Goal: Use online tool/utility: Utilize a website feature to perform a specific function

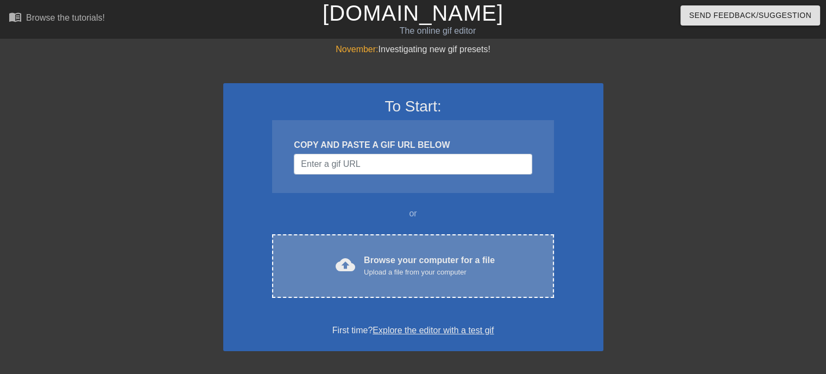
click at [442, 275] on div "Upload a file from your computer" at bounding box center [429, 272] width 131 height 11
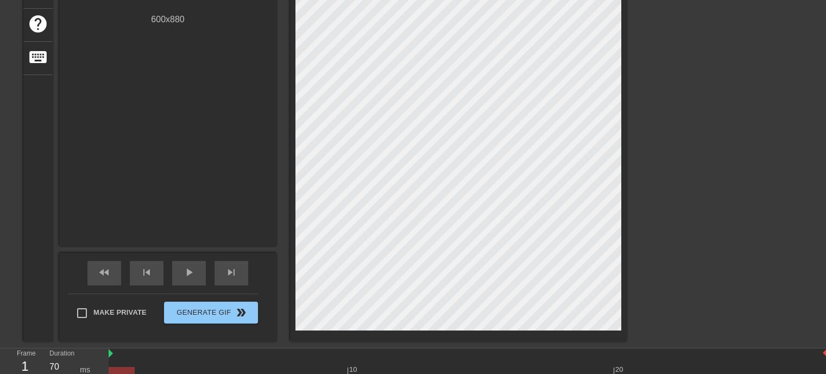
scroll to position [287, 0]
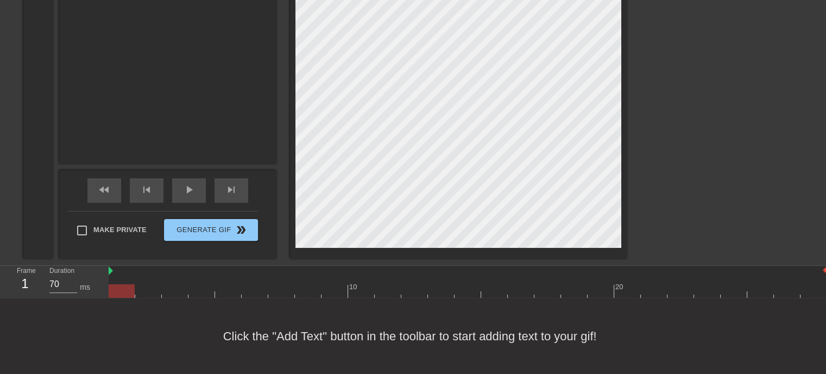
click at [150, 338] on div "Click the "Add Text" button in the toolbar to start adding text to your gif!" at bounding box center [413, 336] width 826 height 76
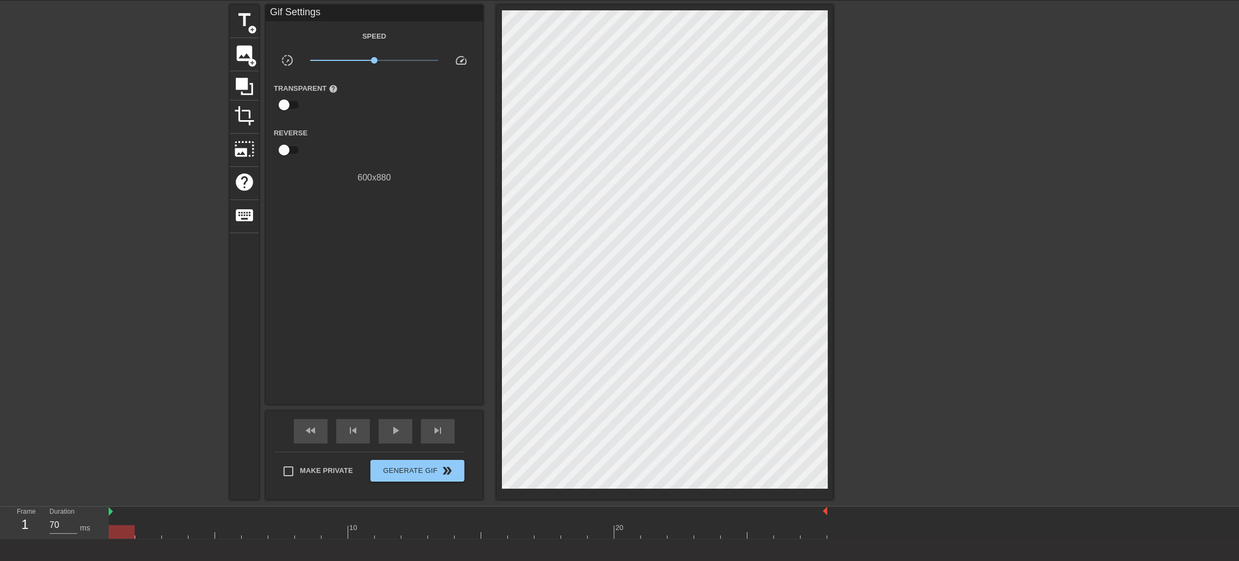
scroll to position [0, 0]
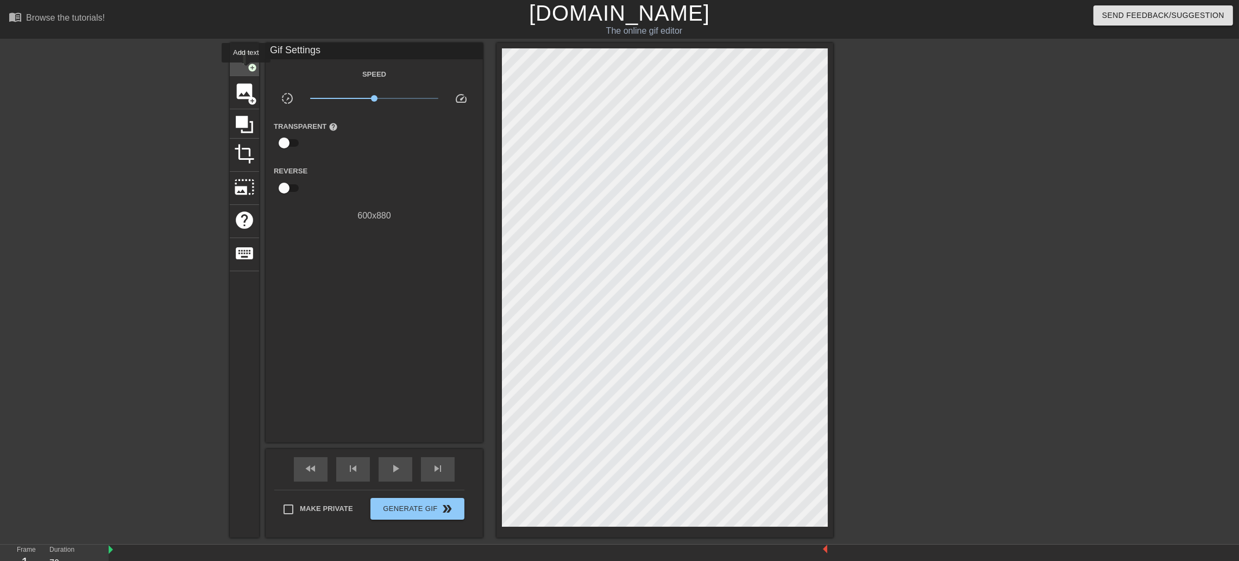
click at [246, 70] on div "title add_circle" at bounding box center [244, 59] width 29 height 33
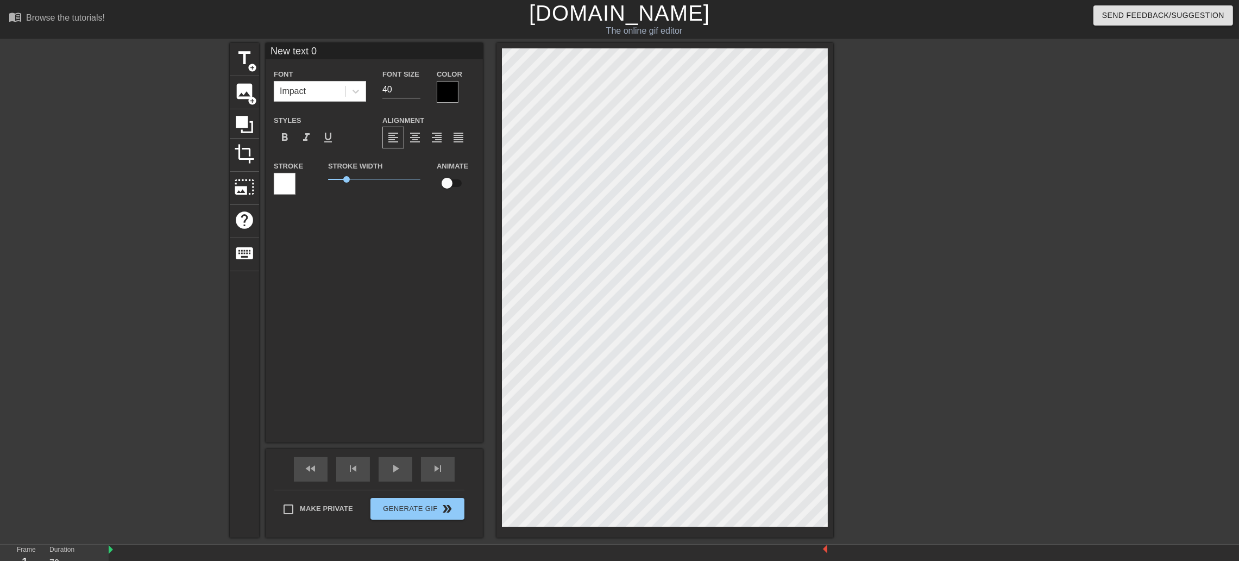
scroll to position [1, 1]
type input "ㄐ"
type textarea "ㄐ"
type input "ㄐㄧ"
type textarea "ㄐㄧ"
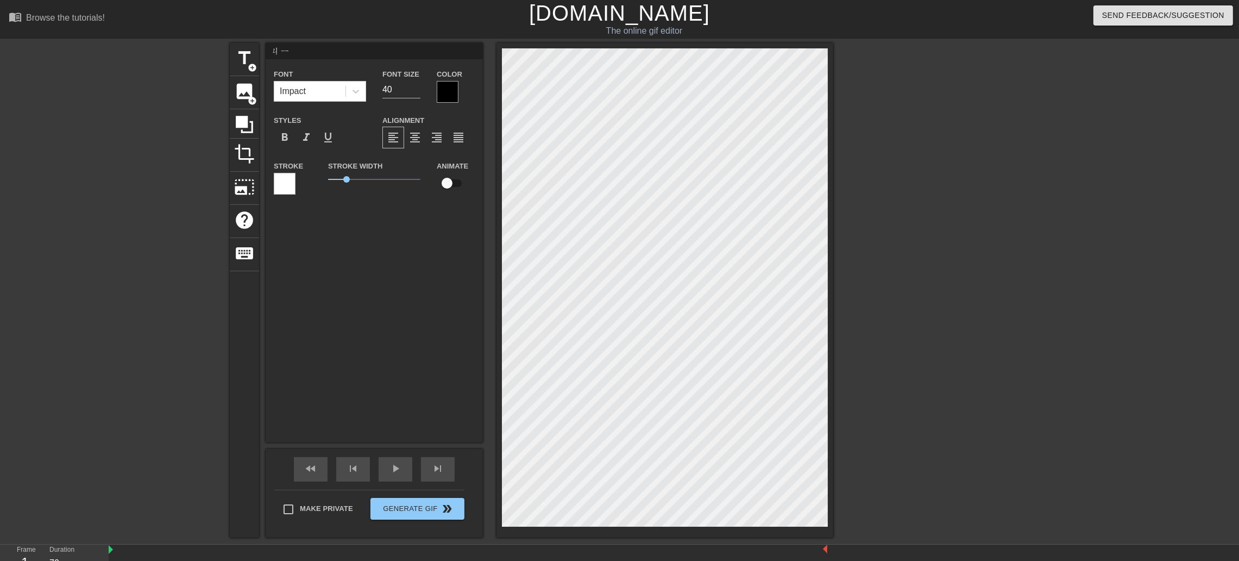
type input "ㄐㄧㄥ"
type textarea "ㄐㄧㄥ"
type input "警"
type textarea "警"
type input "警ㄒ"
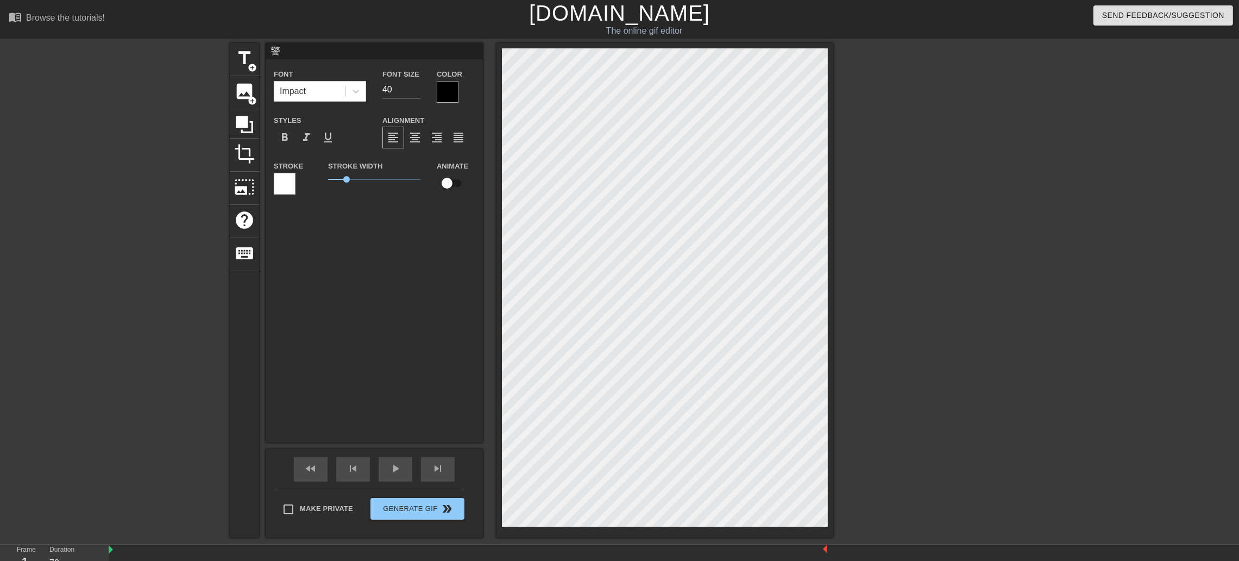
type textarea "警ㄒ"
type input "警ㄒㄩ"
type textarea "警ㄒㄩ"
type input "警ㄒㄩㄣ"
type textarea "警ㄒㄩㄣ"
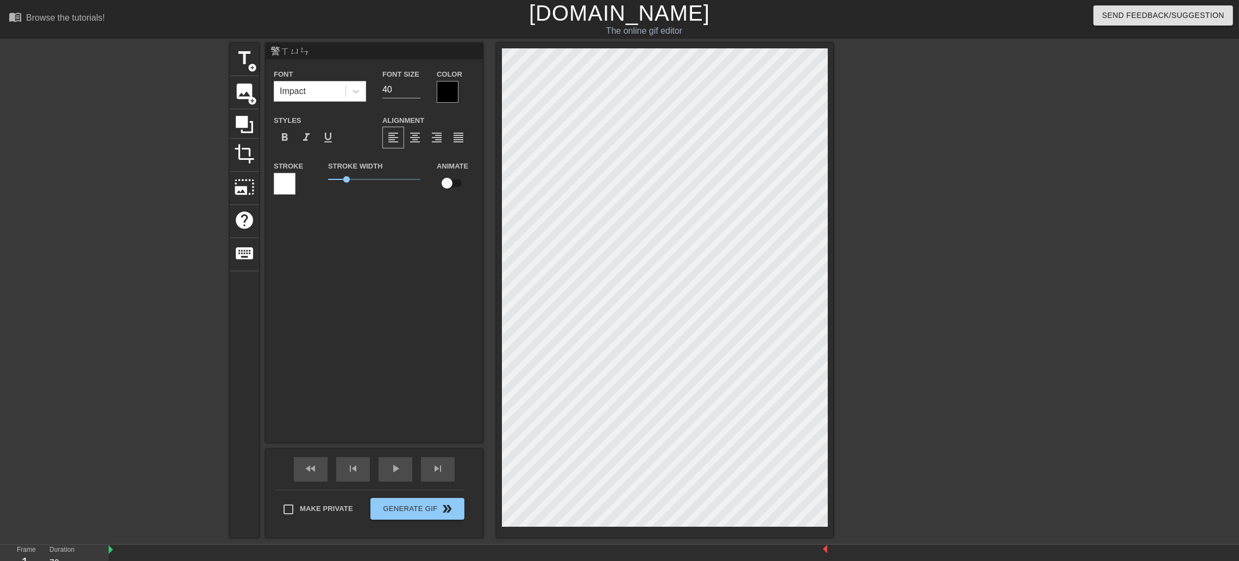
type input "[PERSON_NAME]"
type textarea "[PERSON_NAME]ㄌ"
type input "[PERSON_NAME]ㄌㄡ"
type textarea "[PERSON_NAME]ㄌㄡ"
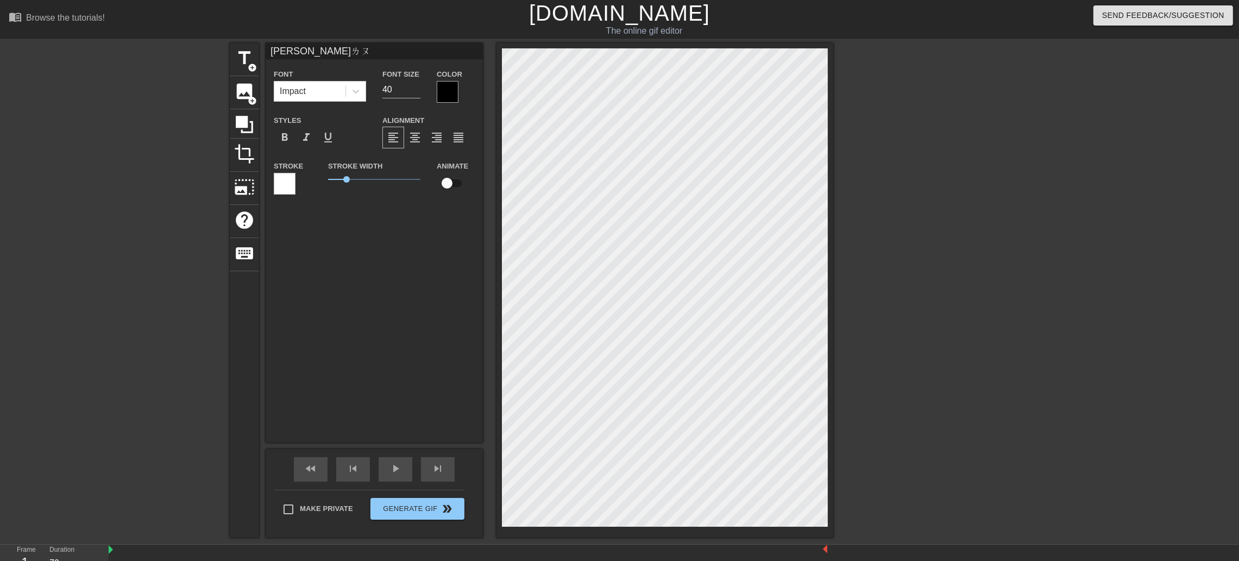
type input "[GEOGRAPHIC_DATA]"
type textarea "[GEOGRAPHIC_DATA]"
type input "景薰樓ㄍ"
type textarea "景薰樓ㄍ"
type input "景薰樓ㄍㄨ"
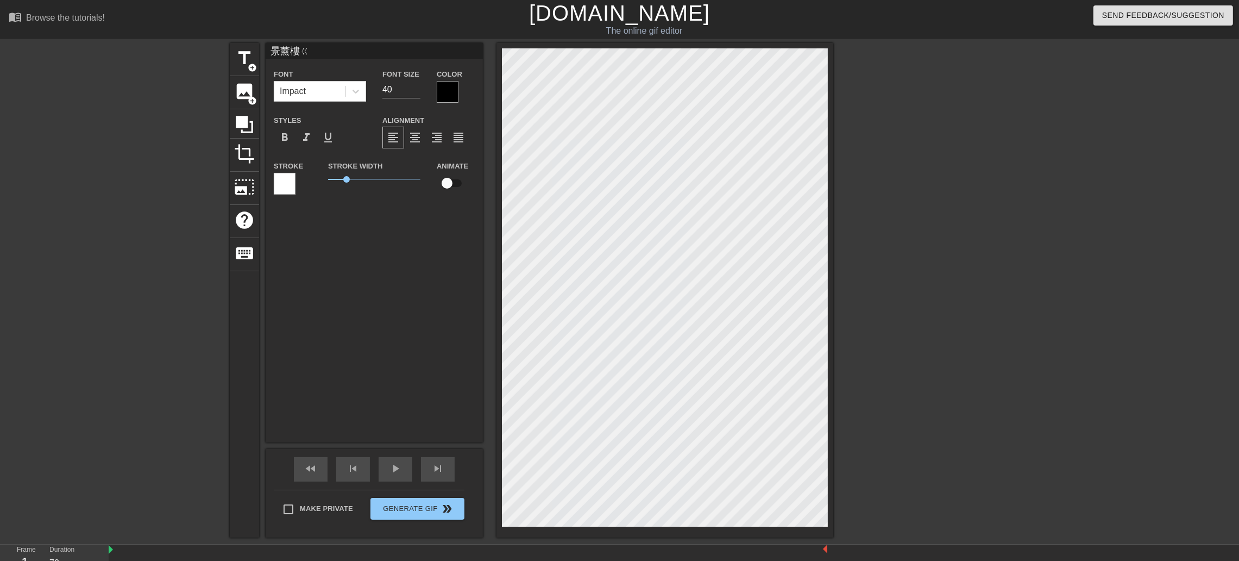
type textarea "景薰樓ㄍㄨ"
type input "景薰樓ㄍㄨㄛ"
type textarea "景薰樓ㄍㄨㄛ"
type input "[GEOGRAPHIC_DATA]"
type textarea "[GEOGRAPHIC_DATA]"
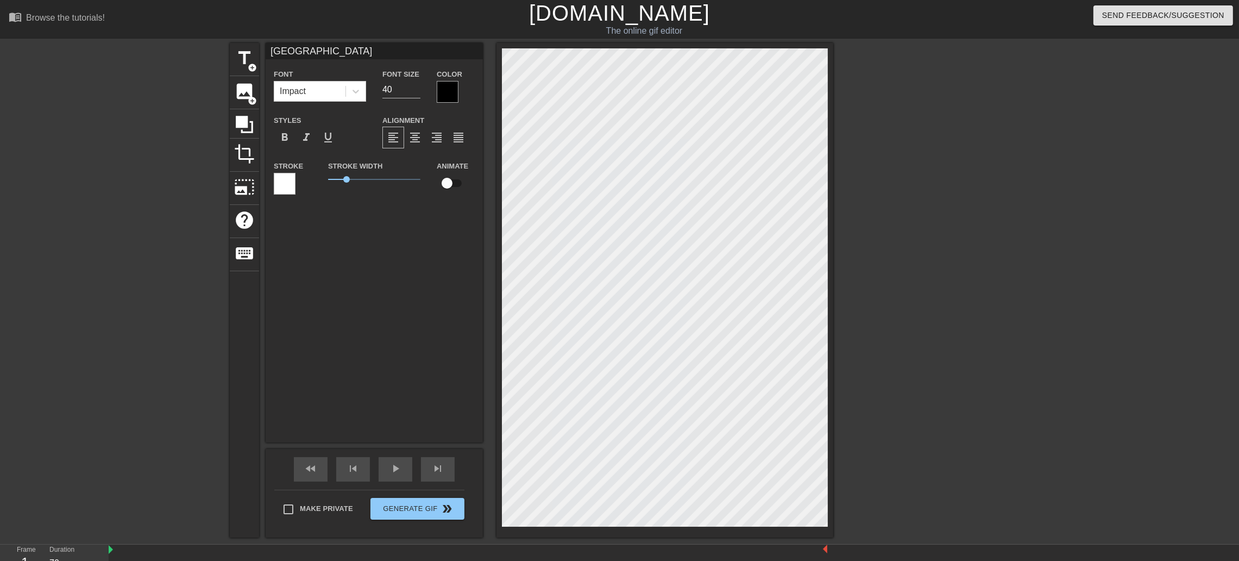
type input "[GEOGRAPHIC_DATA]"
type textarea "[GEOGRAPHIC_DATA]"
type input "[GEOGRAPHIC_DATA]國ㄐㄧ"
type textarea "[GEOGRAPHIC_DATA]國ㄐㄧ"
type input "[GEOGRAPHIC_DATA]國際"
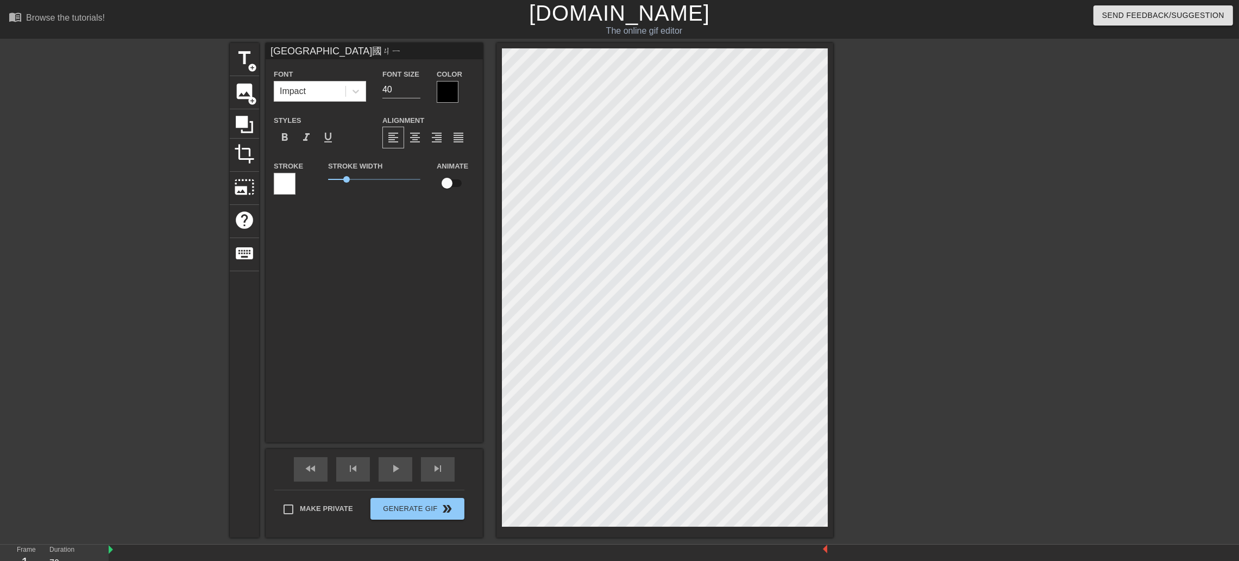
type textarea "[GEOGRAPHIC_DATA]國際"
type input "[GEOGRAPHIC_DATA]國際ㄧ"
type textarea "[GEOGRAPHIC_DATA]國際ㄧ"
type input "[GEOGRAPHIC_DATA]國際億"
type textarea "[GEOGRAPHIC_DATA]國際億"
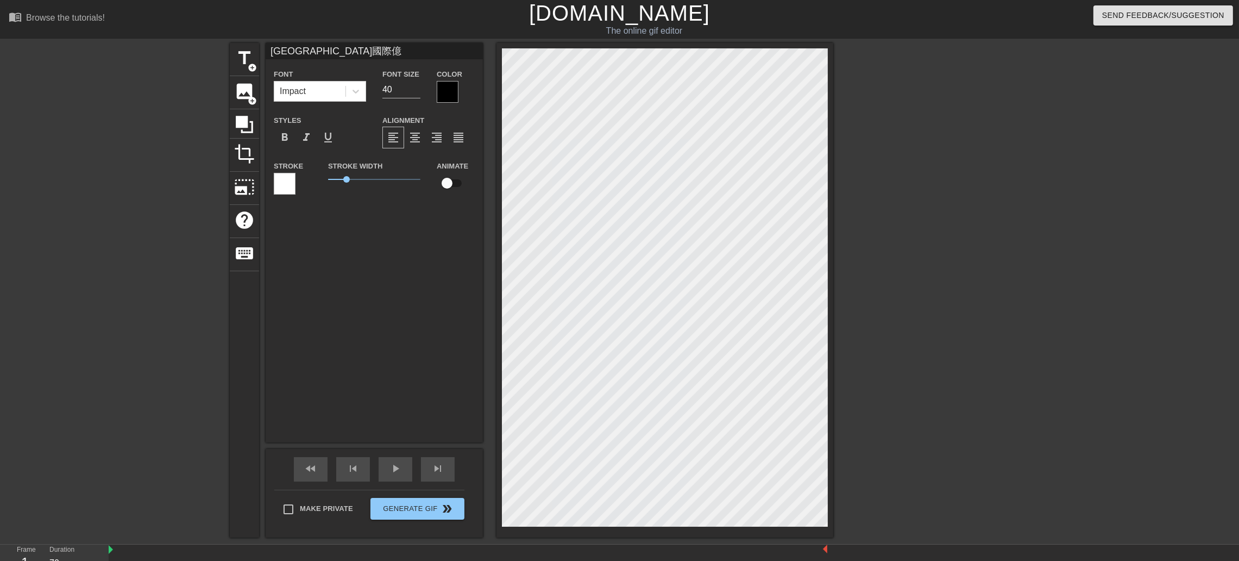
type input "[GEOGRAPHIC_DATA]國際億ㄕ"
type textarea "[GEOGRAPHIC_DATA]國際億ㄕ"
type input "景薰樓國際億ㄕㄨ"
type textarea "景薰樓國際億ㄕㄨ"
type input "[GEOGRAPHIC_DATA]"
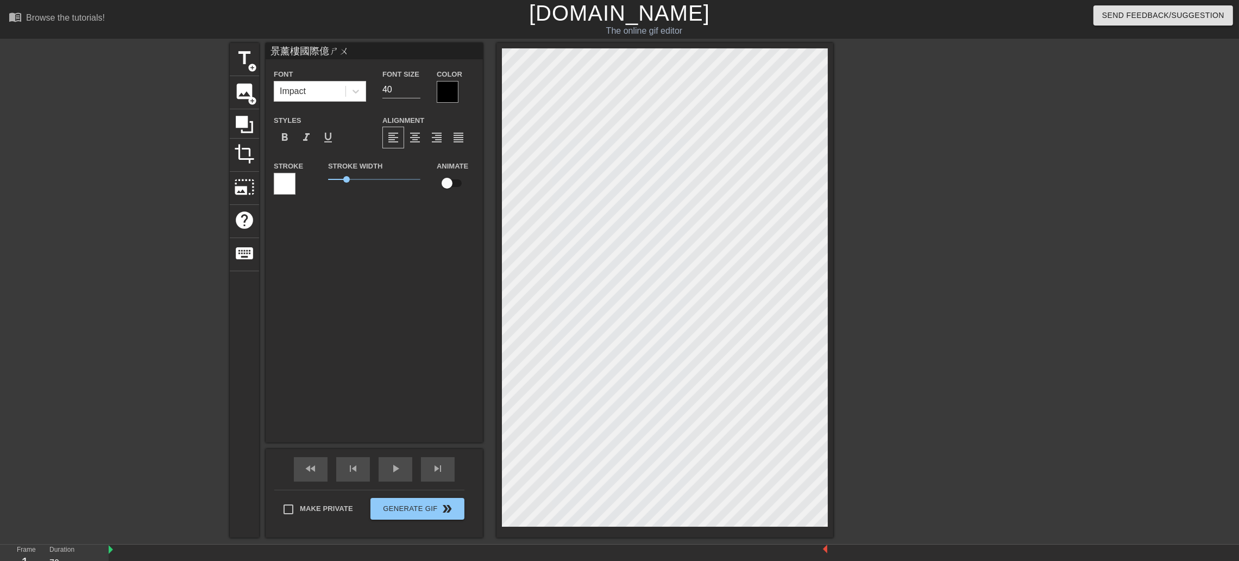
type textarea "[GEOGRAPHIC_DATA]"
type input "[GEOGRAPHIC_DATA]"
type textarea "[GEOGRAPHIC_DATA]"
type input "[GEOGRAPHIC_DATA]ㄧ"
type textarea "[GEOGRAPHIC_DATA]ㄧ"
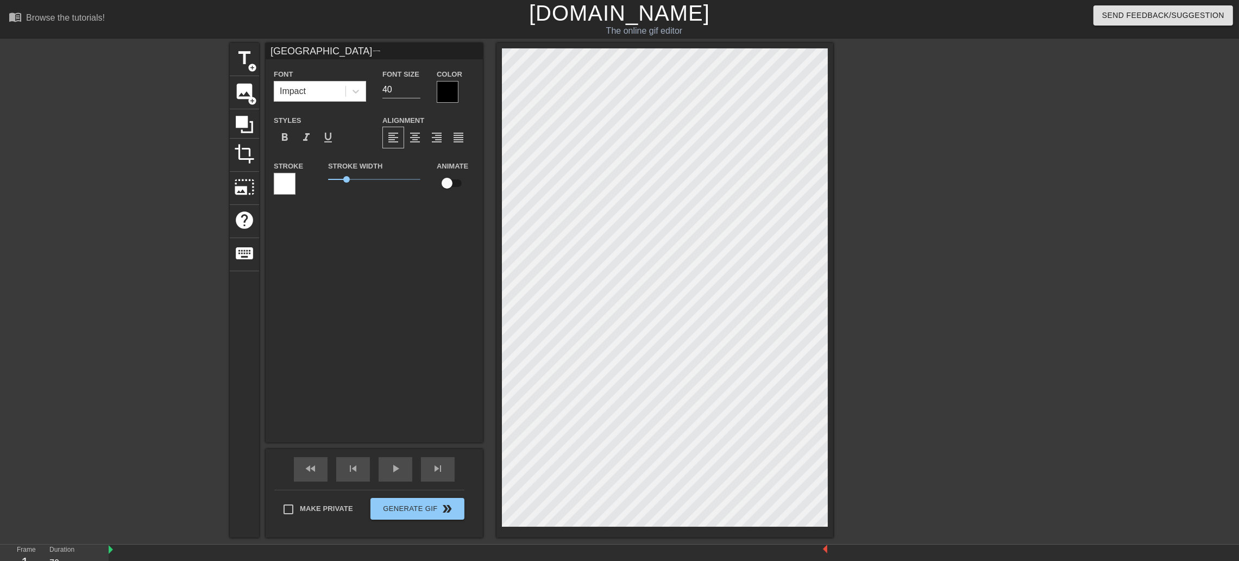
type input "[GEOGRAPHIC_DATA]"
type textarea "[GEOGRAPHIC_DATA]"
type input "[GEOGRAPHIC_DATA]ㄊ"
type textarea "[GEOGRAPHIC_DATA]ㄊ"
type input "[GEOGRAPHIC_DATA]ㄊㄨ"
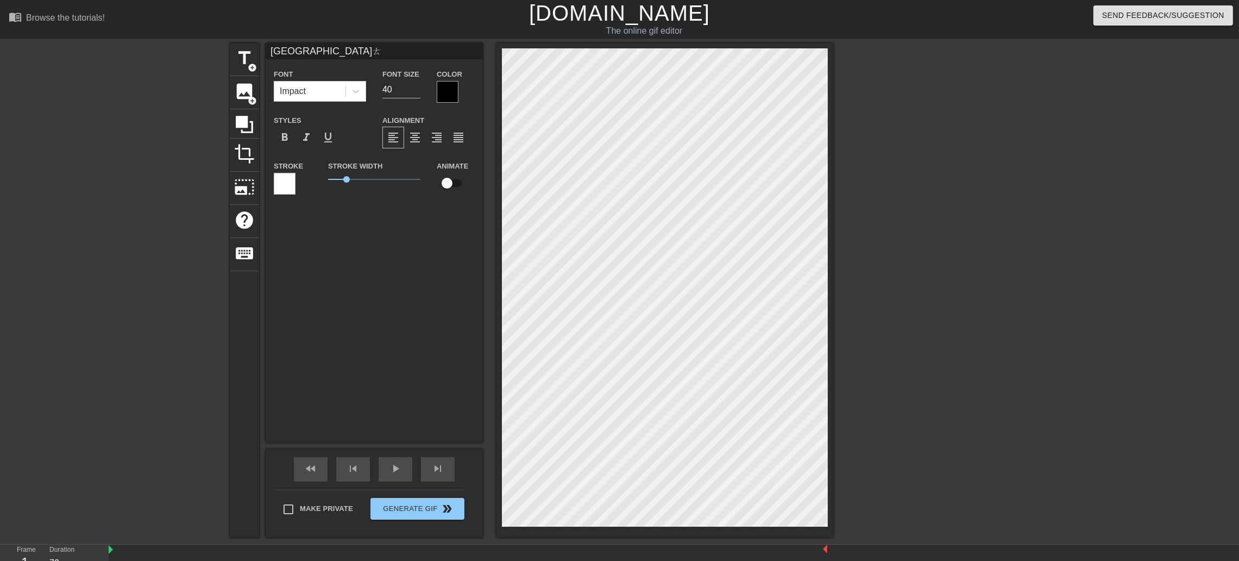
type textarea "[GEOGRAPHIC_DATA]ㄊㄨ"
type input "[GEOGRAPHIC_DATA]ㄊㄨㄢ"
type textarea "[GEOGRAPHIC_DATA]ㄊㄨㄢ"
type input "[GEOGRAPHIC_DATA]國際藝術集團"
type textarea "[GEOGRAPHIC_DATA]國際藝術集團"
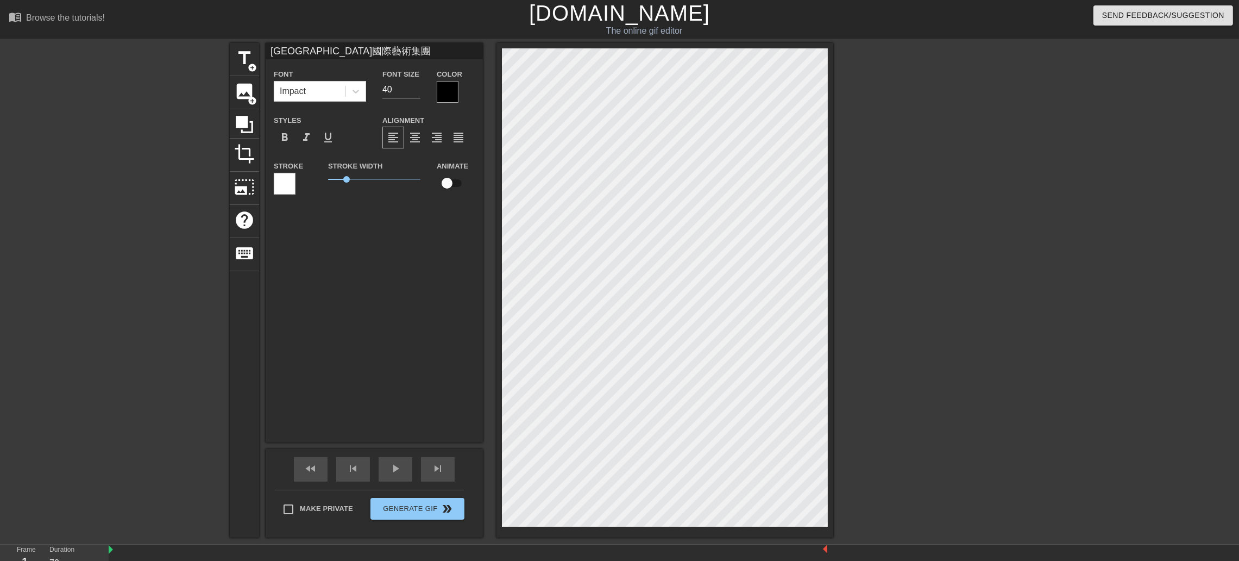
type input "[GEOGRAPHIC_DATA]國際藝術集團"
type textarea "[GEOGRAPHIC_DATA]國際藝術集團"
type input "[GEOGRAPHIC_DATA]國際藝術集團ㄔ"
type textarea "[GEOGRAPHIC_DATA]國際藝術集團 ㄔ"
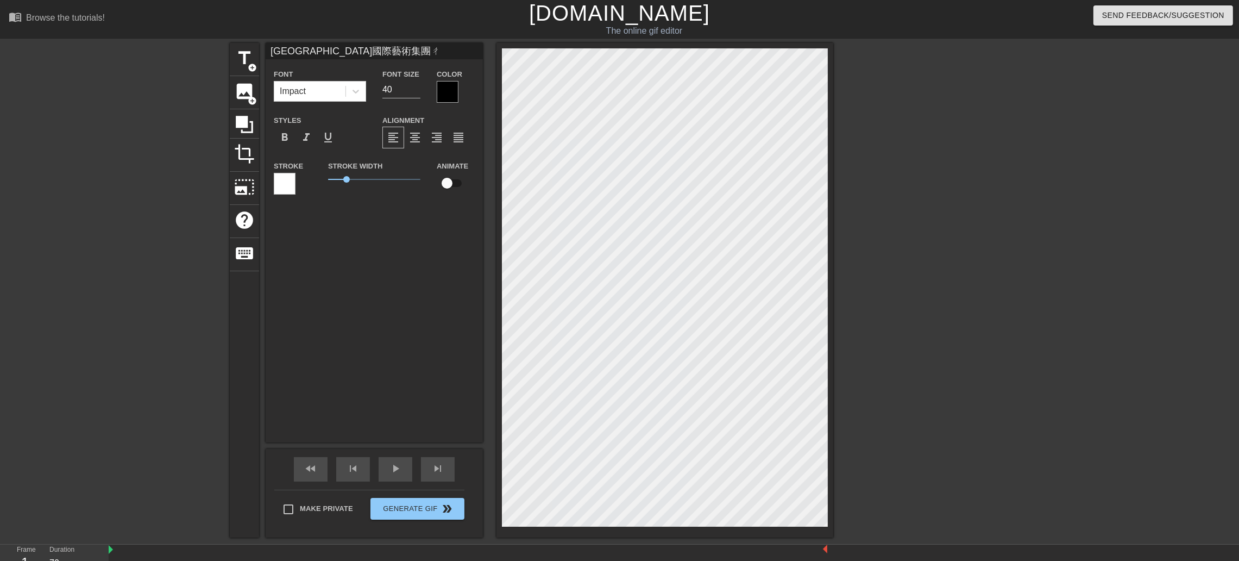
type input "[GEOGRAPHIC_DATA]國際藝術集團ㄔㄨ"
type textarea "[GEOGRAPHIC_DATA]國際藝術集團 ㄔㄨ"
type input "[GEOGRAPHIC_DATA]國際藝術集團ㄔㄨㄤ"
type textarea "[GEOGRAPHIC_DATA]國際藝術集團 ㄔㄨㄤ"
type input "[GEOGRAPHIC_DATA]國際藝術集團創"
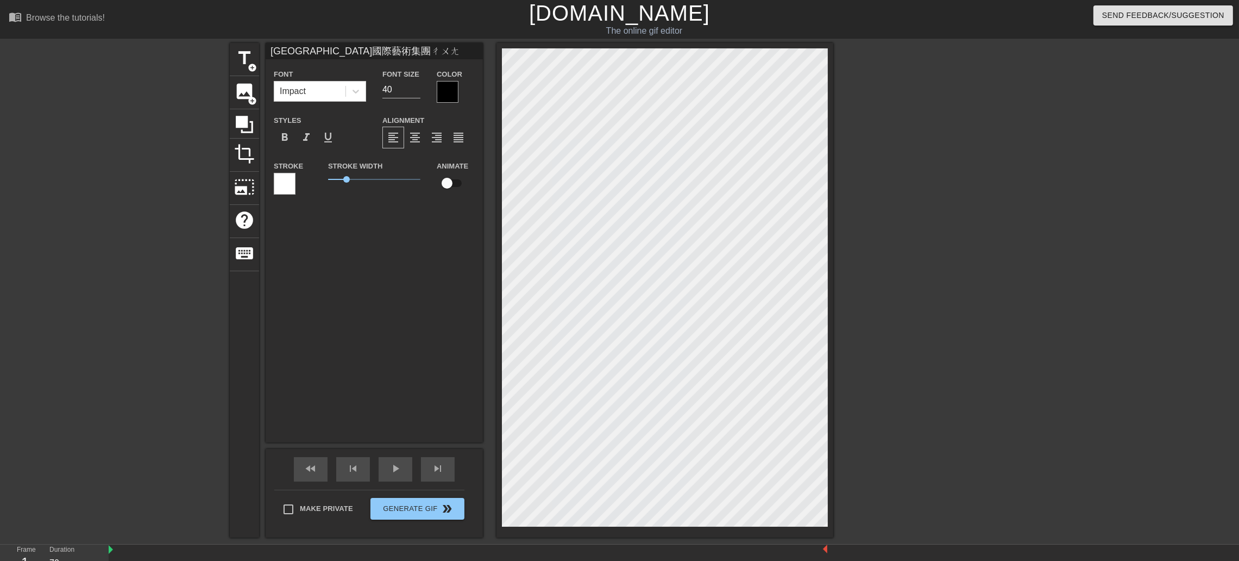
type textarea "[GEOGRAPHIC_DATA]國際藝術集團 創"
type input "[GEOGRAPHIC_DATA]國際藝術集團創ㄅ"
type textarea "[GEOGRAPHIC_DATA]國際藝術集團 創ㄅˋ"
type input "[GEOGRAPHIC_DATA]國際藝術集團創ㄅㄢ"
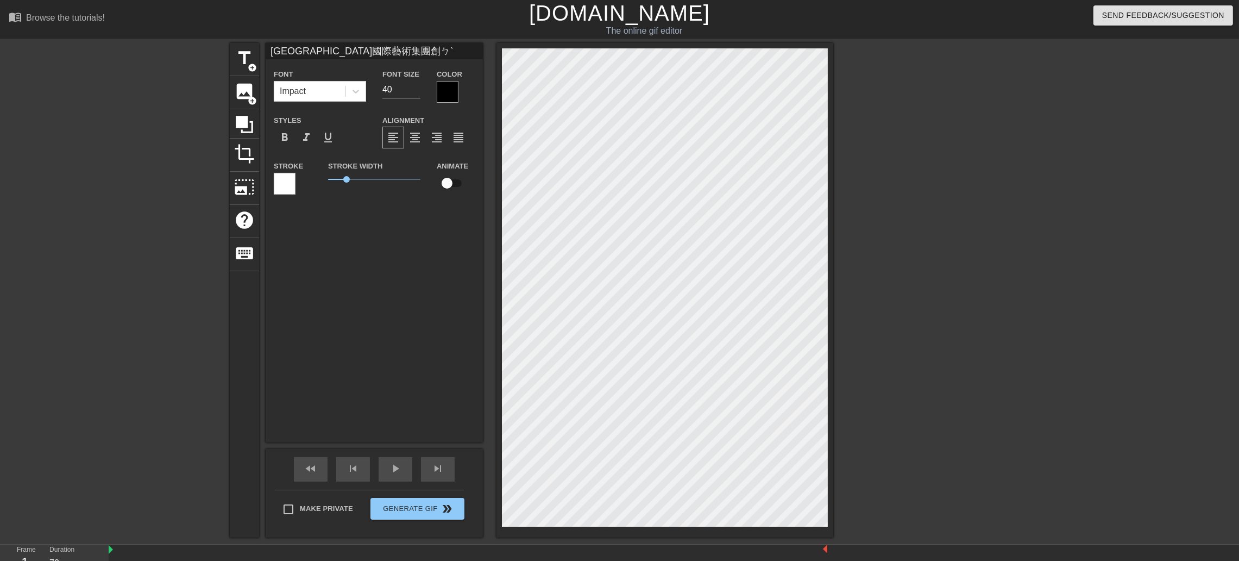
type textarea "[GEOGRAPHIC_DATA]國際藝術集團 創ㄅㄢ"
type input "[GEOGRAPHIC_DATA]國際藝術集團創辦"
type textarea "[GEOGRAPHIC_DATA]國際藝術集團 創辦"
type input "[GEOGRAPHIC_DATA]國際藝術集團創辦ㄖ"
type textarea "[GEOGRAPHIC_DATA]國際藝術集團 創辦ㄖ"
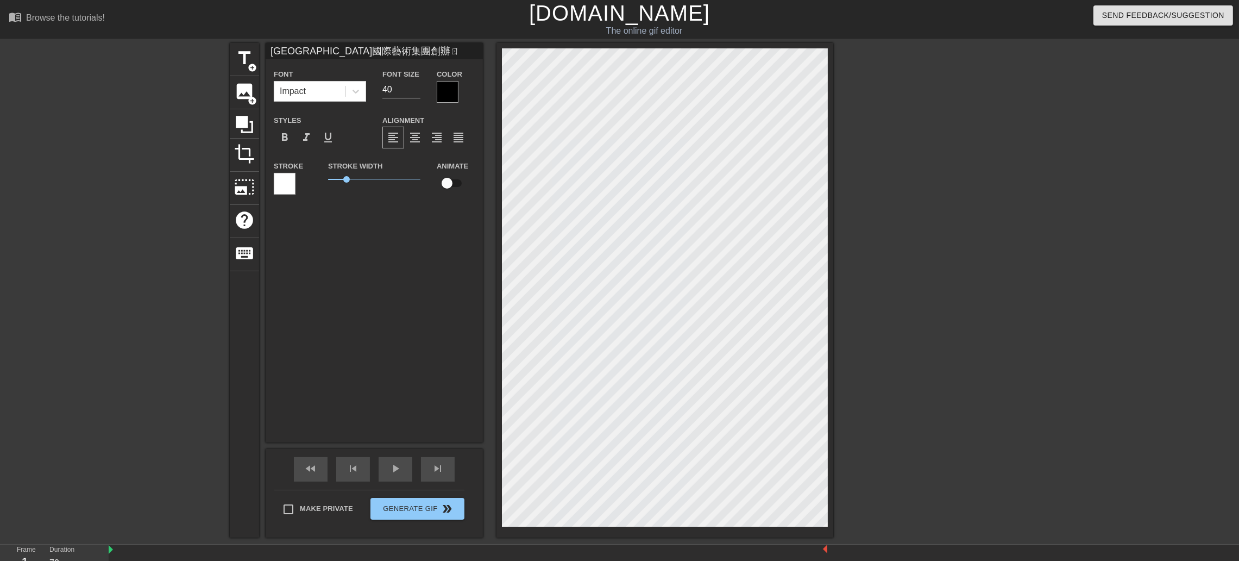
type input "[GEOGRAPHIC_DATA]國際藝術集團創辦ㄖㄣ"
type textarea "景薰樓國際藝術集團 創辦ㄖㄣ"
type input "[GEOGRAPHIC_DATA]國際藝術集團創辦人"
type textarea "[GEOGRAPHIC_DATA]國際藝術集團 創辦人"
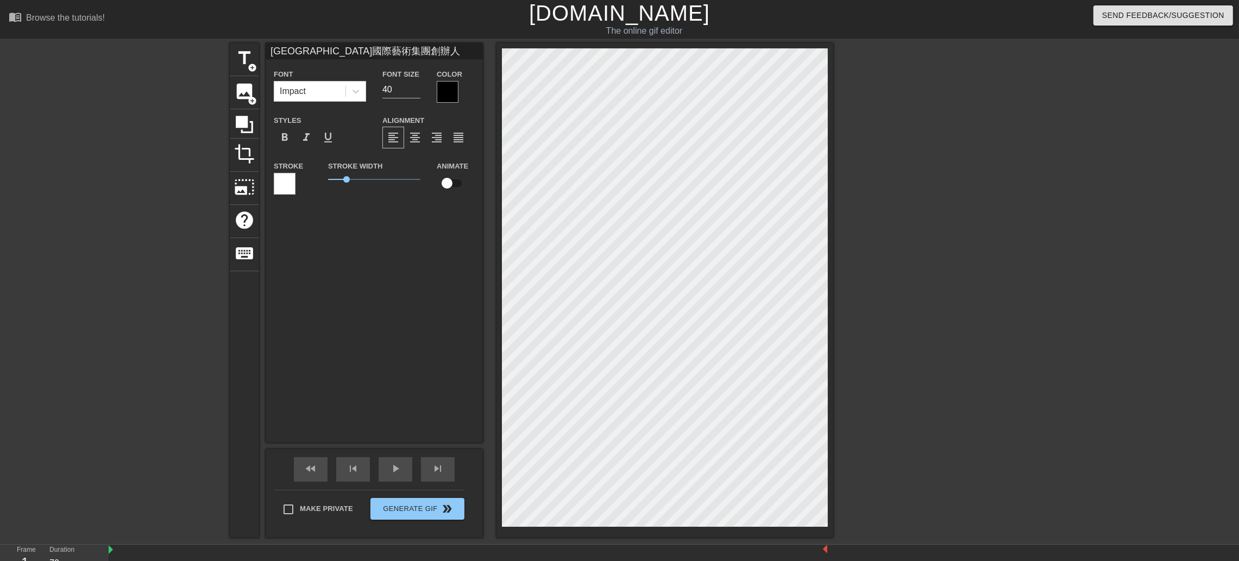
type input "[GEOGRAPHIC_DATA]國際藝術集團創辦人"
type textarea "[GEOGRAPHIC_DATA]國際藝術集團 創辦人"
type input "[GEOGRAPHIC_DATA]國際藝術集團創辦人 ㄌ"
type textarea "[GEOGRAPHIC_DATA]國際藝術集團 創辦人 ㄌㄧ"
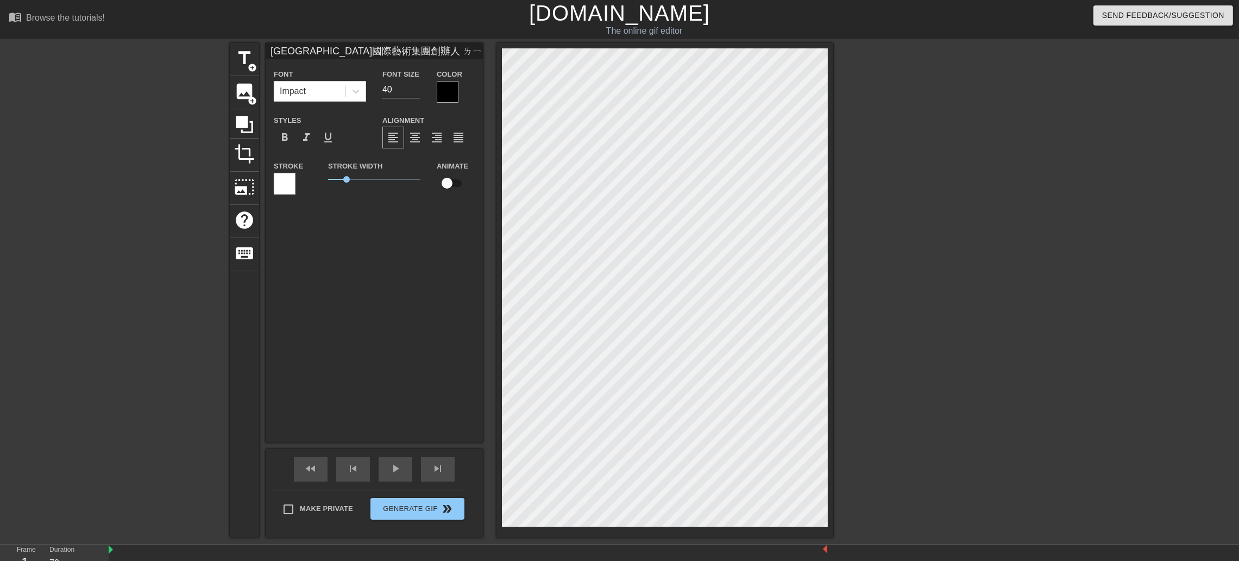
type input "[GEOGRAPHIC_DATA]國際藝術集團創辦人 ㄌㄧㄣ"
type textarea "[GEOGRAPHIC_DATA]國際藝術集團 創辦人 ㄌㄧㄣ"
type input "[GEOGRAPHIC_DATA]國際藝術集團創辦人 [PERSON_NAME]"
type textarea "[GEOGRAPHIC_DATA]國際藝術集團 創辦人 [PERSON_NAME]"
type input "[GEOGRAPHIC_DATA]國際藝術集團創辦人 [PERSON_NAME]"
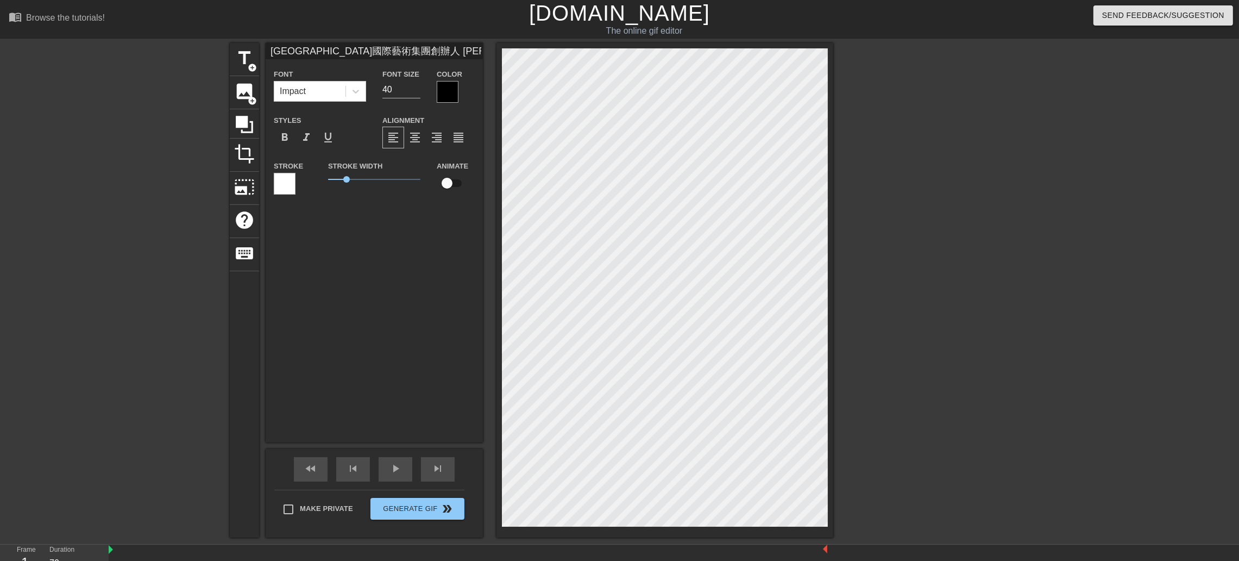
type textarea "[GEOGRAPHIC_DATA]國際藝術集團 創辦人 [PERSON_NAME]"
type input "[GEOGRAPHIC_DATA]國際藝術集團創辦人 [PERSON_NAME]ㄣ"
type textarea "[GEOGRAPHIC_DATA]國際藝術集團 創辦人 [PERSON_NAME]ㄣ"
type input "[GEOGRAPHIC_DATA]國際藝術集團創辦人 林鎮"
type textarea "[GEOGRAPHIC_DATA]國際藝術集團 創辦人 林鎮"
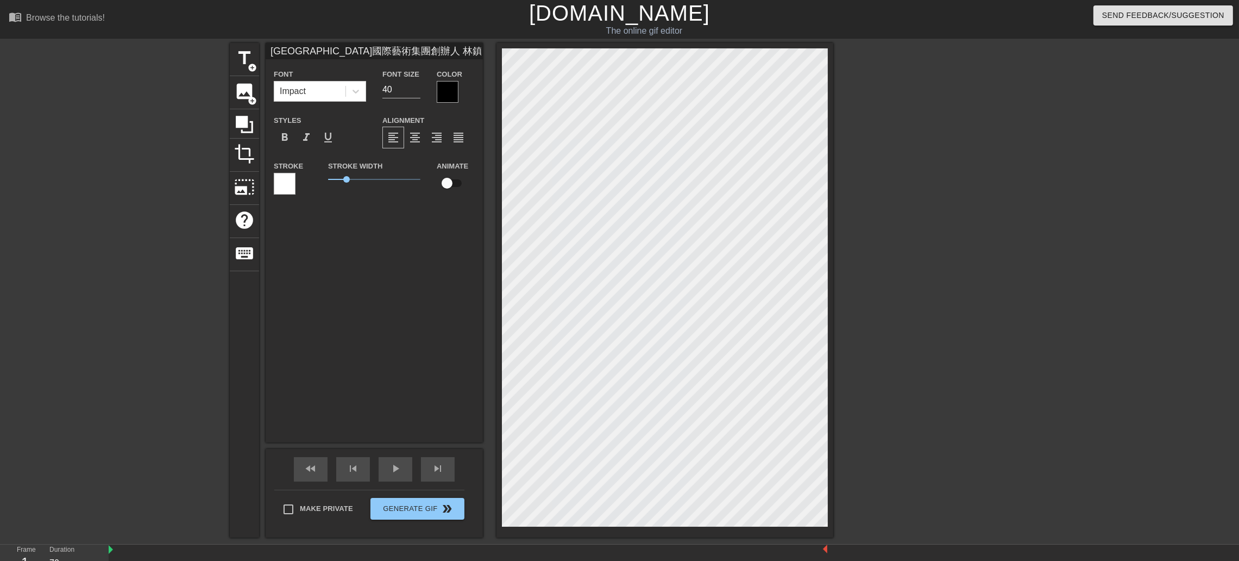
type input "[GEOGRAPHIC_DATA]國際藝術集團創辦人 [PERSON_NAME]ㄊ"
type textarea "[GEOGRAPHIC_DATA]國際藝術集團 創辦人 [PERSON_NAME]ㄊ"
type input "[GEOGRAPHIC_DATA]國際藝術集團創辦人 林鎮ㄊㄧ"
type textarea "[GEOGRAPHIC_DATA]國際藝術集團 創辦人 林鎮ㄊㄧ"
type input "[GEOGRAPHIC_DATA]國際藝術集團創辦人 林鎮ㄊㄧㄥ"
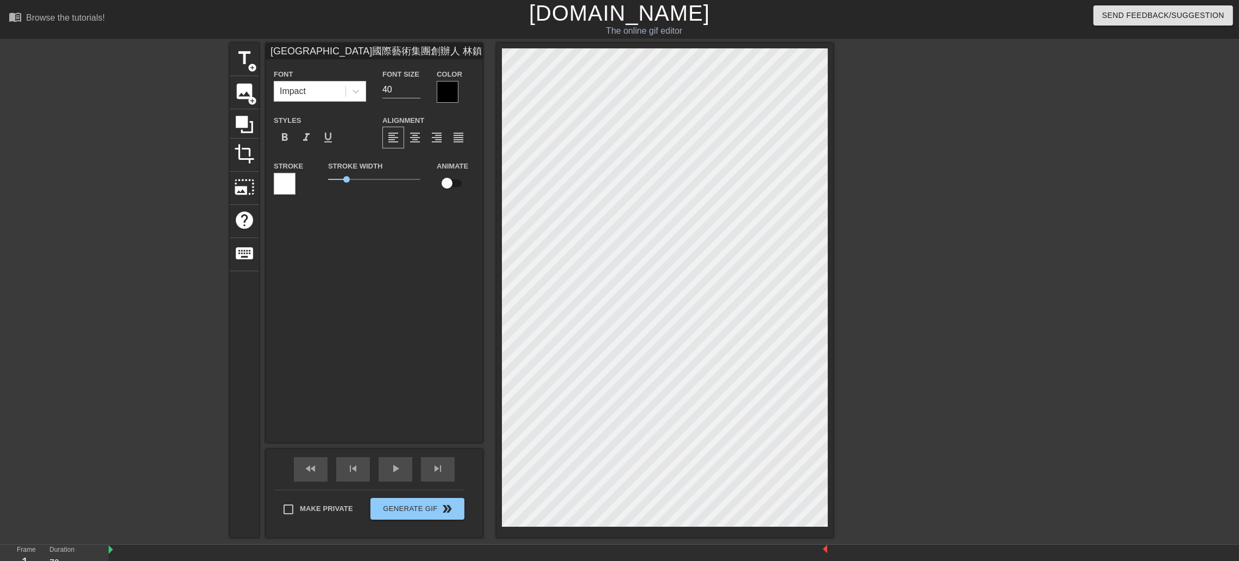
type textarea "[GEOGRAPHIC_DATA]國際藝術集團 創辦人 林鎮ㄊㄧㄥ"
type input "[GEOGRAPHIC_DATA]國際藝術集團創辦人 [PERSON_NAME]"
type textarea "[GEOGRAPHIC_DATA]國際藝術集團 創辦人 [PERSON_NAME]"
type input "[GEOGRAPHIC_DATA]國際藝術集團創辦人 [PERSON_NAME]"
type textarea "[GEOGRAPHIC_DATA]國際藝術集團 創辦人 [PERSON_NAME]"
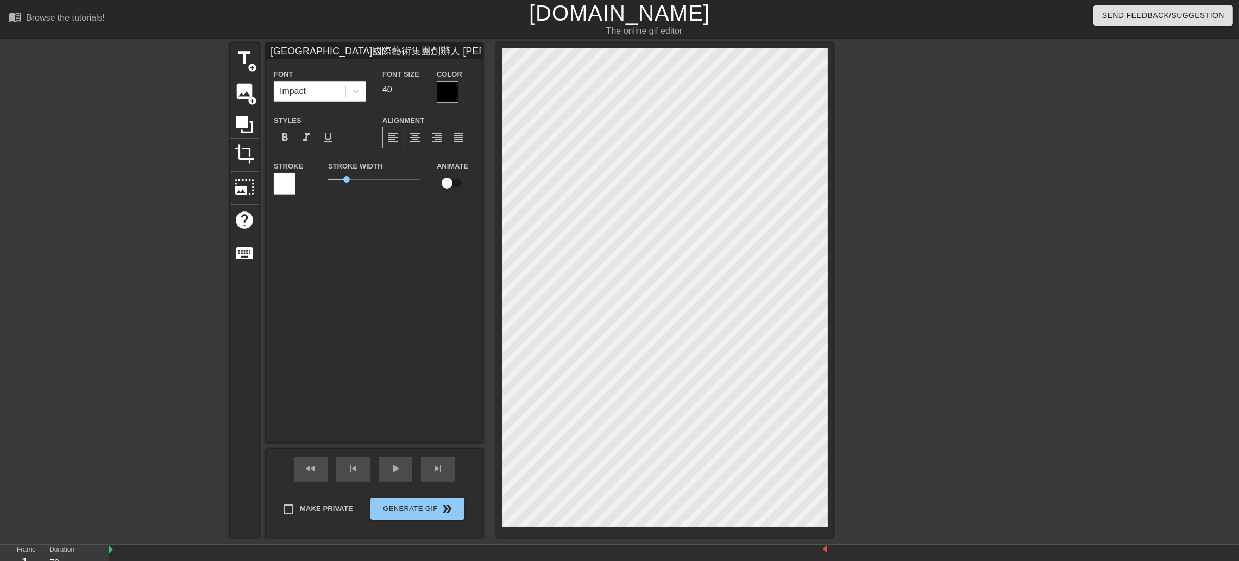
scroll to position [2, 1]
type input "[GEOGRAPHIC_DATA]國際藝術集團創辦人 [PERSON_NAME]"
type textarea "[GEOGRAPHIC_DATA]國際藝術集團 創辦人 [PERSON_NAME]"
type input "[GEOGRAPHIC_DATA]國際藝術集團創辦人 [PERSON_NAME]ㄨ"
type textarea "[GEOGRAPHIC_DATA]國際藝術集團 創辦人 [PERSON_NAME]ㄨ"
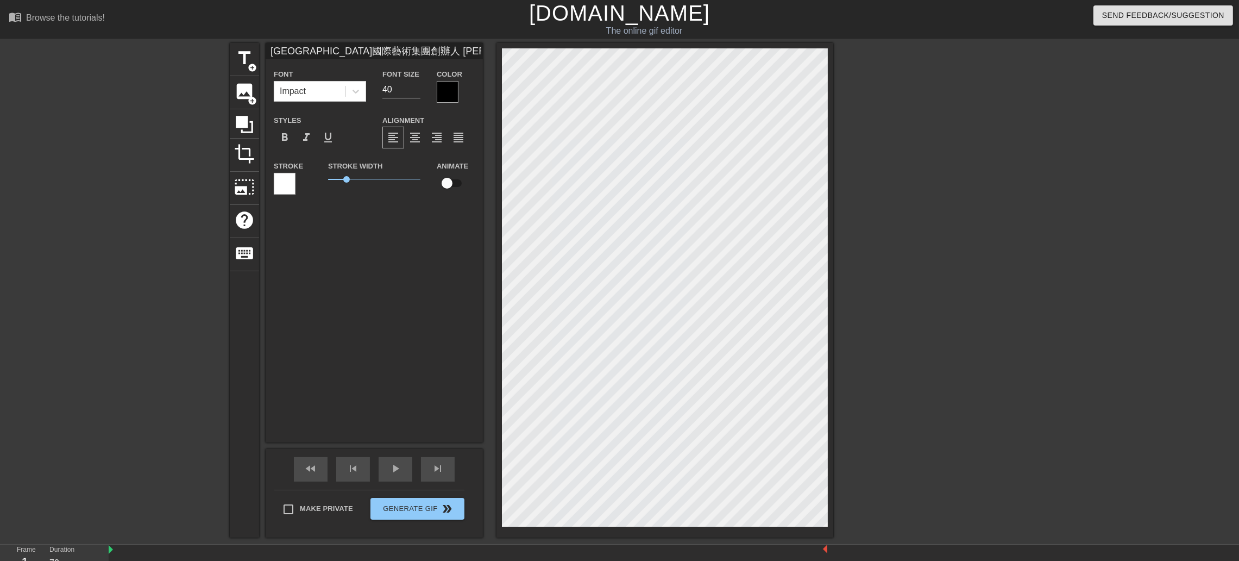
type input "景薰樓國際藝術集團創辦人 [PERSON_NAME]ㄨㄥ"
type textarea "景薰樓國際藝術集團 創辦人 [PERSON_NAME]ㄨㄥ"
type input "景薰樓國際藝術集團創辦人 [PERSON_NAME]"
type textarea "景薰樓國際藝術集團 創辦人 [PERSON_NAME]"
type input "景薰樓國際藝術集團創辦人 [PERSON_NAME][PERSON_NAME]"
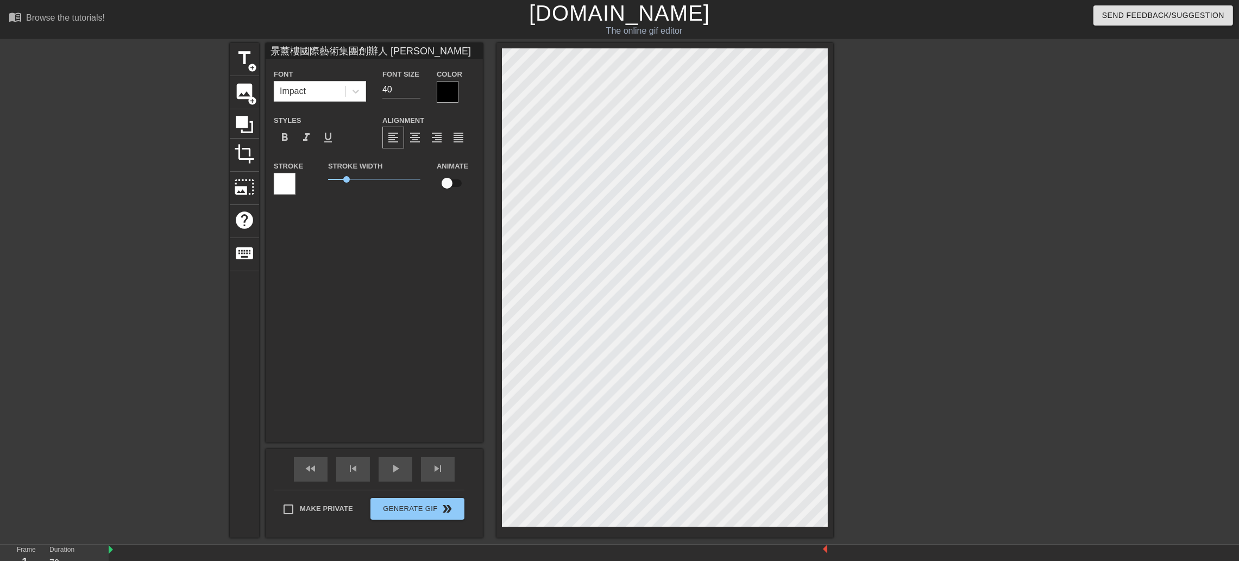
type textarea "景薰樓國際藝術集團 創辦人 [PERSON_NAME] [PERSON_NAME]"
type input "景薰樓國際藝術集團創辦人 [PERSON_NAME]董事"
type textarea "景薰樓國際藝術集團 創辦人 [PERSON_NAME] 董事"
type input "景薰樓國際藝術集團創辦人 [PERSON_NAME]ㄓ"
type textarea "景薰樓國際藝術集團 創辦人 [PERSON_NAME]ㄓ"
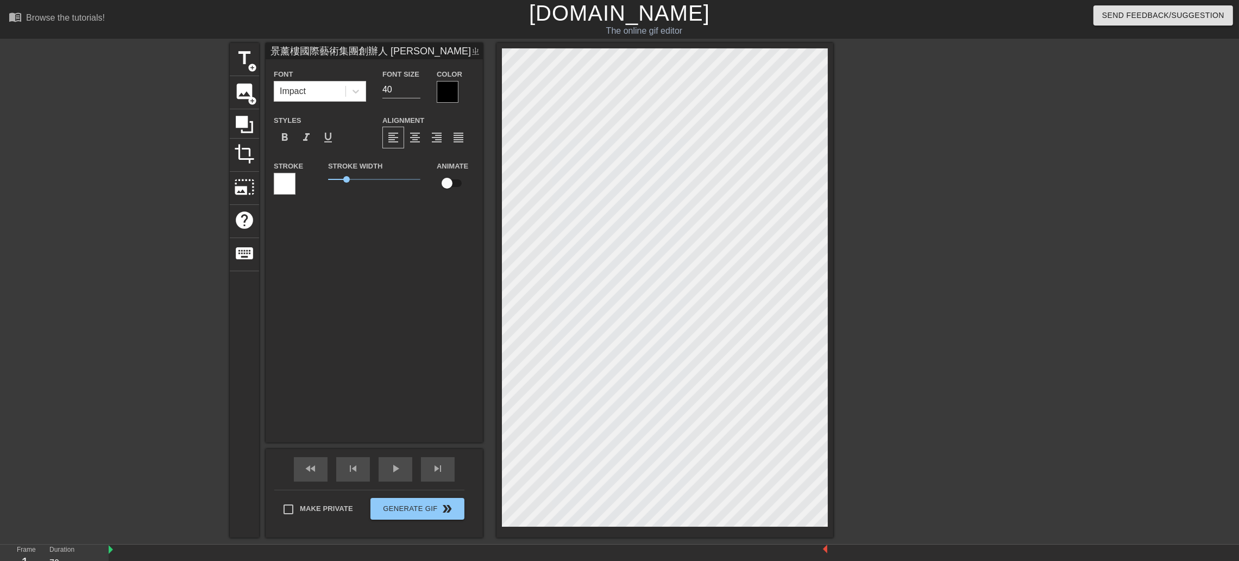
type input "景薰樓國際藝術集團創辦人 [PERSON_NAME]ㄓㄤ"
type textarea "景薰樓國際藝術集團 創辦人 [PERSON_NAME]ㄓㄤ"
type input "景薰樓國際藝術集團創辦人 [PERSON_NAME]長"
type textarea "景薰樓國際藝術集團 創辦人 [PERSON_NAME]長"
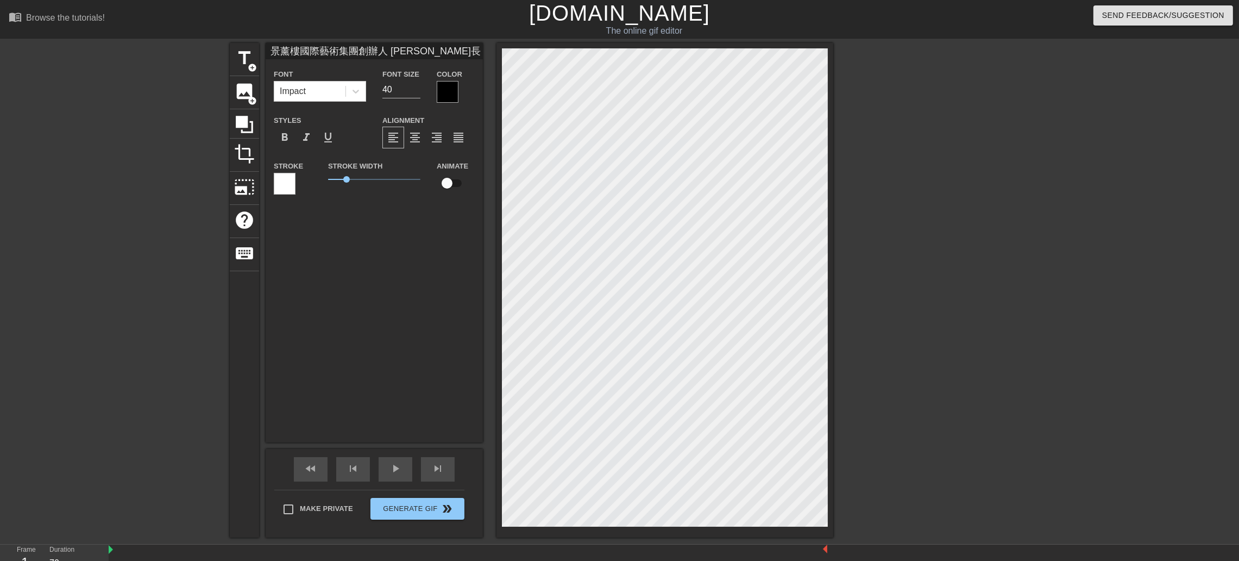
type input "景薰樓國際藝術集團創辦人 [PERSON_NAME]長"
type textarea "景薰樓國際藝術集團 創辦人 [PERSON_NAME]長"
type input "景薰樓國際藝術集團創辦人 [PERSON_NAME]長 [PERSON_NAME]"
type textarea "景薰樓國際藝術集團 創辦人 [PERSON_NAME]長 [PERSON_NAME]"
type input "景薰樓國際藝術集團創辦人 [PERSON_NAME]長 ㄔㄣ"
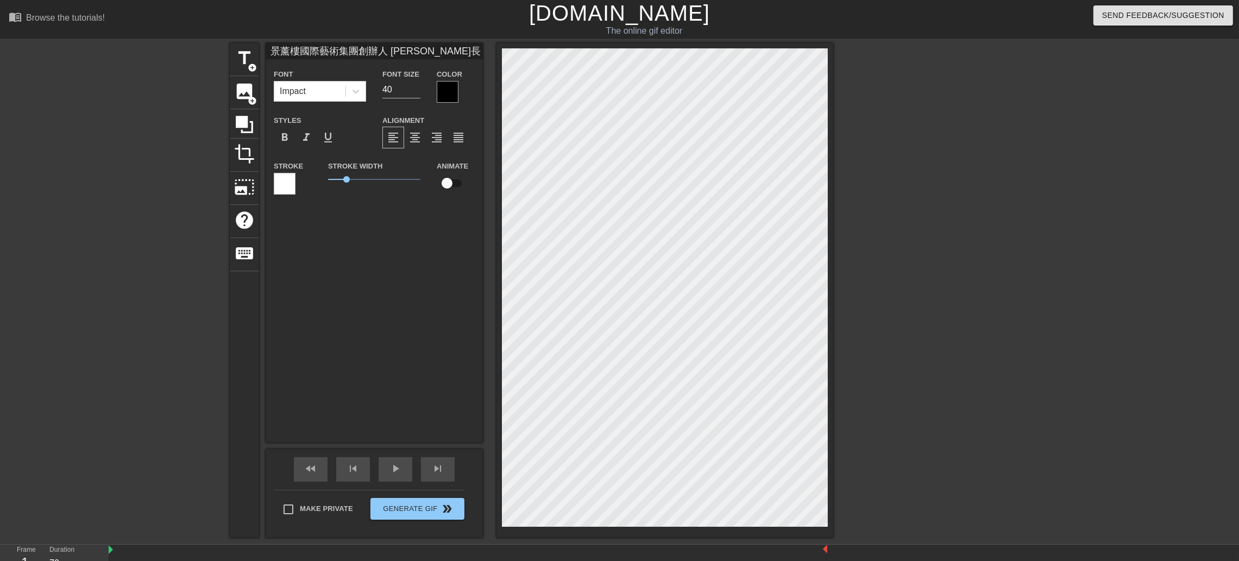
type textarea "景薰樓國際藝術集團 創辦人 [PERSON_NAME]長 ㄔㄣ"
type input "景薰樓國際藝術集團創辦人 [PERSON_NAME]長 [PERSON_NAME]"
type textarea "景薰樓國際藝術集團 創辦人 [PERSON_NAME]長 [PERSON_NAME]"
type input "景薰樓國際藝術集團創辦人 [PERSON_NAME]長 [PERSON_NAME]ㄧ"
type textarea "景薰樓國際藝術集團 創辦人 [PERSON_NAME]長 [PERSON_NAME]ㄧ"
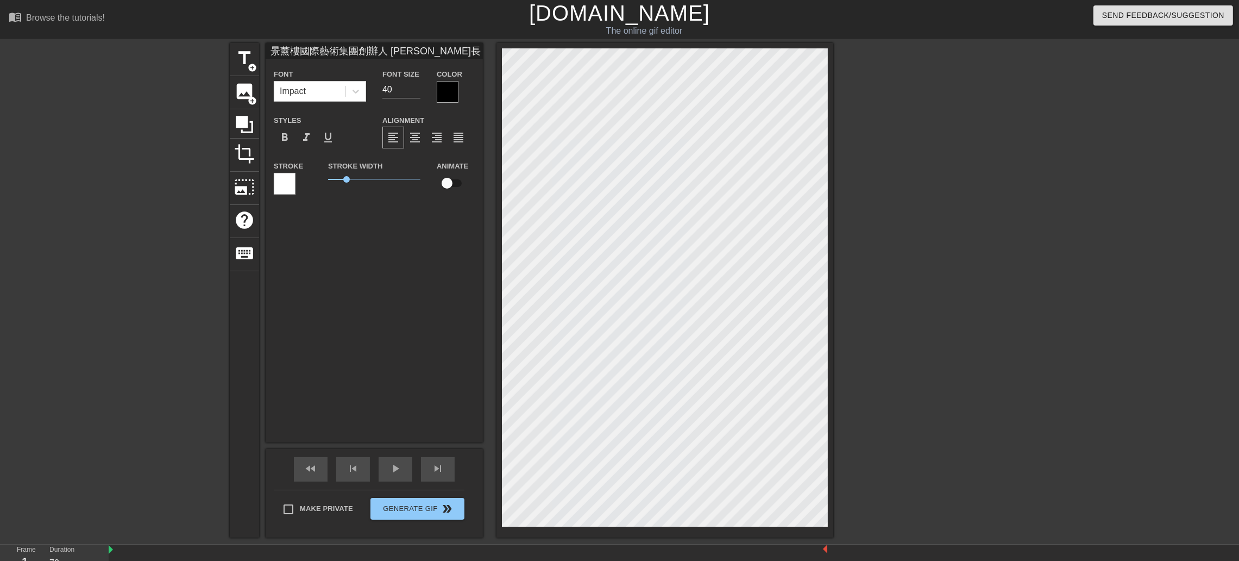
type input "景薰樓國際藝術集團創辦人 [PERSON_NAME]長 [PERSON_NAME]"
type textarea "景薰樓國際藝術集團 創辦人 [PERSON_NAME]長 [PERSON_NAME]"
type input "景薰樓國際藝術集團創辦人 [PERSON_NAME]長 [PERSON_NAME]"
type textarea "景薰樓國際藝術集團 創辦人 [PERSON_NAME]長 [PERSON_NAME]"
type input "景薰樓國際藝術集團創辦人 [PERSON_NAME]長 [PERSON_NAME]ㄣ"
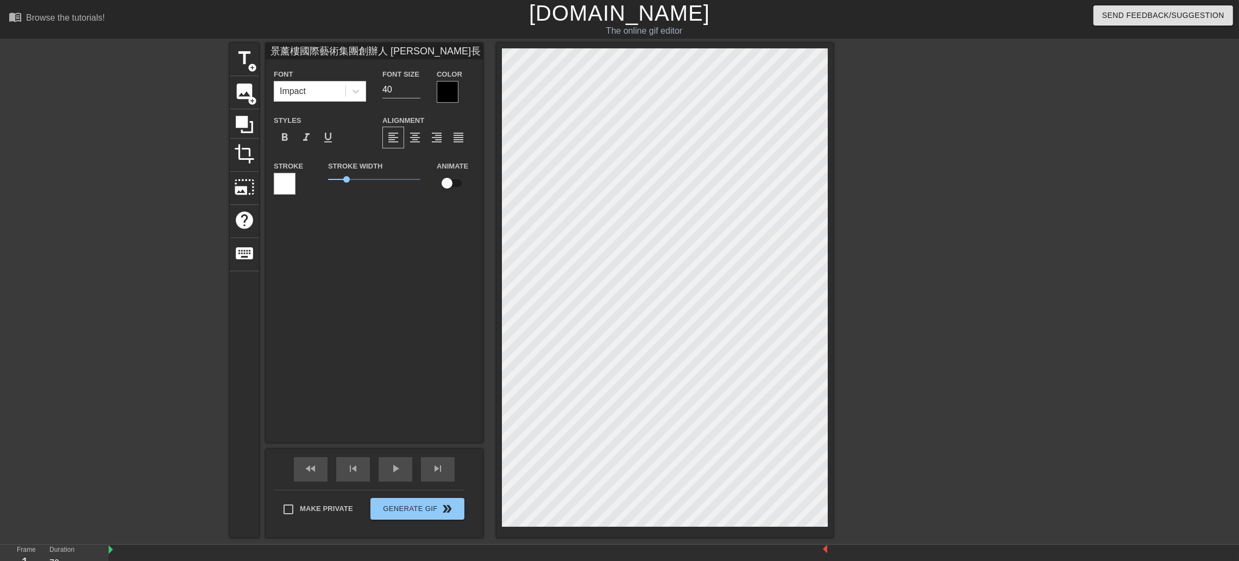
type textarea "景薰樓國際藝術集團 創辦人 [PERSON_NAME]長 [PERSON_NAME]ㄣ"
type input "景薰樓國際藝術集團創辦人 [PERSON_NAME]長 沉地貞"
type textarea "景薰樓國際藝術集團 創辦人 [PERSON_NAME]長 沉地貞"
type input "景薰樓國際藝術集團創辦人 [PERSON_NAME]長 [PERSON_NAME]"
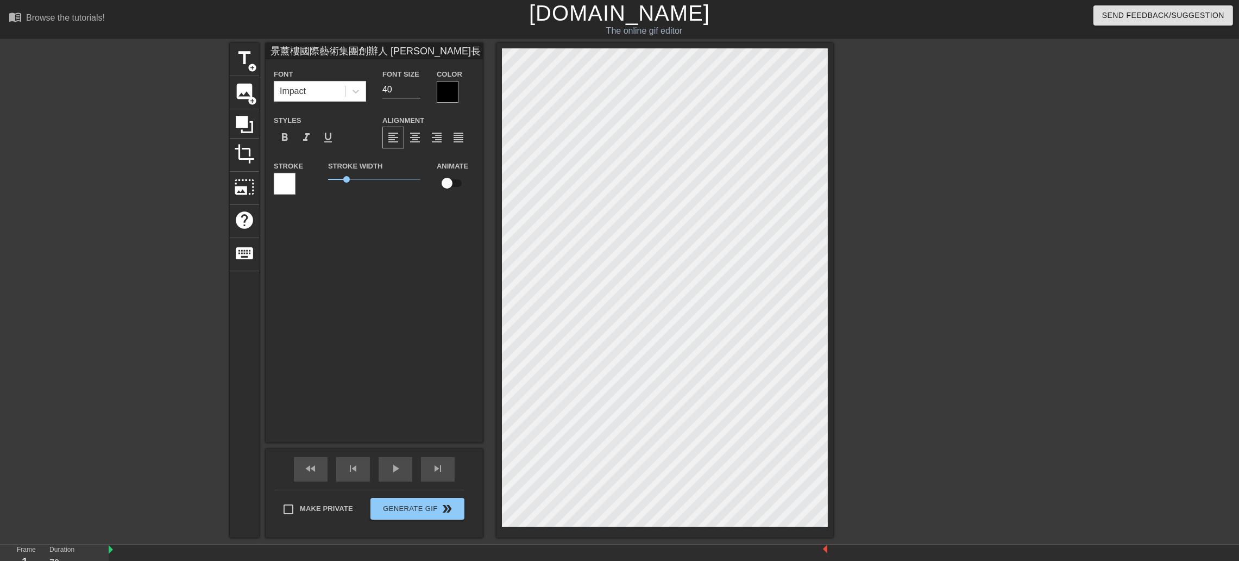
type textarea "景薰樓國際藝術集團 創辦人 [PERSON_NAME]長 [PERSON_NAME]"
type input "景薰樓國際藝術集團創辦人 [PERSON_NAME]長 [PERSON_NAME]"
type textarea "景薰樓國際藝術集團 創辦人 [PERSON_NAME]長 [PERSON_NAME]"
type input "景薰樓國際藝術集團創辦人 [PERSON_NAME]長 [PERSON_NAME]"
type textarea "景薰樓國際藝術集團 創辦人 [PERSON_NAME]長 [PERSON_NAME]"
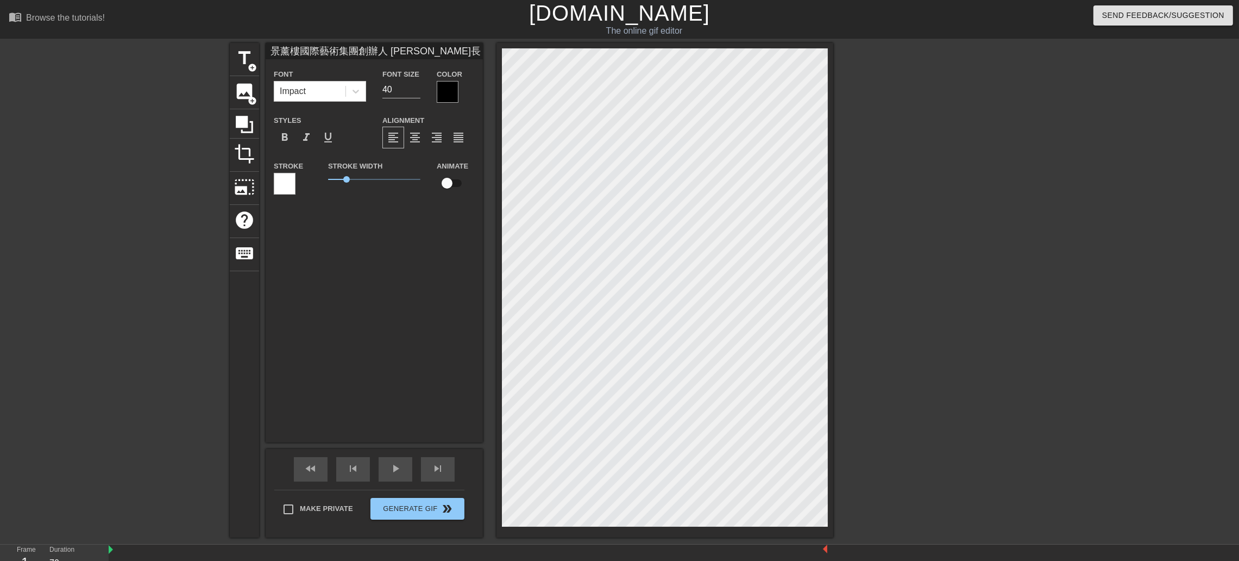
type input "景薰樓國際藝術集團創辦人 [PERSON_NAME]長 [PERSON_NAME]ㄧ"
type textarea "景薰樓國際藝術集團 創辦人 [PERSON_NAME]長 [PERSON_NAME]ㄧ"
type input "景薰樓國際藝術集團創辦人 [PERSON_NAME]長 [PERSON_NAME]"
type textarea "景薰樓國際藝術集團 創辦人 [PERSON_NAME]長 [PERSON_NAME]"
type input "景薰樓國際藝術集團創辦人 [PERSON_NAME]長 [PERSON_NAME]"
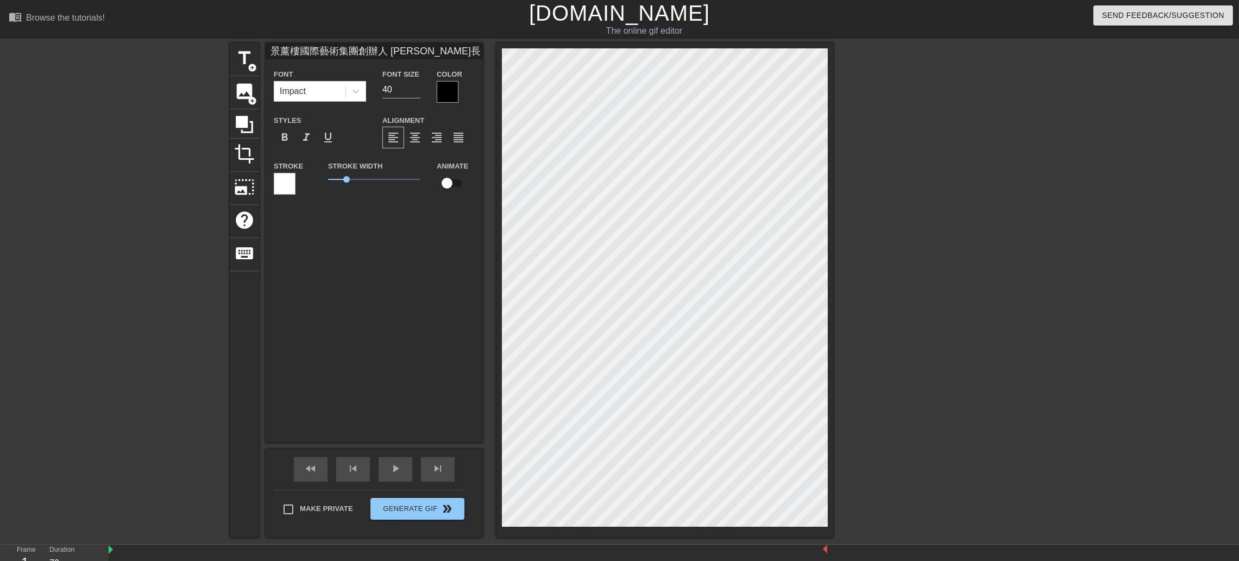
type textarea "景薰樓國際藝術集團 創辦人 [PERSON_NAME]長 [PERSON_NAME]"
type input "景薰樓國際藝術集團創辦人 [PERSON_NAME]長 [PERSON_NAME]"
type textarea "景薰樓國際藝術集團 創辦人 [PERSON_NAME]長 [PERSON_NAME]"
type input "景薰樓國際藝術集團創辦人 [PERSON_NAME]長 [PERSON_NAME]"
type textarea "景薰樓國際藝術集團 創辦人 [PERSON_NAME]長 [PERSON_NAME]"
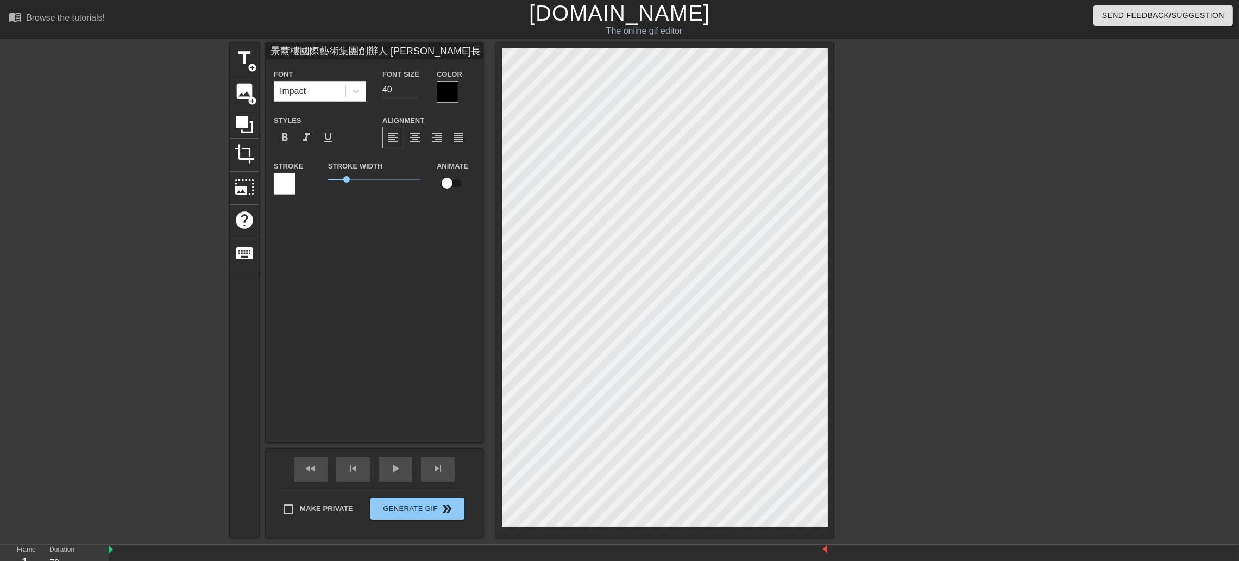
type input "景薰樓國際藝術集團創辦人 [PERSON_NAME]長 [PERSON_NAME]"
type textarea "景薰樓國際藝術集團 創辦人 [PERSON_NAME]長 [PERSON_NAME]"
type input "景薰樓國際藝術集團創辦人 [PERSON_NAME]長 [PERSON_NAME]"
type textarea "景薰樓國際藝術集團 創辦人 [PERSON_NAME]長 [PERSON_NAME]"
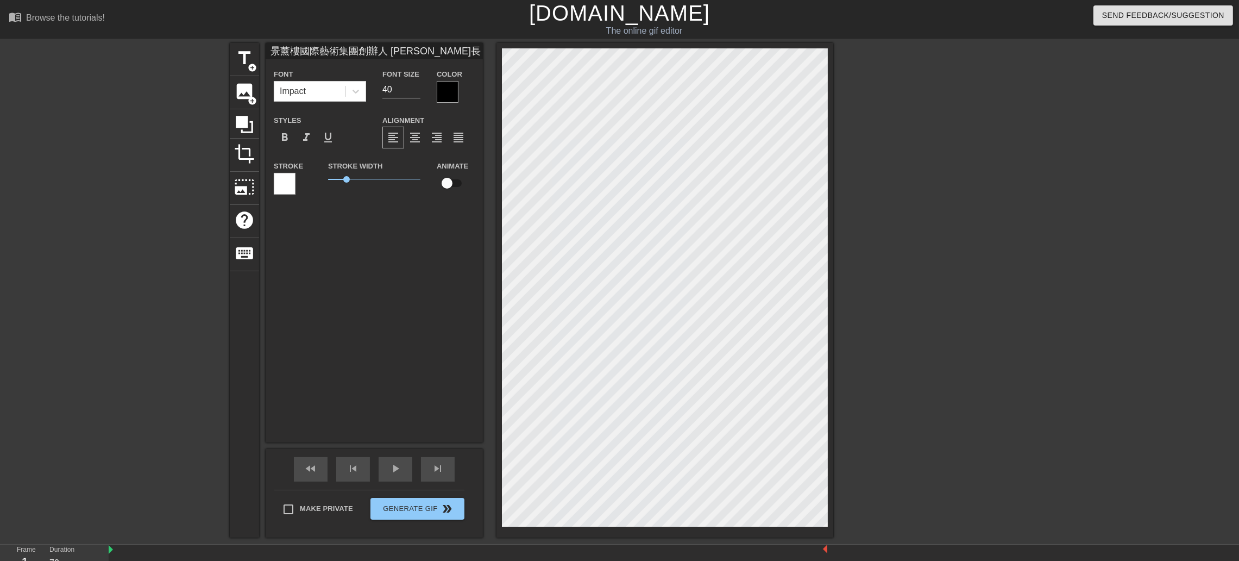
type input "景薰樓國際藝術集團創辦人 [PERSON_NAME]長 [PERSON_NAME]ㄧ"
type textarea "景薰樓國際藝術集團 創辦人 [PERSON_NAME]長 [PERSON_NAME]ㄧ"
type input "景薰樓國際藝術集團創辦人 [PERSON_NAME]長 [PERSON_NAME]"
type textarea "景薰樓國際藝術集團 創辦人 [PERSON_NAME]長 [PERSON_NAME]"
type input "景薰樓國際藝術集團創辦人 [PERSON_NAME]長 [PERSON_NAME]ㄑ"
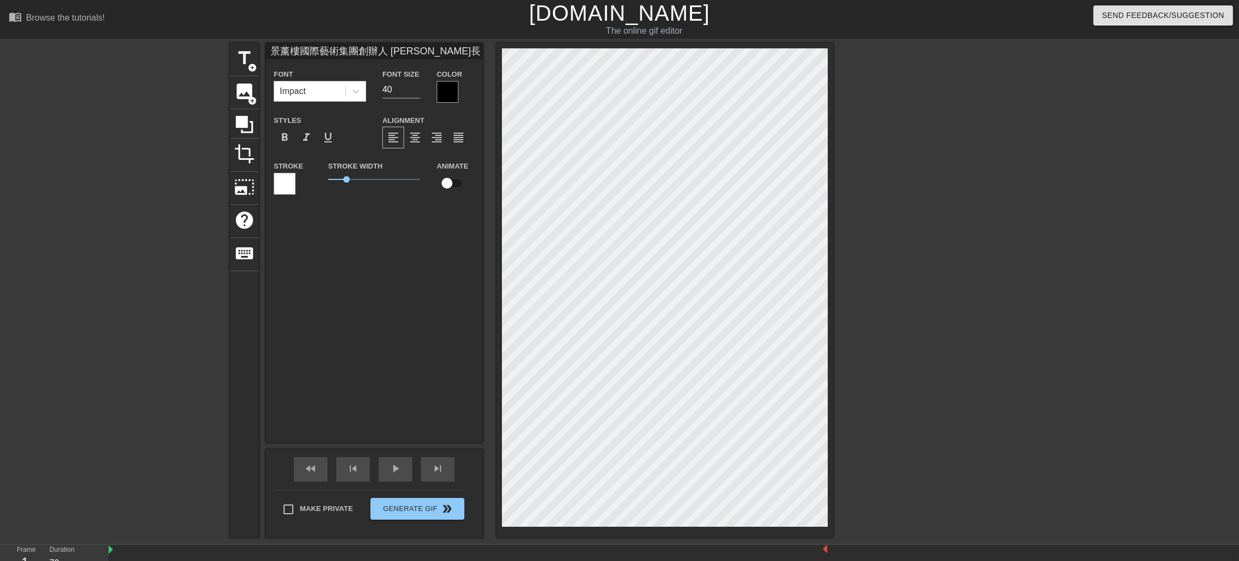
type textarea "景薰樓國際藝術集團 創辦人 [PERSON_NAME]長 [PERSON_NAME]ㄑ"
type input "景薰樓國際藝術集團創辦人 [PERSON_NAME]長 [PERSON_NAME]ㄑㄩ"
type textarea "景薰樓國際藝術集團 創辦人 [PERSON_NAME]長 [PERSON_NAME]ㄑㄩ"
type input "景薰樓國際藝術集團創辦人 [PERSON_NAME]長 [PERSON_NAME]ㄑㄩㄢ"
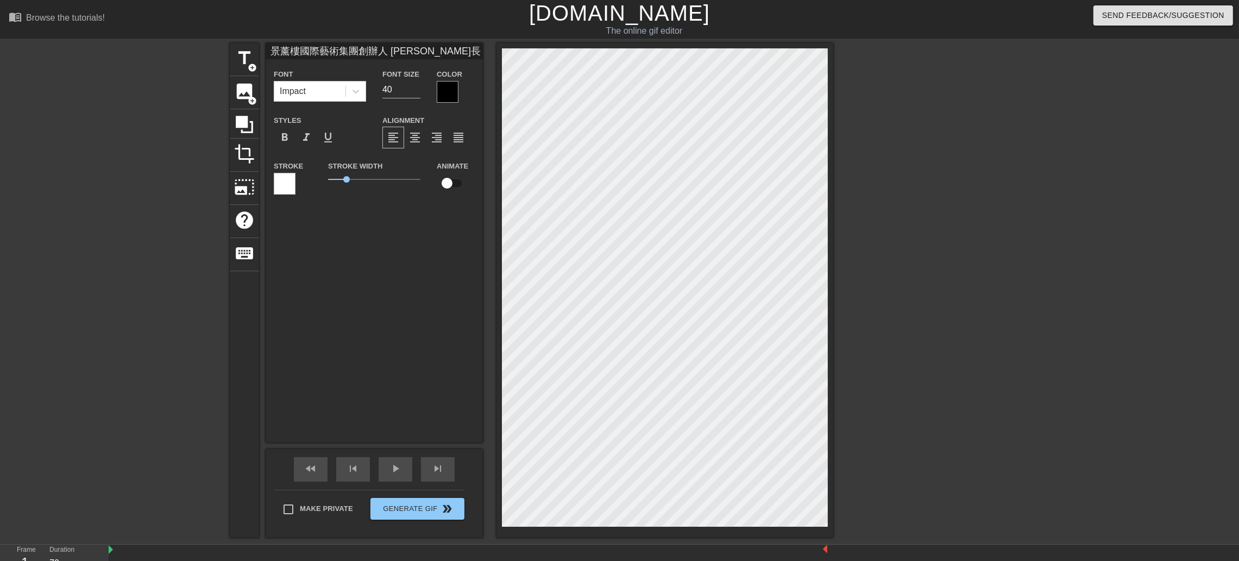
type textarea "景薰樓國際藝術集團 創辦人 [PERSON_NAME]長 [PERSON_NAME]ㄑㄩㄢ"
type input "景薰樓國際藝術集團創辦人 [PERSON_NAME]長 [PERSON_NAME]全"
type textarea "景薰樓國際藝術集團 創辦人 [PERSON_NAME]長 [PERSON_NAME]全"
type input "景薰樓國際藝術集團創辦人 [PERSON_NAME]長 [PERSON_NAME]全ㄊ"
type textarea "景薰樓國際藝術集團 創辦人 [PERSON_NAME]長 [PERSON_NAME]全ㄊ"
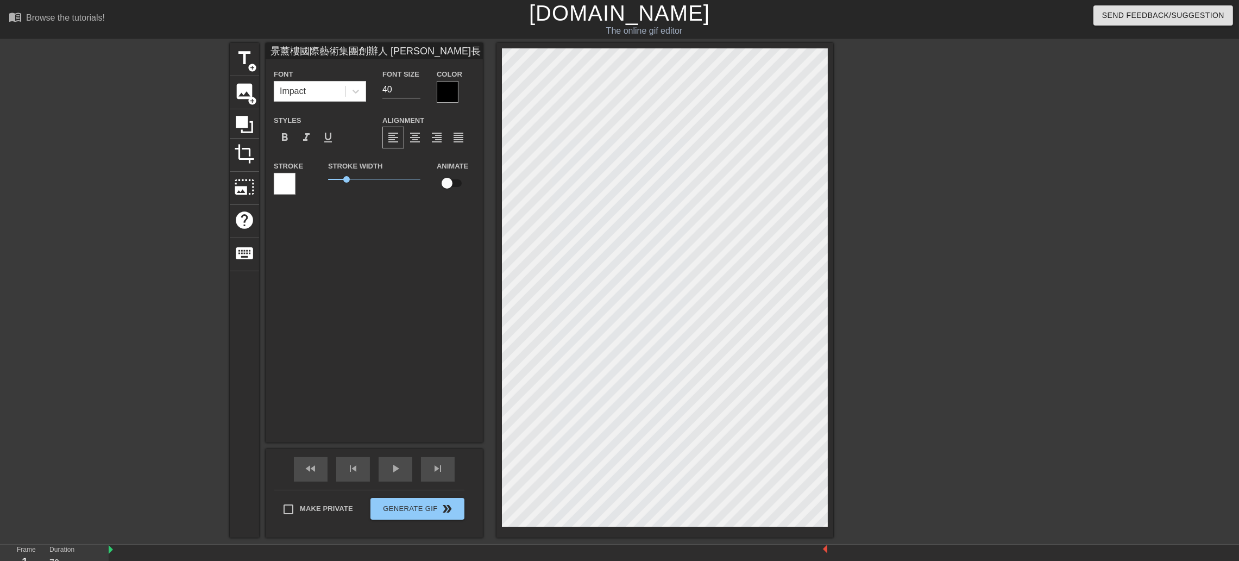
type input "景薰樓國際藝術集團創辦人 [PERSON_NAME]長 [PERSON_NAME]全ㄊㄧ"
type textarea "景薰樓國際藝術集團 創辦人 [PERSON_NAME]長 [PERSON_NAME]全ㄊㄧ"
type input "景薰樓國際藝術集團創辦人 [PERSON_NAME]長 [PERSON_NAME]全體"
type textarea "景薰樓國際藝術集團 創辦人 [PERSON_NAME]長 [PERSON_NAME]全體"
type input "景薰樓國際藝術集團創辦人 [PERSON_NAME]長 [PERSON_NAME]全體ㄩ"
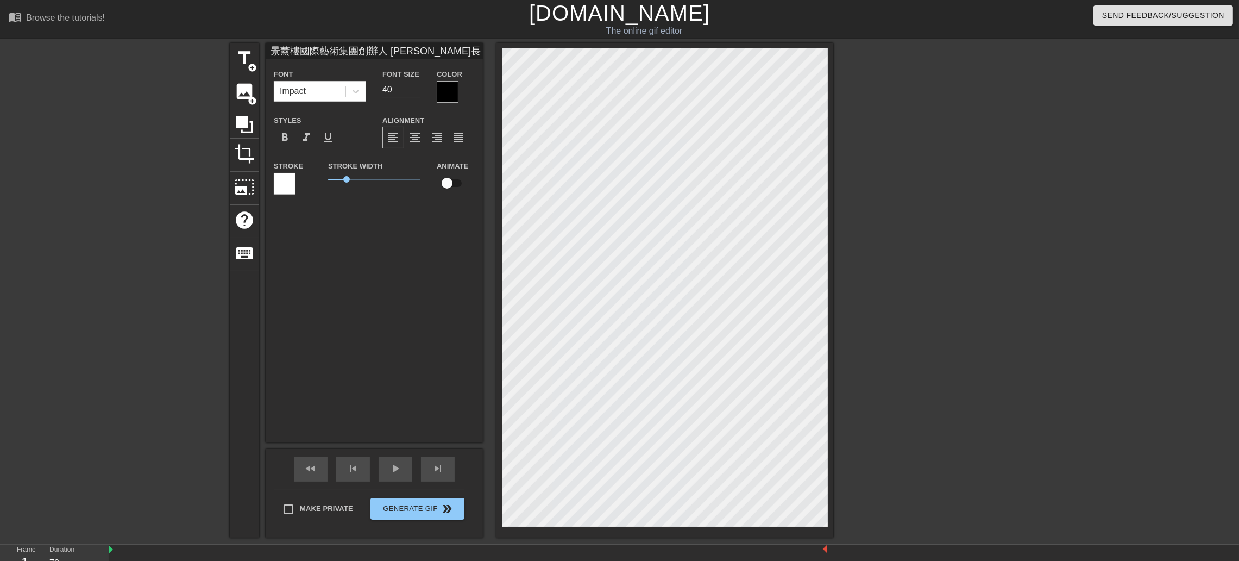
type textarea "景薰樓國際藝術集團 創辦人 [PERSON_NAME]長 [PERSON_NAME]全體ㄩ"
type input "景薰樓國際藝術集團創辦人 [PERSON_NAME]長 [PERSON_NAME]全體ㄩㄢ"
type textarea "景薰樓國際藝術集團 創辦人 [PERSON_NAME]長 [PERSON_NAME]全體ㄩㄢ"
type input "景薰樓國際藝術集團創辦人 [PERSON_NAME]長 [PERSON_NAME]全體原"
type textarea "景薰樓國際藝術集團 創辦人 [PERSON_NAME]長 [PERSON_NAME]全體原"
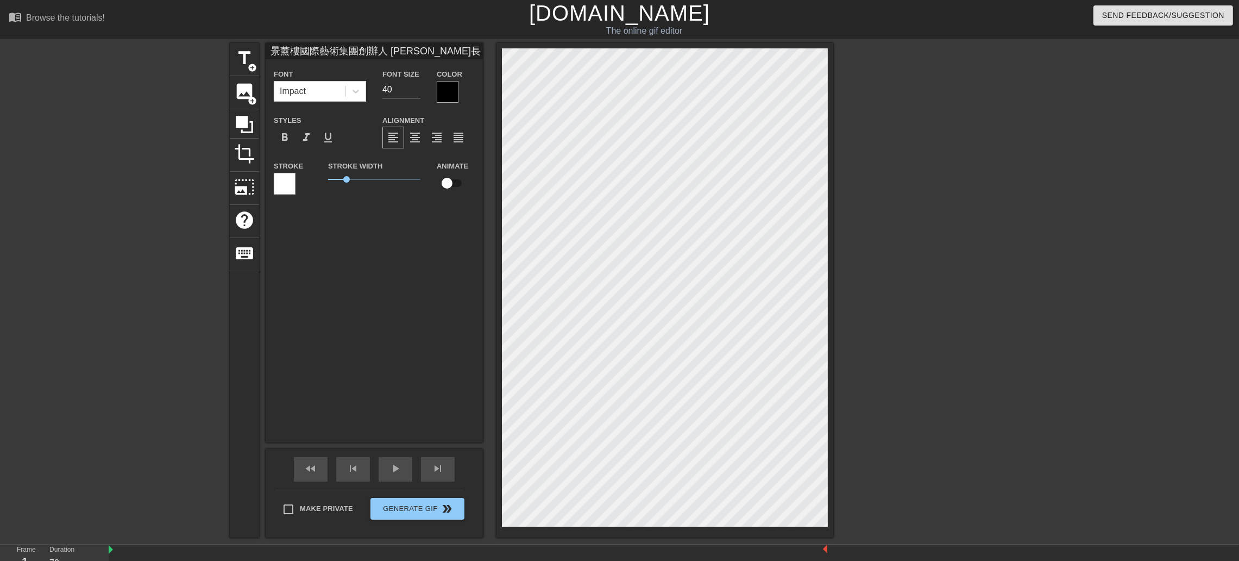
type input "景薰樓國際藝術集團創辦人 [PERSON_NAME]長 [PERSON_NAME]全體原ㄍ"
type textarea "景薰樓國際藝術集團 創辦人 [PERSON_NAME]長 [PERSON_NAME]全體原ㄍㄨ"
type input "景薰樓國際藝術集團創辦人 [PERSON_NAME]長 [PERSON_NAME]全體原ㄍㄨㄥ"
type textarea "景薰樓國際藝術集團 創辦人 [PERSON_NAME]長 [PERSON_NAME]全體原ㄍㄨㄥ"
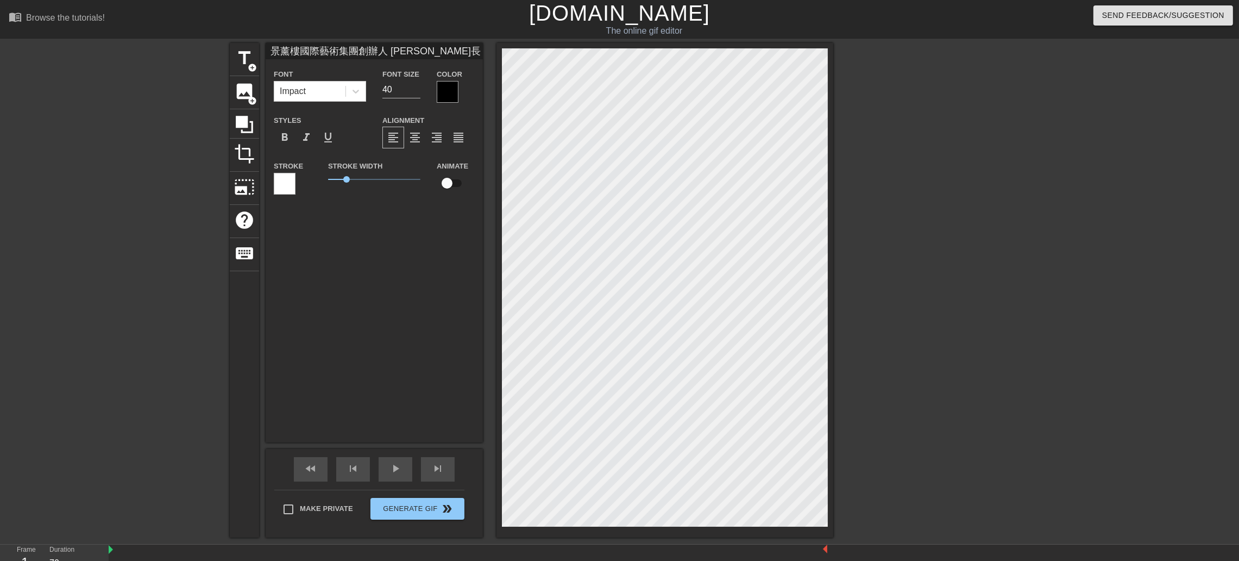
type input "景薰樓國際藝術集團創辦人 [PERSON_NAME]長 [PERSON_NAME]全體員工"
type textarea "景薰樓國際藝術集團 創辦人 [PERSON_NAME]長 [PERSON_NAME]全體員工"
type input "景薰樓國際藝術集團創辦人 [PERSON_NAME]長 [PERSON_NAME]全體員工"
type textarea "景薰樓國際藝術集團 創辦人 [PERSON_NAME]長 [PERSON_NAME]全體員工"
type input "景薰樓國際藝術集團創辦人 [PERSON_NAME]長 [PERSON_NAME]全體員工 ㄐ"
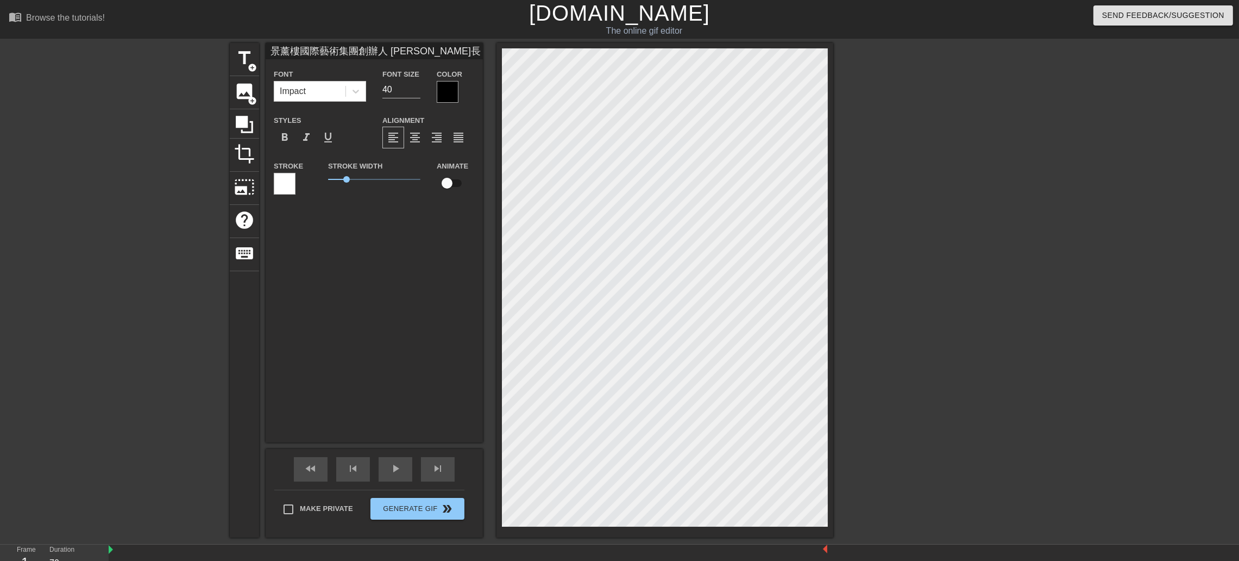
type textarea "景薰樓國際藝術集團 創辦人 [PERSON_NAME]長 [PERSON_NAME]全體員工 ㄐ"
type input "景薰樓國際藝術集團創辦人 [PERSON_NAME]長 [PERSON_NAME]全體員工 ㄐㄧ"
type textarea "景薰樓國際藝術集團 創辦人 [PERSON_NAME]長 [PERSON_NAME]全體員工 ㄐㄧ"
type input "景薰樓國際藝術集團創辦人 [PERSON_NAME]長 [PERSON_NAME]全體員工 ㄐㄧㄥ"
type textarea "景薰樓國際藝術集團 創辦人 [PERSON_NAME]長 [PERSON_NAME]全體員工 ㄐㄧㄥ"
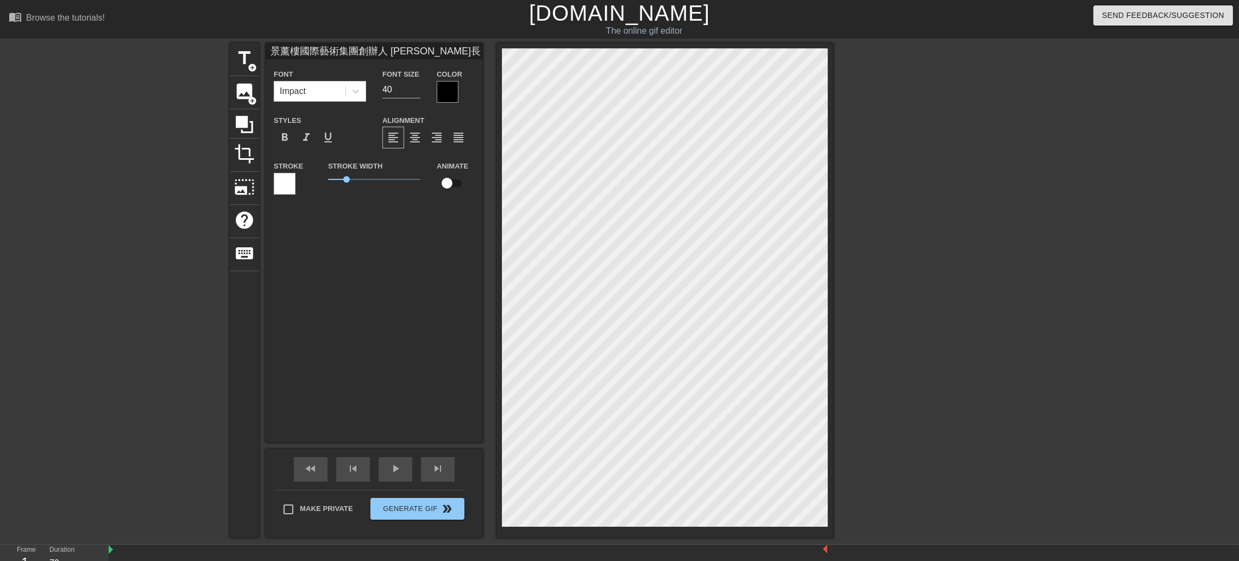
type input "景薰樓國際藝術集團創辦人 [PERSON_NAME]長 [PERSON_NAME]全體員工 竟"
type textarea "景薰樓國際藝術集團 創辦人 [PERSON_NAME]長 [PERSON_NAME]全體員工 竟"
click at [482, 220] on div "title add_circle image add_circle crop photo_size_select_large help keyboard 景薰…" at bounding box center [532, 290] width 604 height 494
click at [353, 87] on icon at bounding box center [355, 91] width 11 height 11
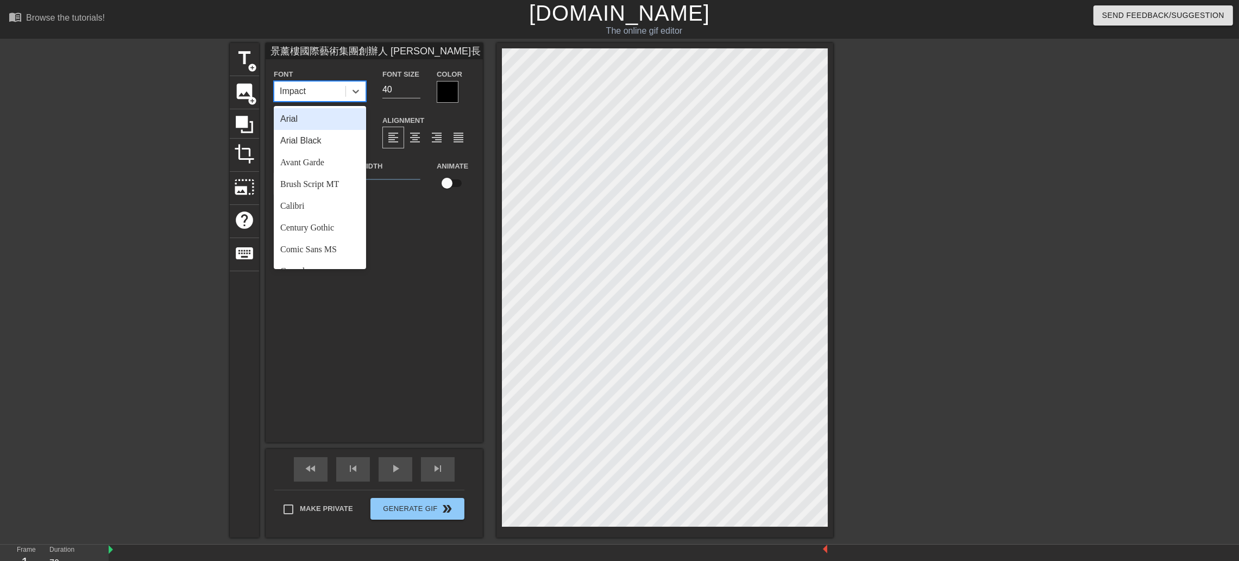
click at [317, 111] on div "Arial" at bounding box center [320, 119] width 92 height 22
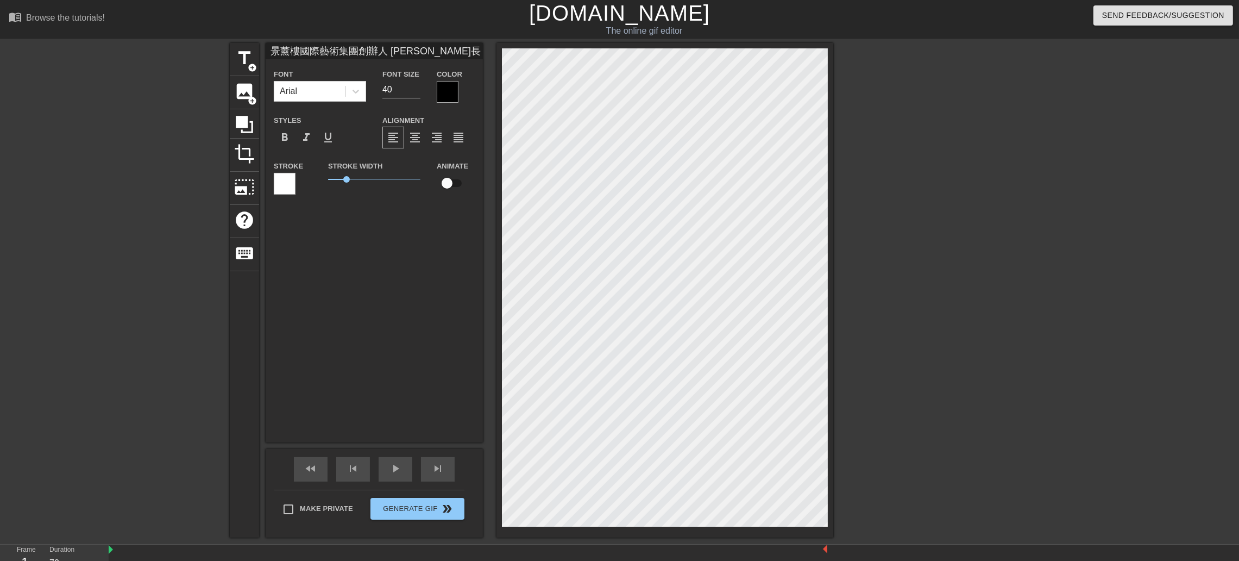
click at [443, 90] on div at bounding box center [448, 92] width 22 height 22
drag, startPoint x: 396, startPoint y: 89, endPoint x: 359, endPoint y: 86, distance: 37.1
click at [359, 86] on div "Font Arial Font Size 40 Color" at bounding box center [374, 84] width 217 height 35
click at [420, 139] on span "format_align_center" at bounding box center [415, 137] width 13 height 13
click at [281, 140] on span "format_bold" at bounding box center [284, 137] width 13 height 13
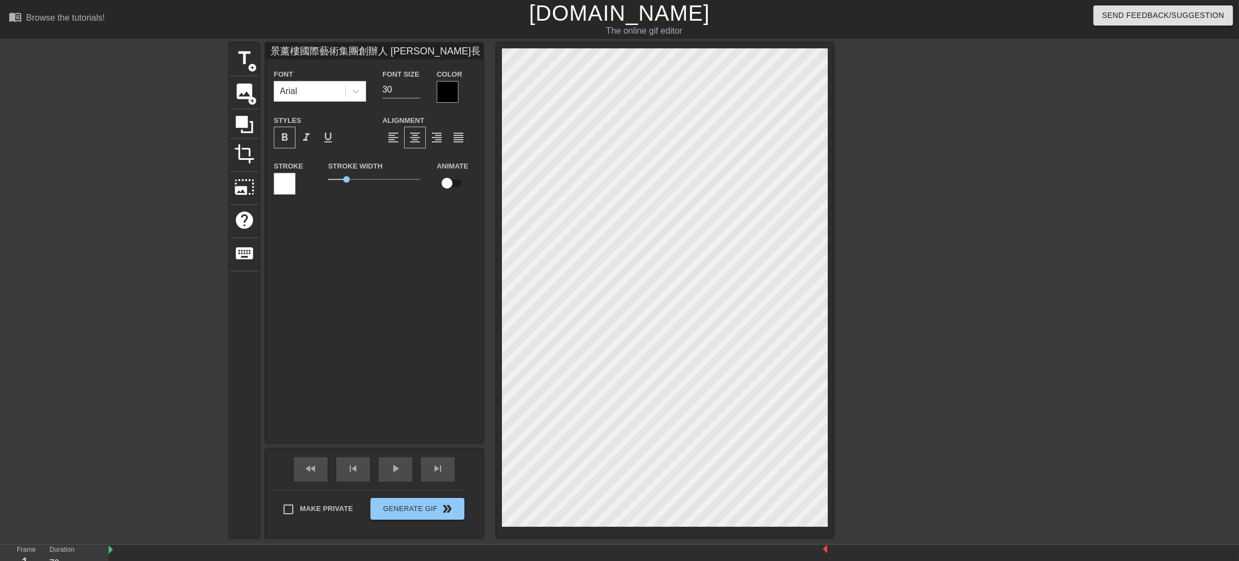
click at [281, 140] on span "format_bold" at bounding box center [284, 137] width 13 height 13
click at [289, 178] on div at bounding box center [285, 184] width 22 height 22
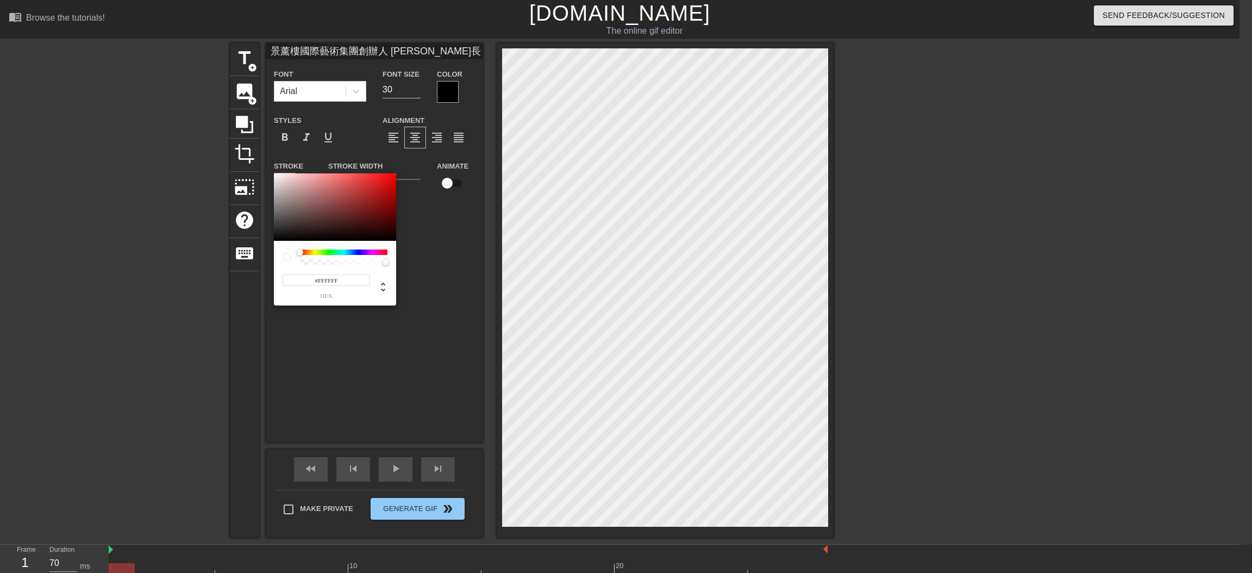
click at [284, 256] on div at bounding box center [287, 257] width 9 height 9
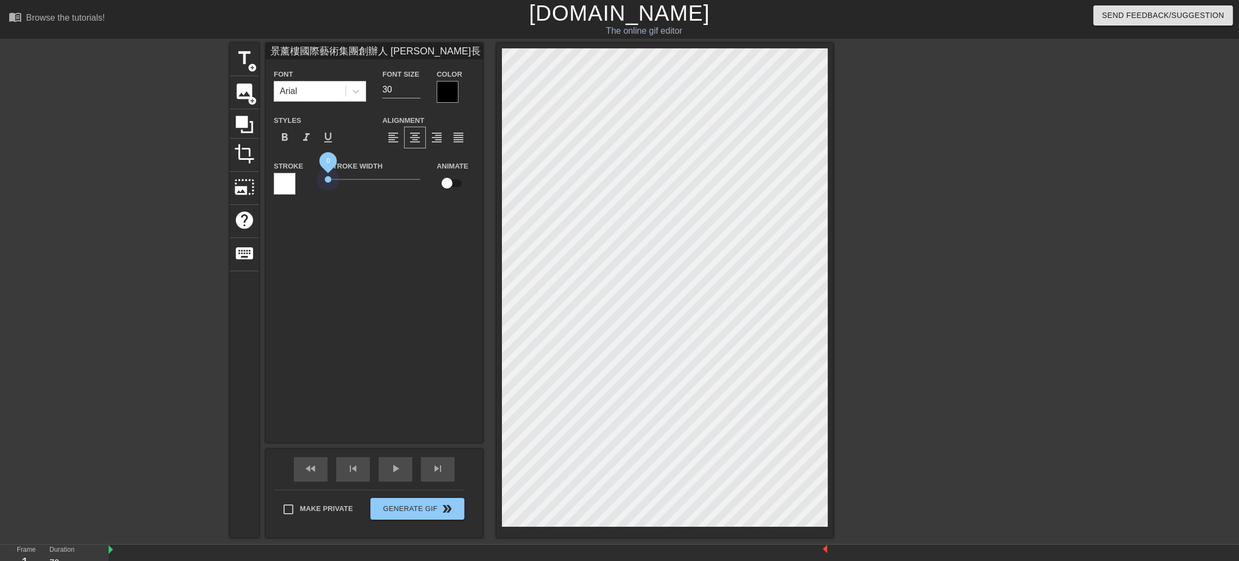
drag, startPoint x: 346, startPoint y: 177, endPoint x: 277, endPoint y: 178, distance: 69.6
click at [277, 178] on div "Stroke Stroke Width 0 Animate" at bounding box center [374, 181] width 217 height 45
click at [449, 93] on div at bounding box center [448, 92] width 22 height 22
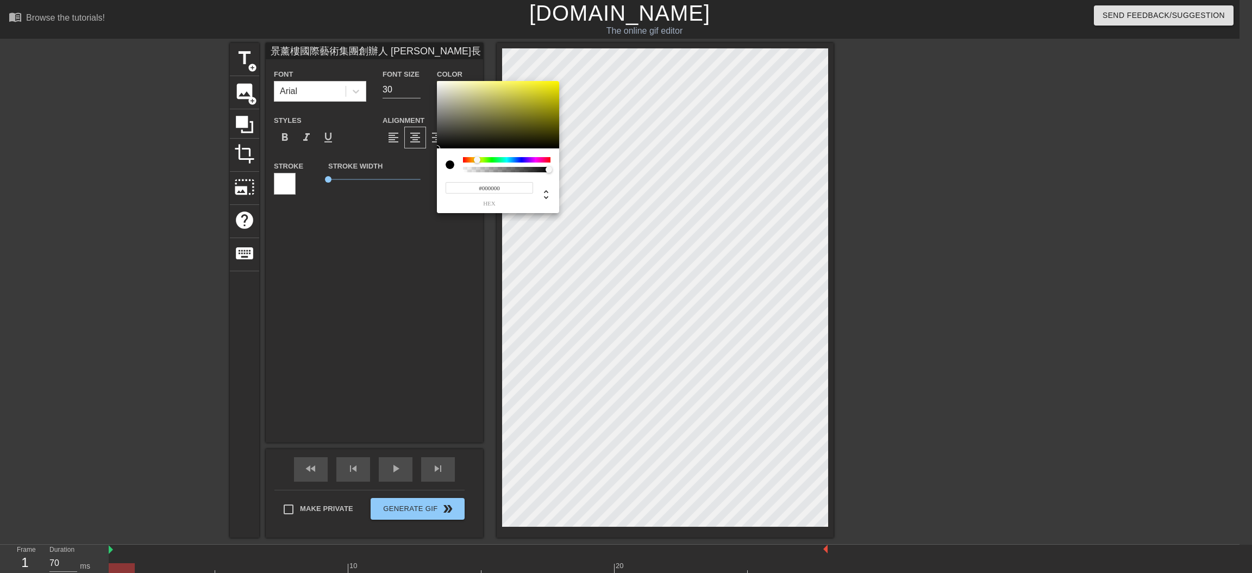
drag, startPoint x: 461, startPoint y: 161, endPoint x: 478, endPoint y: 162, distance: 16.9
click at [478, 162] on div at bounding box center [477, 159] width 7 height 7
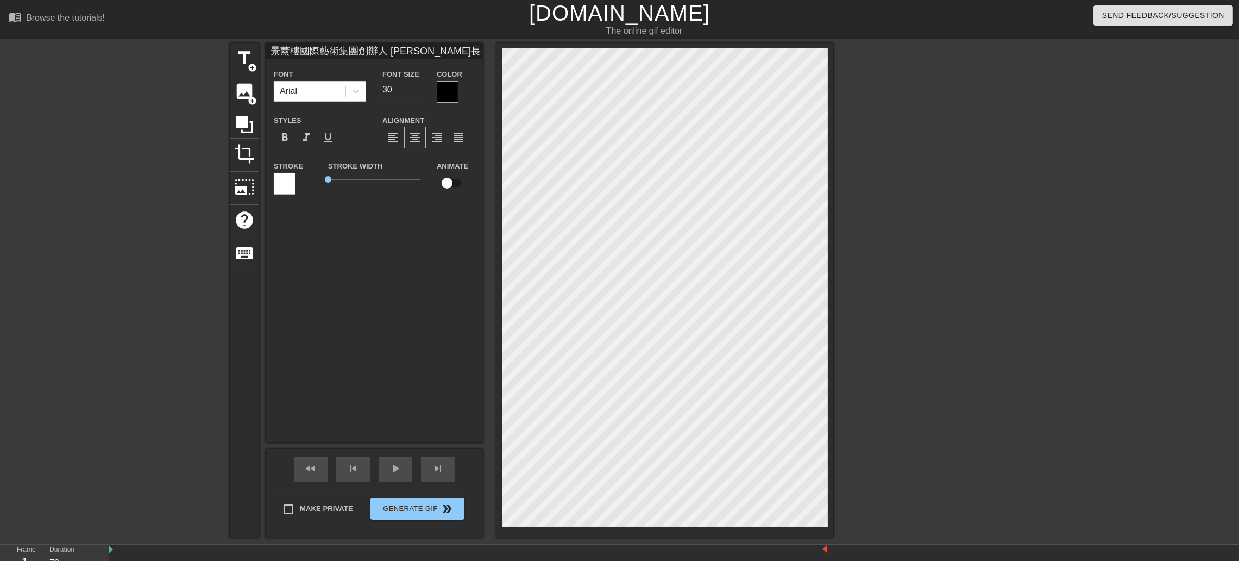
scroll to position [1, 2]
click at [450, 84] on div at bounding box center [448, 92] width 22 height 22
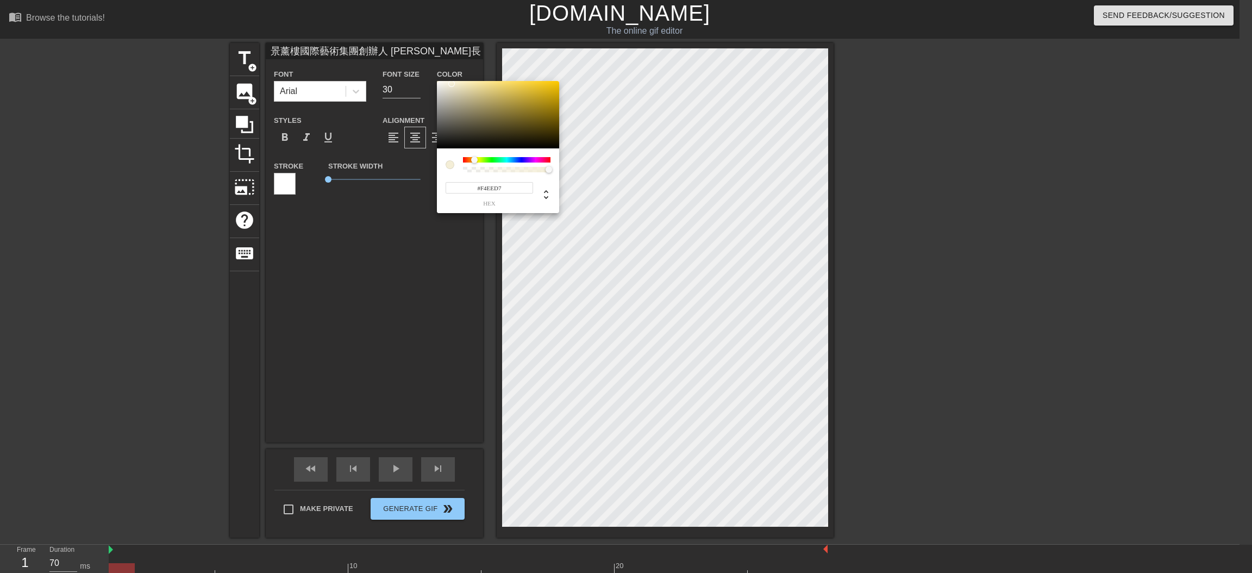
drag, startPoint x: 464, startPoint y: 161, endPoint x: 474, endPoint y: 161, distance: 10.3
click at [474, 161] on div at bounding box center [474, 159] width 7 height 7
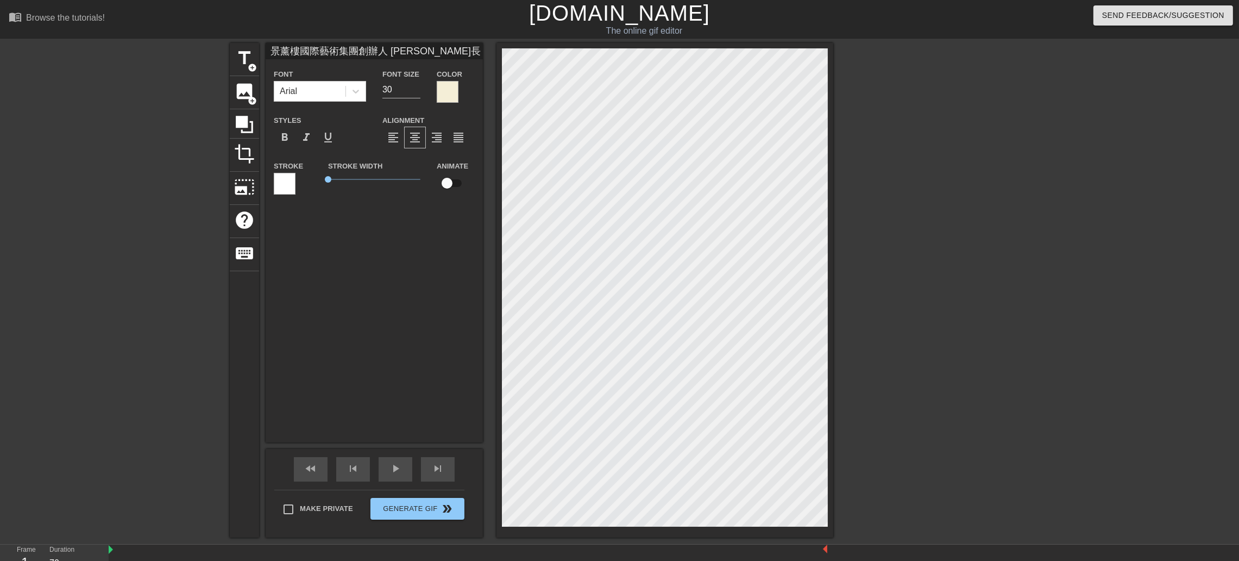
click at [450, 181] on input "checkbox" at bounding box center [447, 183] width 62 height 21
click at [448, 184] on input "checkbox" at bounding box center [457, 183] width 62 height 21
click at [360, 91] on icon at bounding box center [355, 91] width 11 height 11
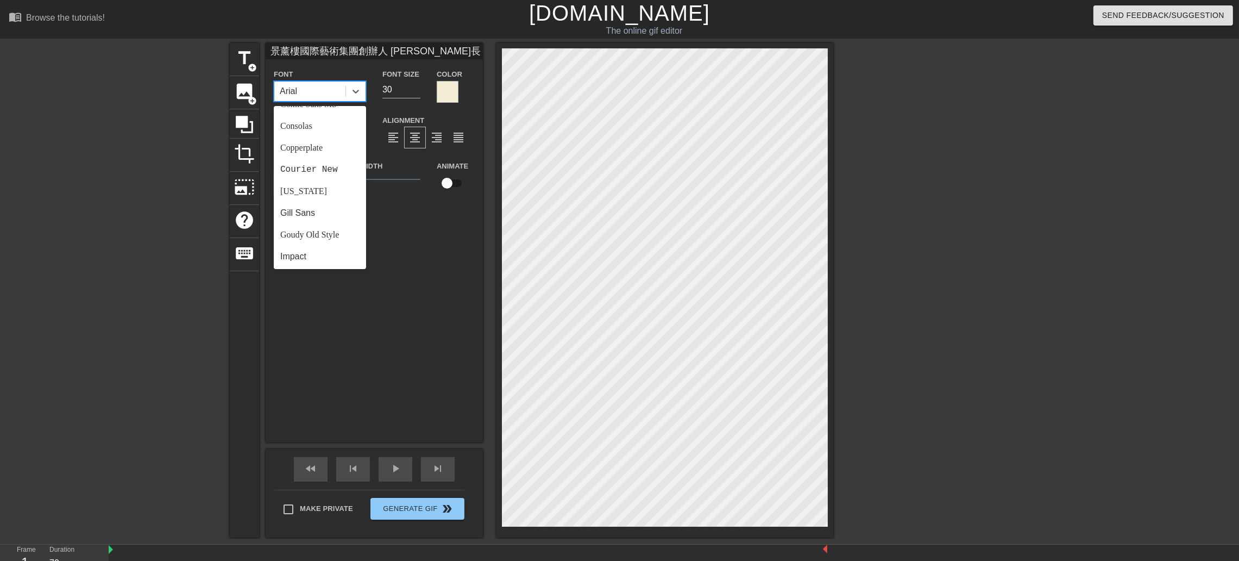
scroll to position [0, 0]
click at [324, 136] on div "Arial Black" at bounding box center [320, 141] width 92 height 22
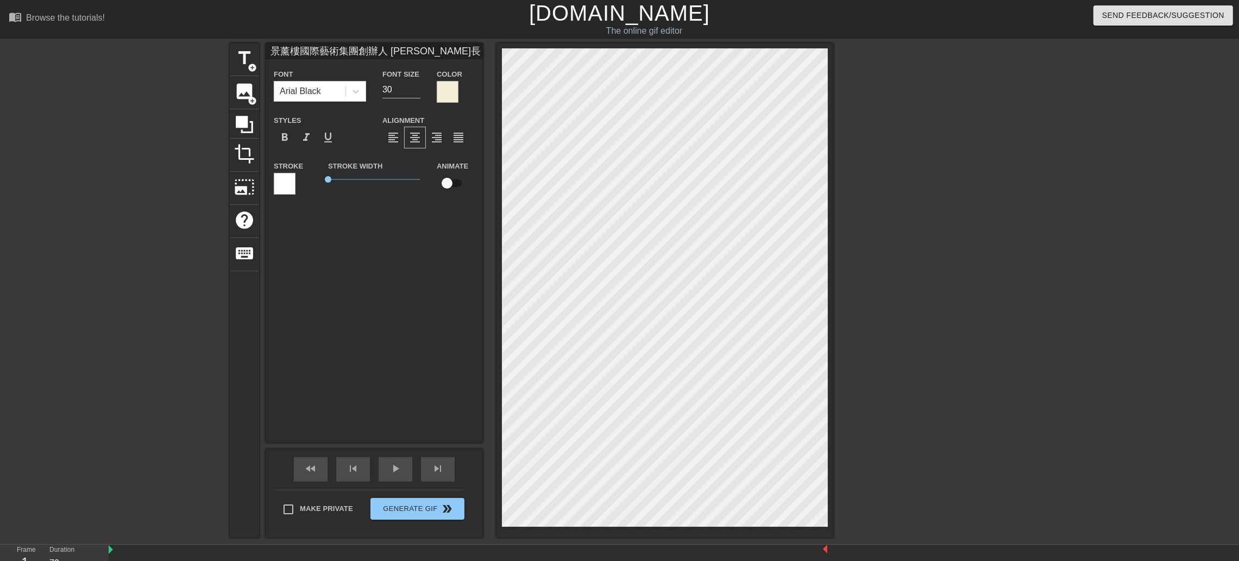
click at [325, 162] on div "Stroke Width 0" at bounding box center [374, 181] width 109 height 45
click at [324, 98] on div "Arial Black" at bounding box center [309, 91] width 71 height 20
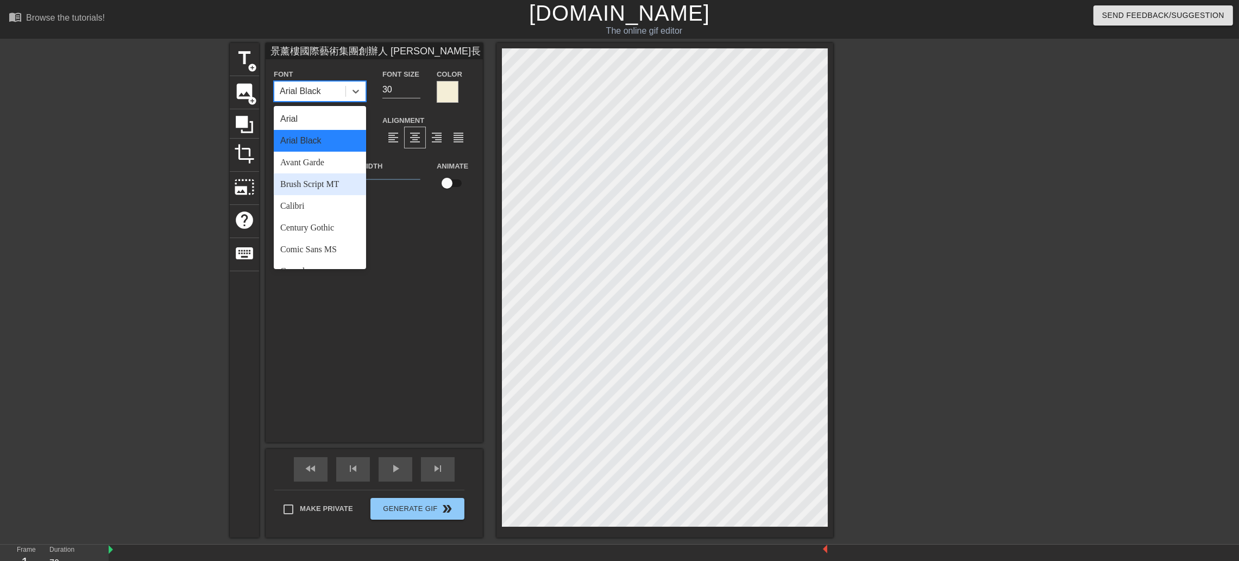
click at [314, 179] on div "Brush Script MT" at bounding box center [320, 184] width 92 height 22
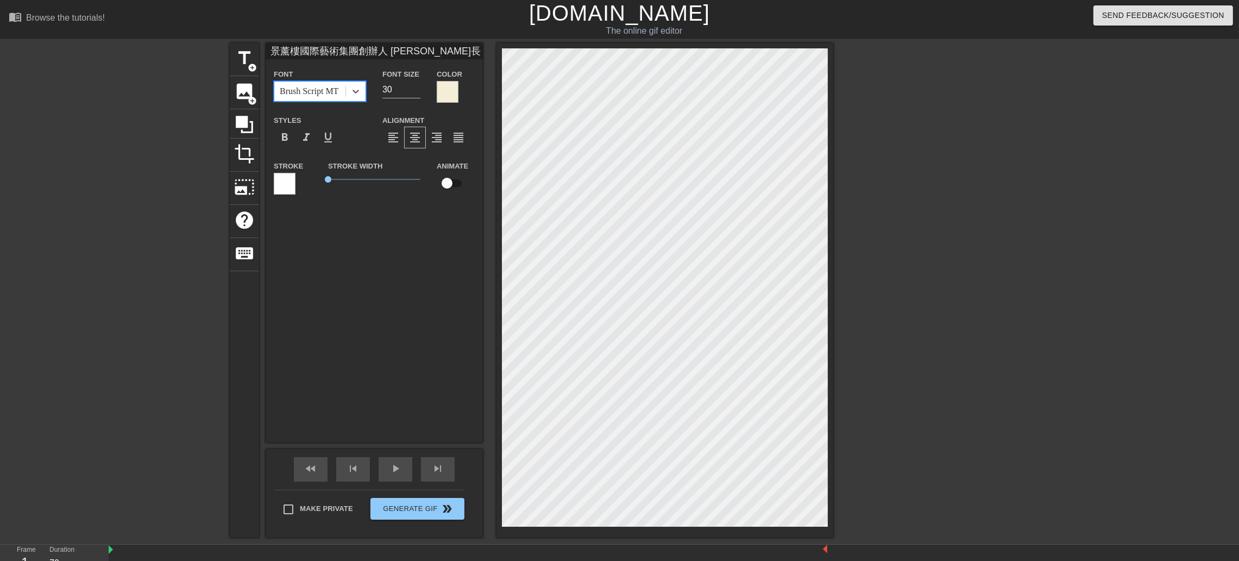
click at [327, 97] on div "Brush Script MT" at bounding box center [309, 91] width 59 height 13
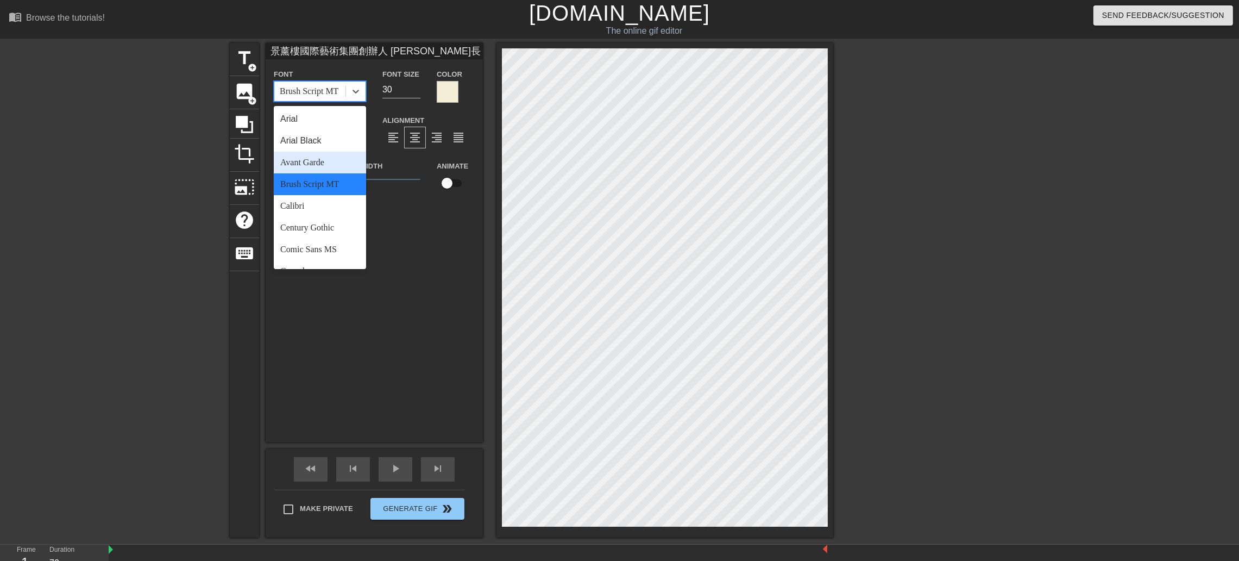
click at [314, 161] on div "Avant Garde" at bounding box center [320, 163] width 92 height 22
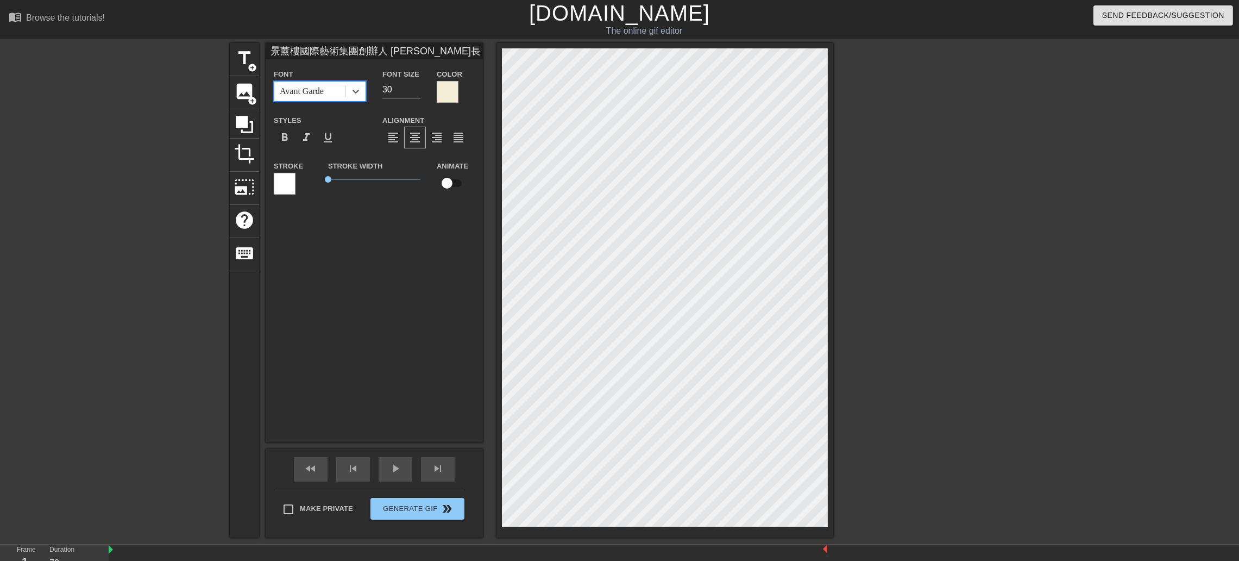
click at [325, 86] on div "Avant Garde" at bounding box center [309, 91] width 71 height 20
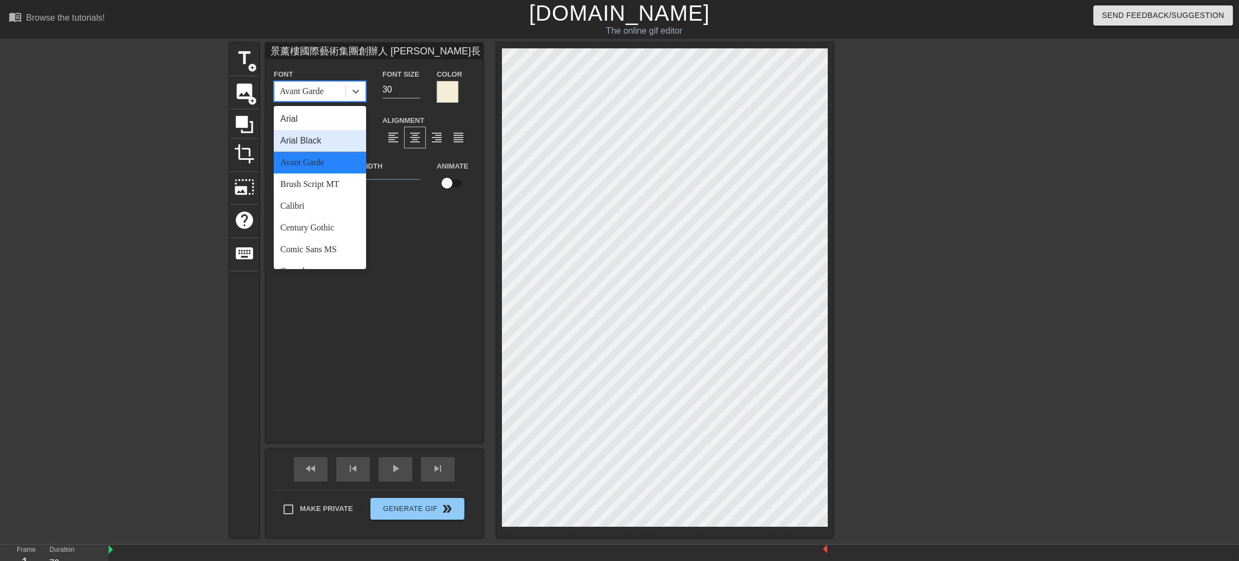
click at [309, 141] on div "Arial Black" at bounding box center [320, 141] width 92 height 22
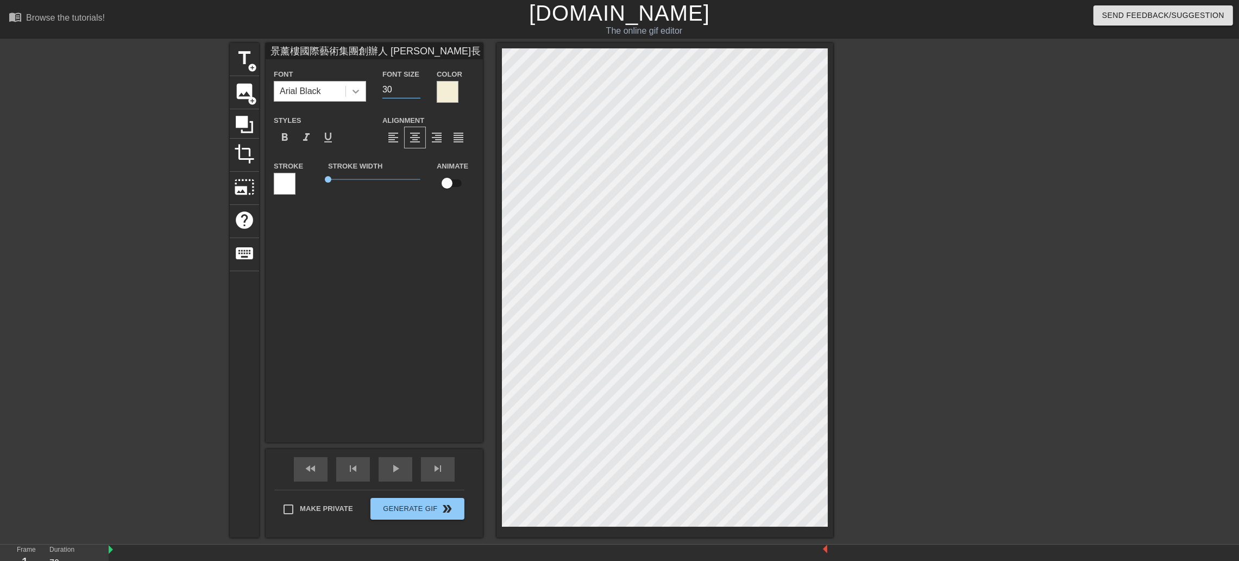
drag, startPoint x: 396, startPoint y: 86, endPoint x: 346, endPoint y: 84, distance: 49.5
click at [346, 84] on div "Font Arial Black Font Size 30 Color" at bounding box center [374, 84] width 217 height 35
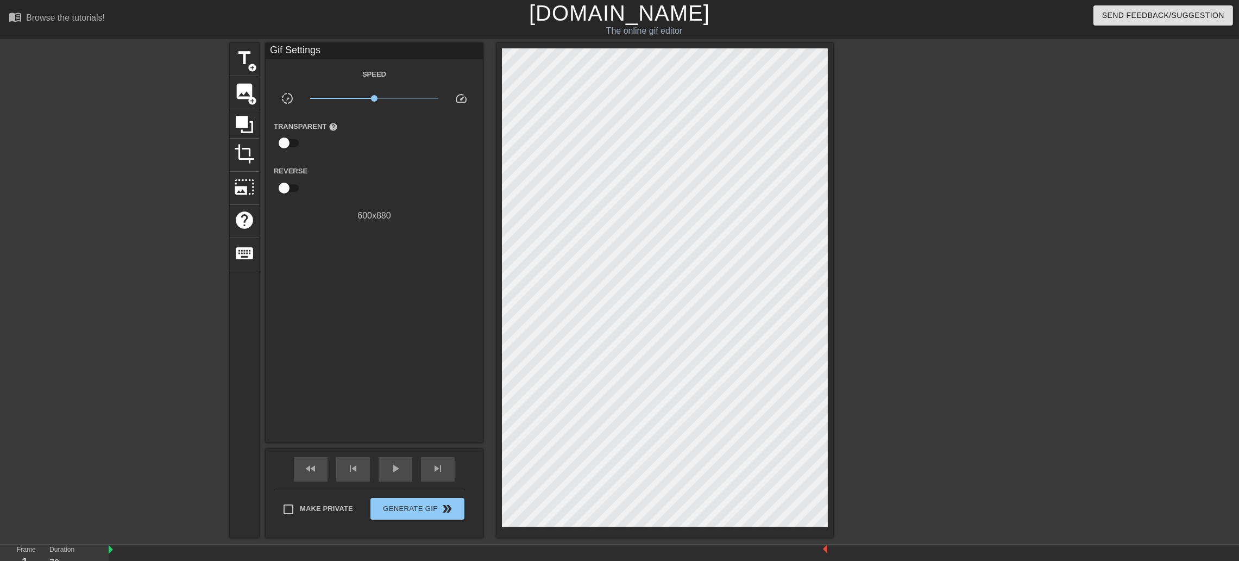
scroll to position [1, 4]
click at [399, 210] on div "600 x 880" at bounding box center [374, 215] width 217 height 13
click at [375, 87] on div "Speed slow_motion_video x1.00 speed Transparent help Reverse 600 x 880" at bounding box center [374, 144] width 201 height 155
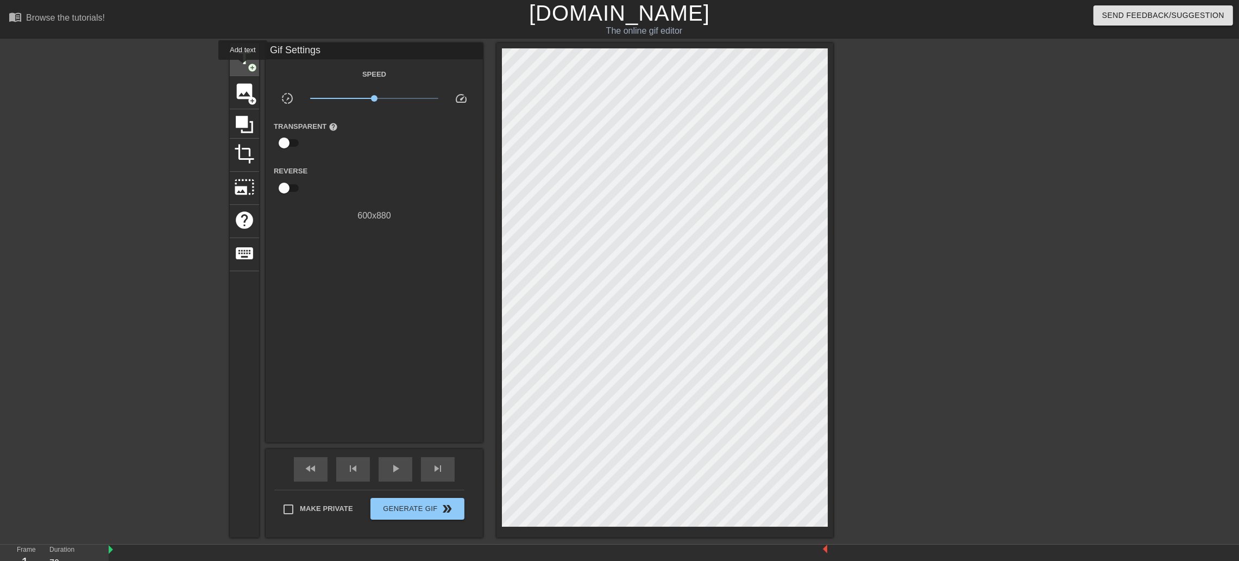
click at [243, 67] on span "title" at bounding box center [244, 58] width 21 height 21
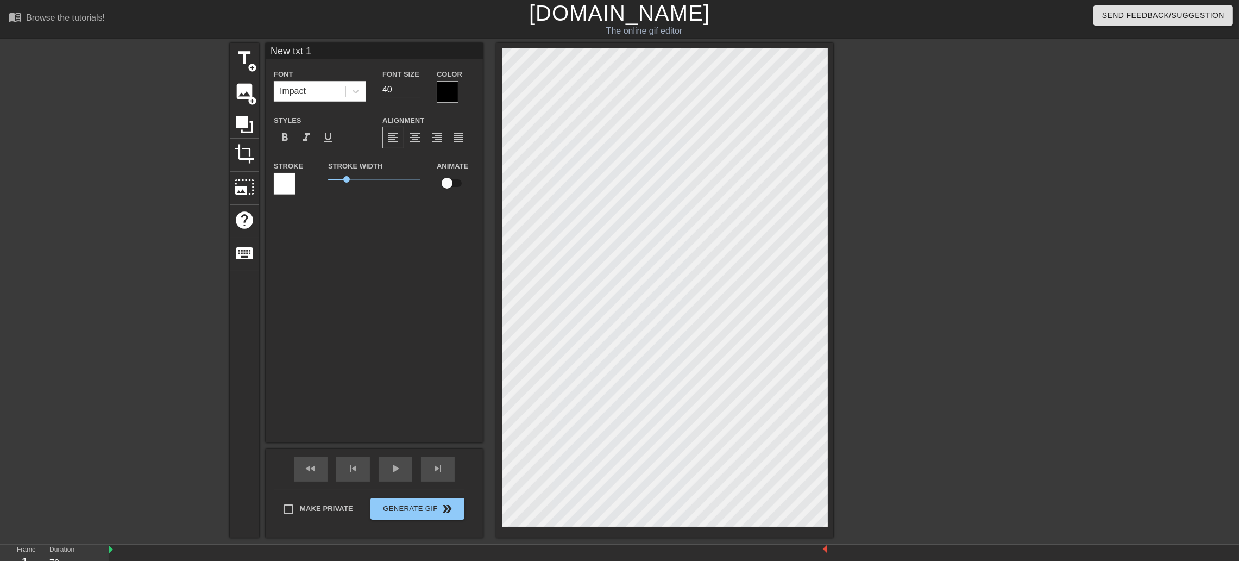
scroll to position [1, 2]
click at [403, 381] on div "play_arrow" at bounding box center [396, 469] width 34 height 24
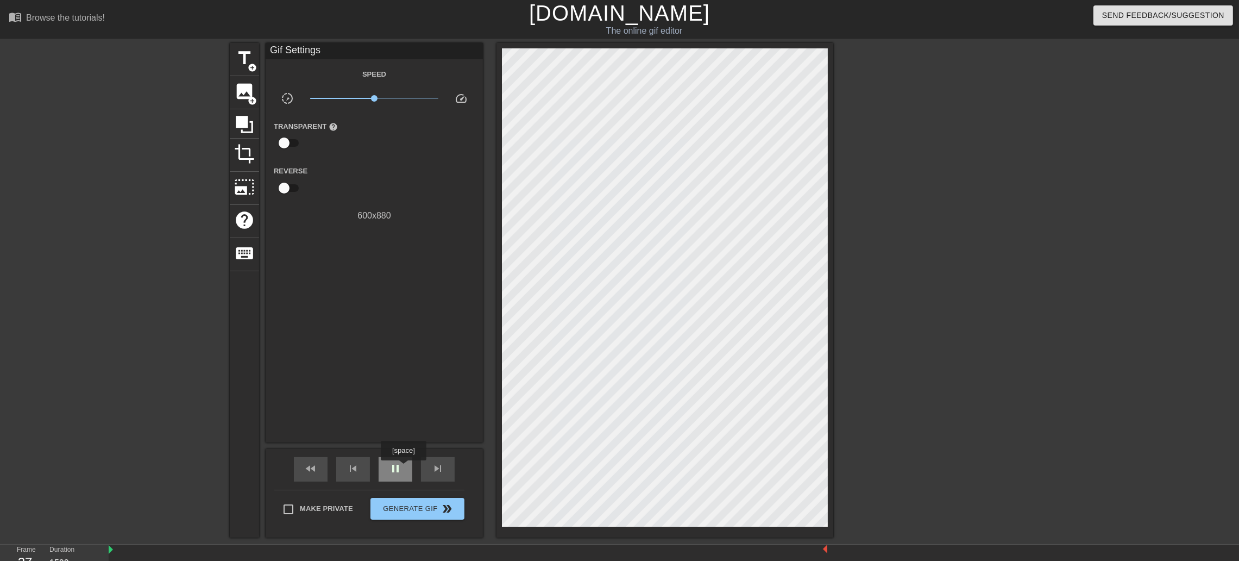
click at [403, 381] on div "pause" at bounding box center [396, 469] width 34 height 24
click at [834, 178] on div "title add_circle image add_circle crop photo_size_select_large help keyboard Gi…" at bounding box center [619, 290] width 1239 height 494
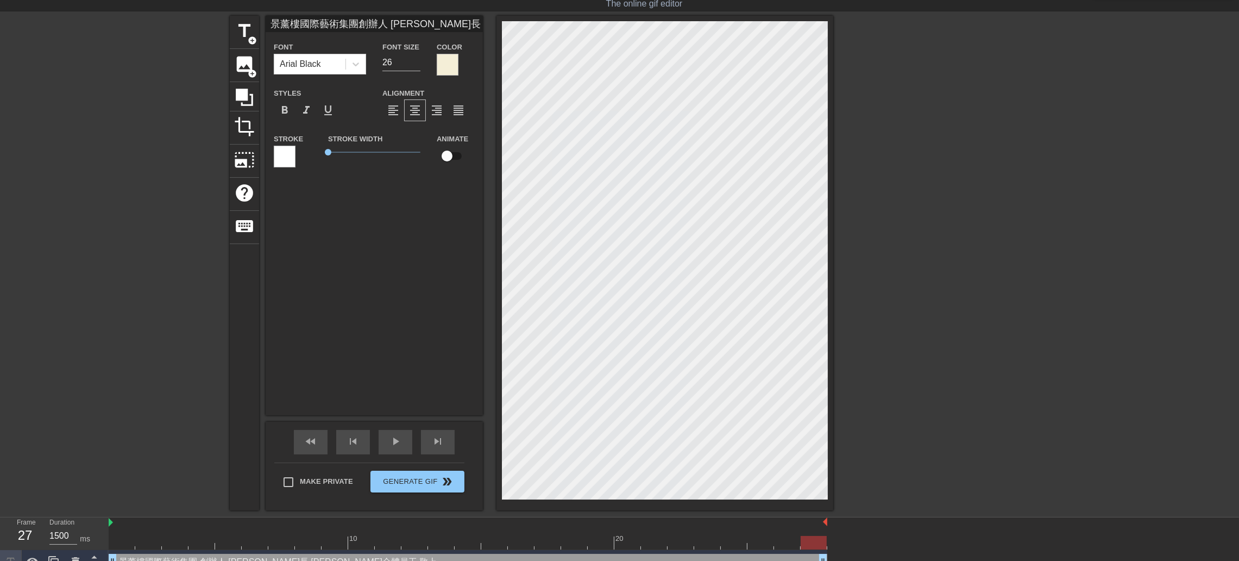
scroll to position [42, 0]
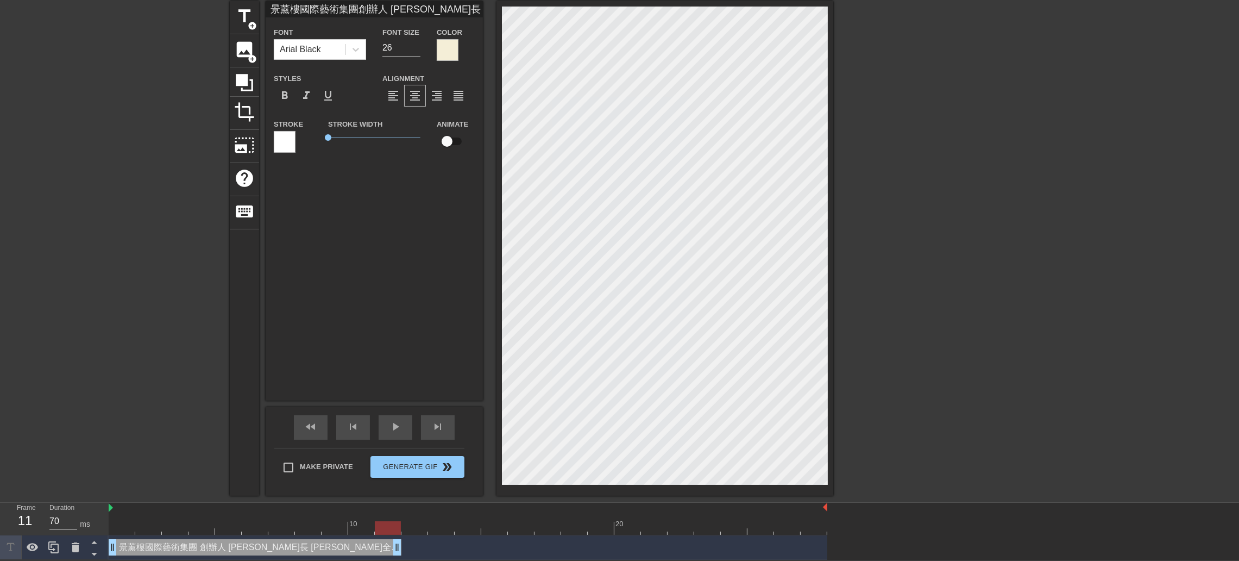
drag, startPoint x: 823, startPoint y: 544, endPoint x: 385, endPoint y: 548, distance: 437.4
click at [386, 381] on div at bounding box center [388, 528] width 26 height 14
click at [834, 381] on div "10 20 景薰樓國際藝術集團 創辦人 [PERSON_NAME]長 [PERSON_NAME]全體員工 敬上 drag_handle drag_handle" at bounding box center [674, 531] width 1131 height 57
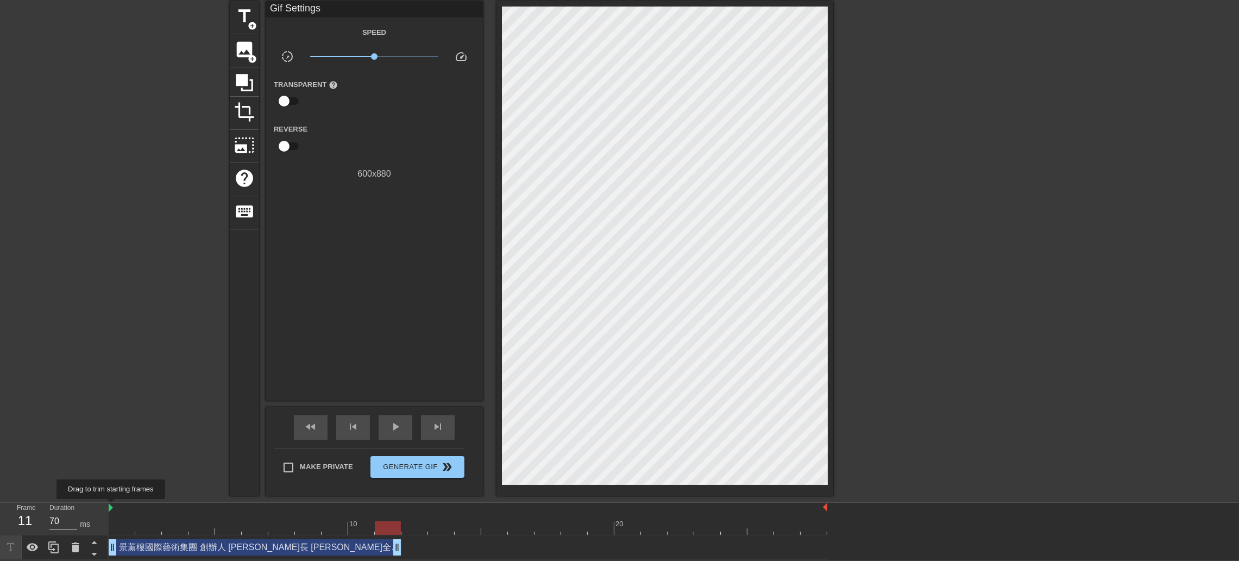
click at [111, 381] on img at bounding box center [111, 507] width 4 height 9
click at [404, 381] on div "play_arrow" at bounding box center [396, 427] width 34 height 24
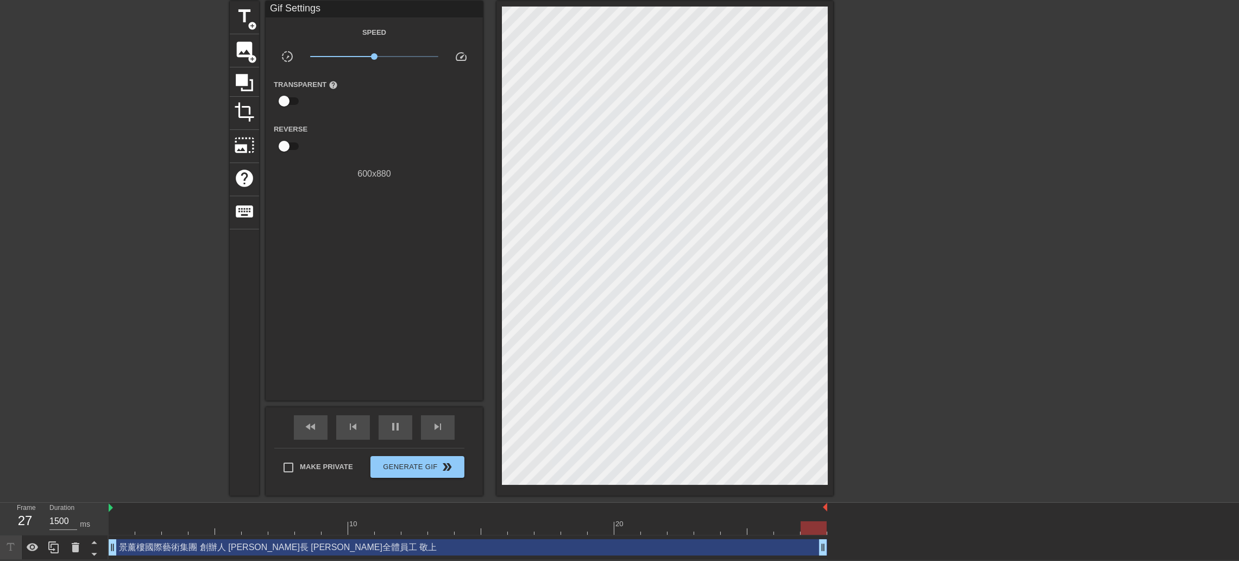
drag, startPoint x: 393, startPoint y: 546, endPoint x: 826, endPoint y: 542, distance: 433.0
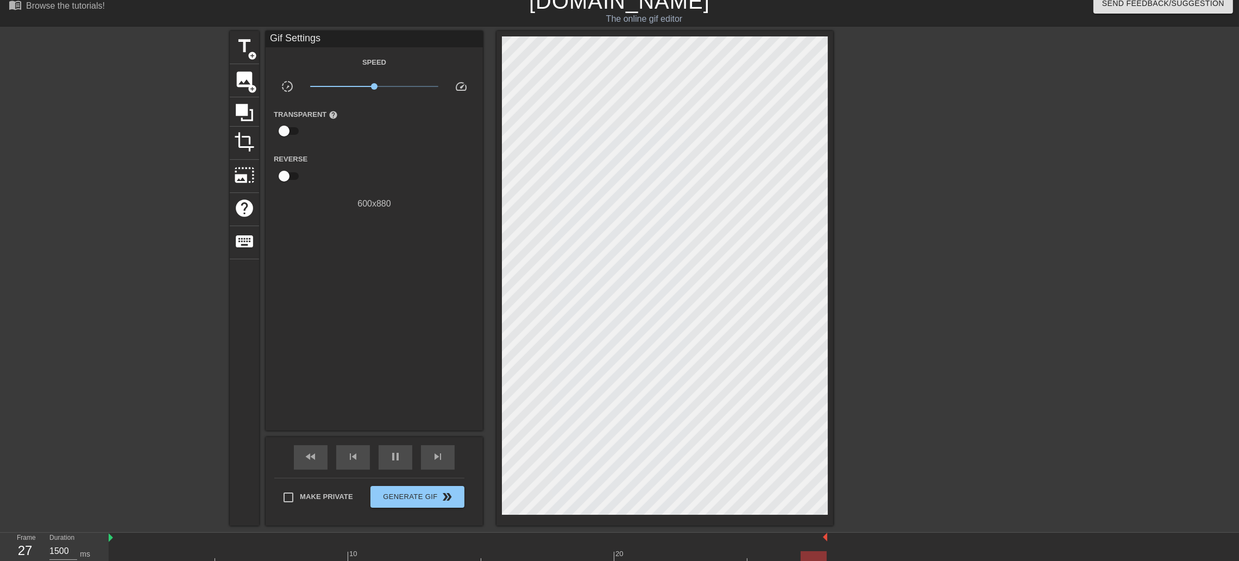
scroll to position [0, 0]
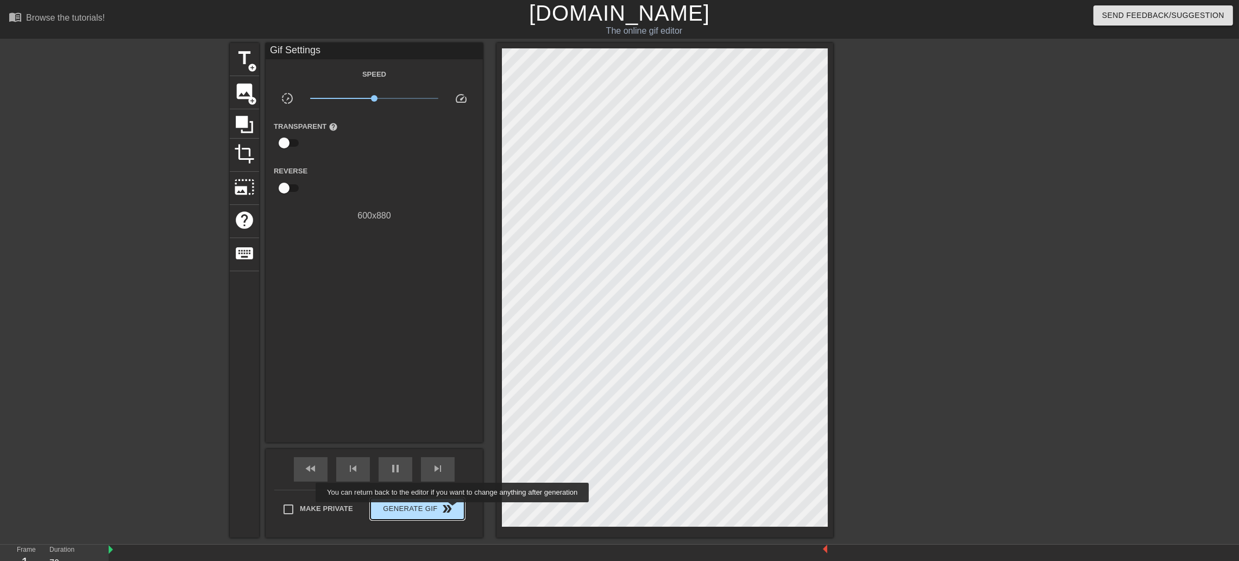
click at [454, 381] on span "double_arrow" at bounding box center [447, 508] width 13 height 13
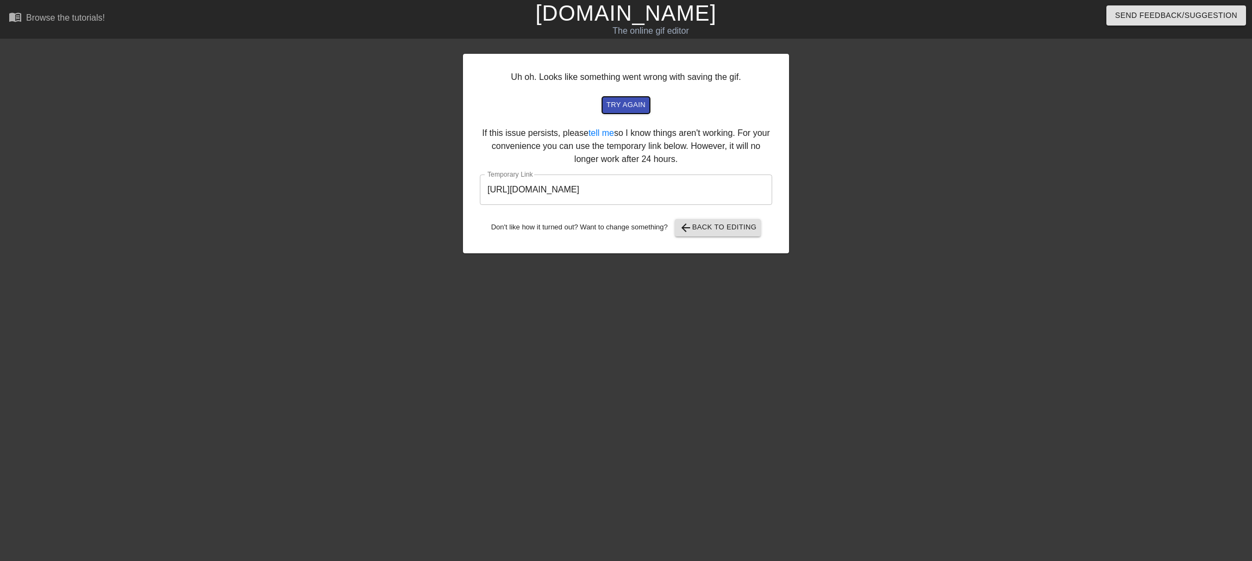
click at [629, 111] on button "try again" at bounding box center [626, 105] width 48 height 17
drag, startPoint x: 630, startPoint y: 133, endPoint x: 776, endPoint y: 161, distance: 149.3
click at [776, 161] on div "Uh oh. Looks like something went wrong with saving the gif. try again If this i…" at bounding box center [626, 153] width 326 height 199
click at [748, 161] on div "Uh oh. Looks like something went wrong with saving the gif. try again If this i…" at bounding box center [626, 153] width 326 height 199
click at [739, 234] on span "arrow_back Back to Editing" at bounding box center [718, 227] width 78 height 13
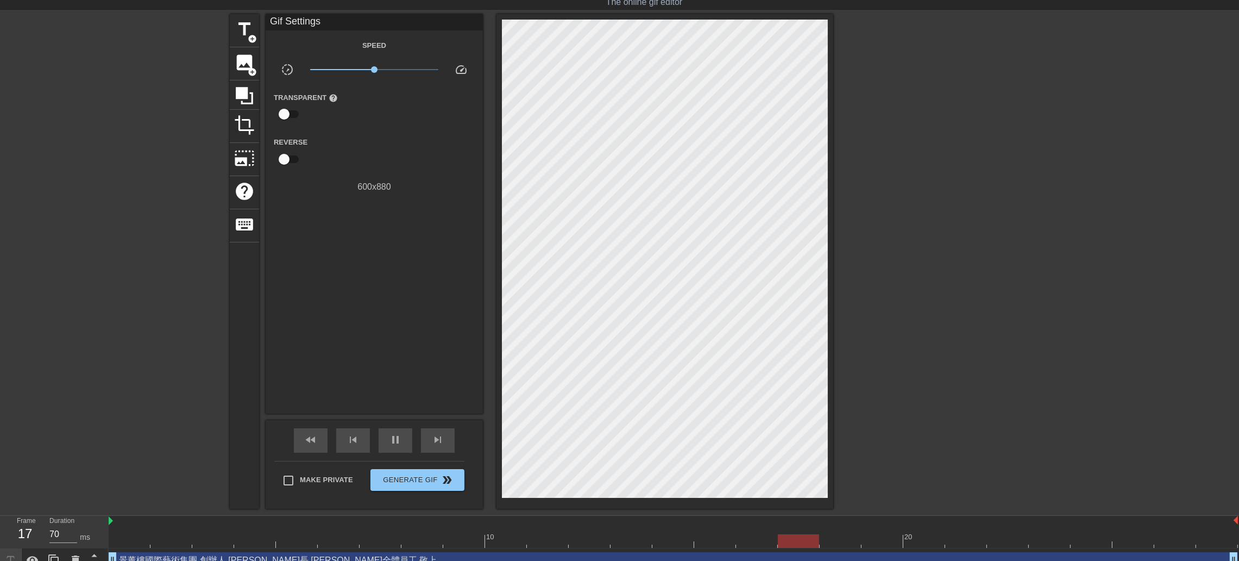
scroll to position [42, 0]
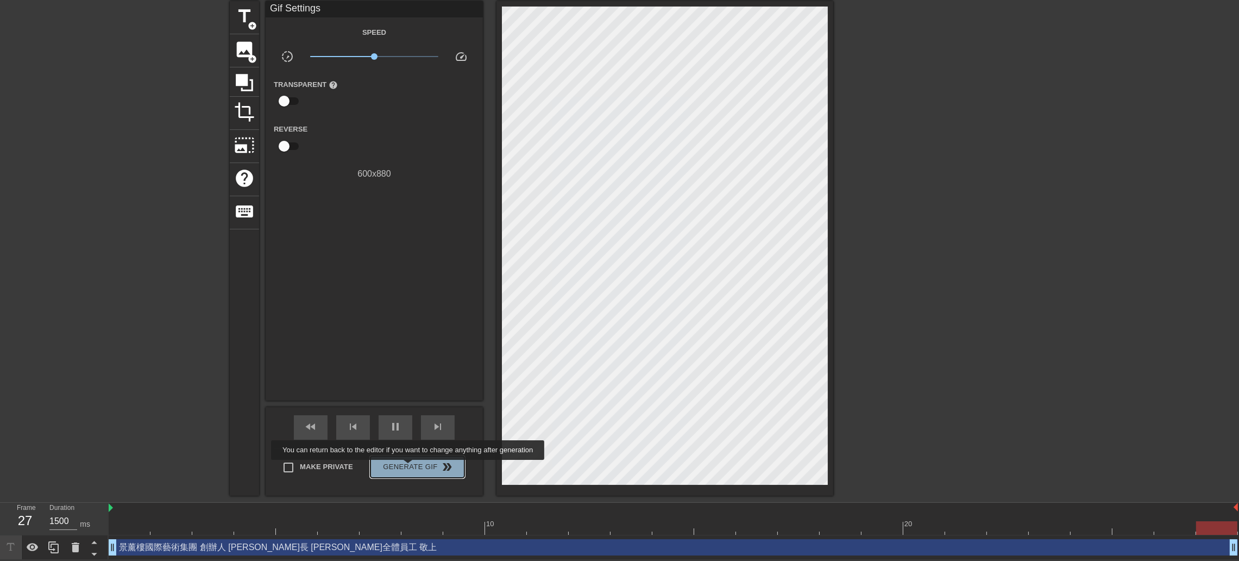
click at [409, 381] on span "Generate Gif double_arrow" at bounding box center [417, 466] width 85 height 13
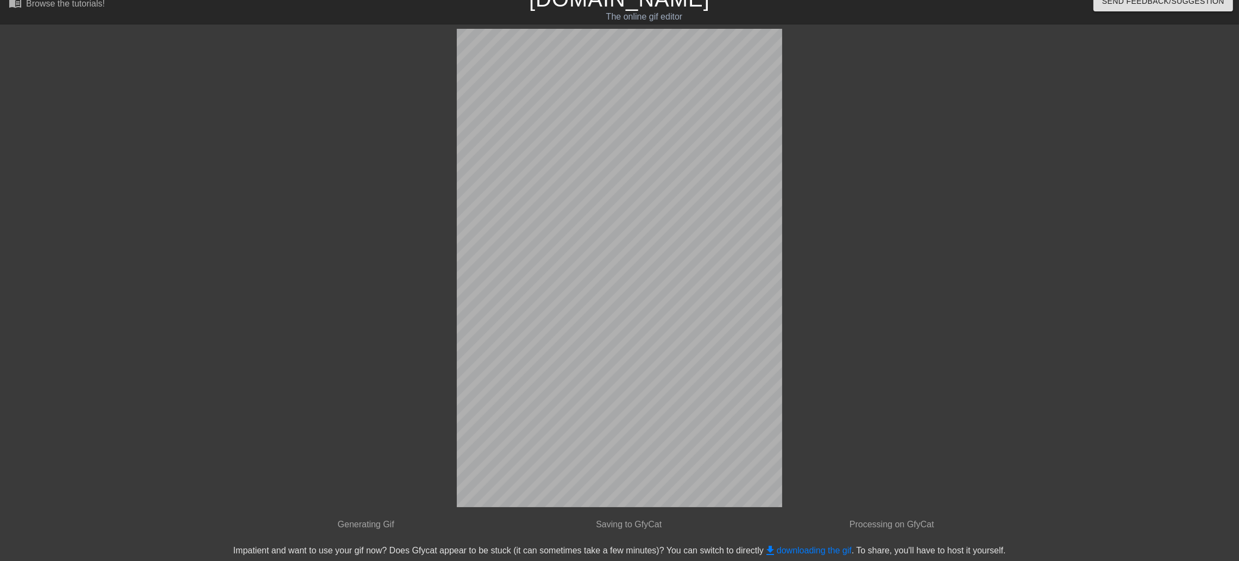
scroll to position [0, 0]
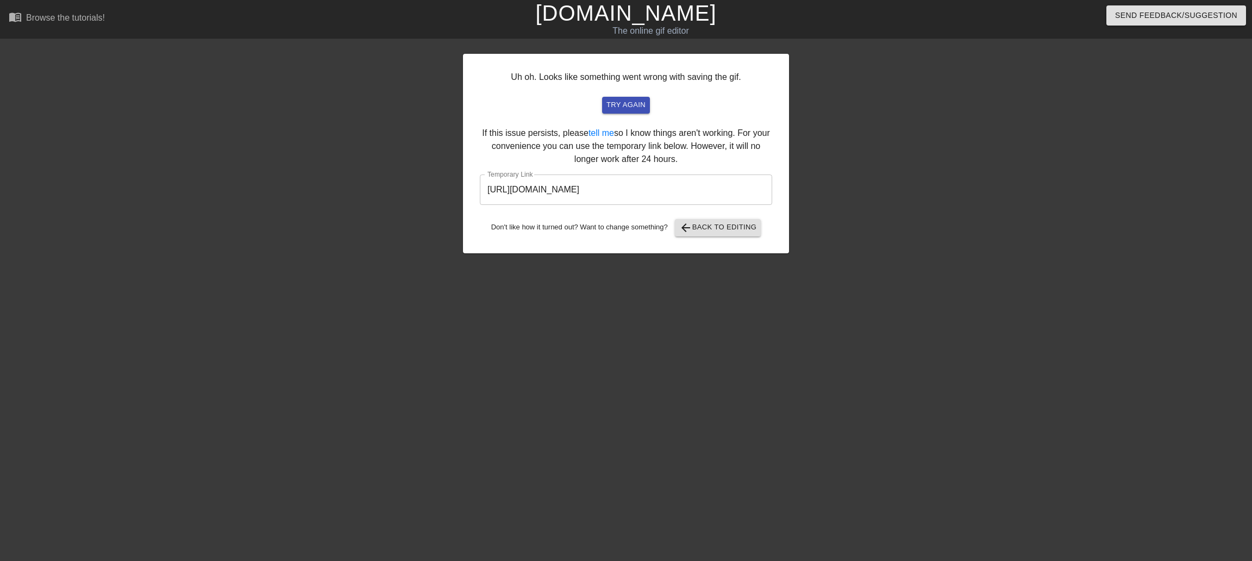
click at [510, 136] on div "Uh oh. Looks like something went wrong with saving the gif. try again If this i…" at bounding box center [626, 153] width 326 height 199
click at [599, 132] on link "tell me" at bounding box center [601, 132] width 26 height 9
click at [706, 231] on span "arrow_back Back to Editing" at bounding box center [718, 227] width 78 height 13
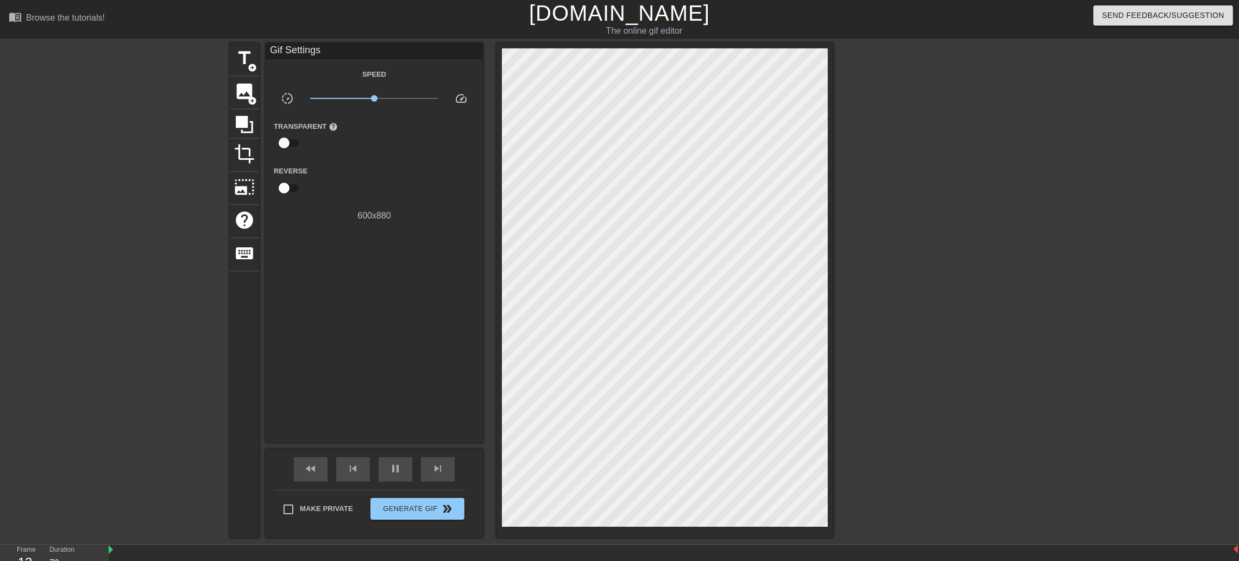
scroll to position [42, 0]
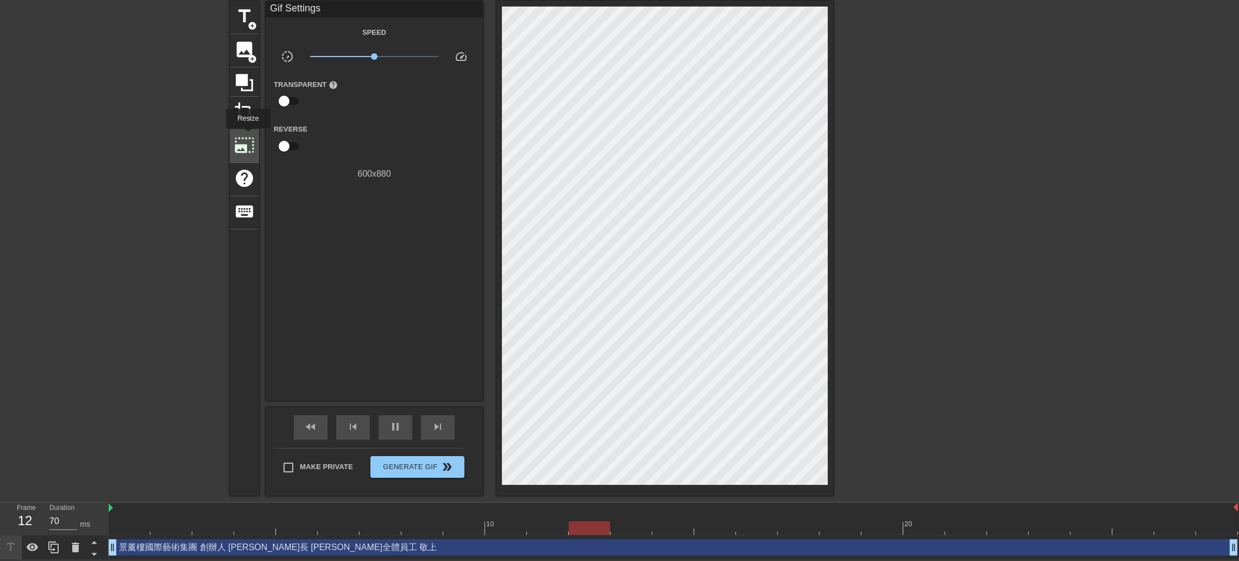
click at [247, 136] on span "photo_size_select_large" at bounding box center [244, 145] width 21 height 21
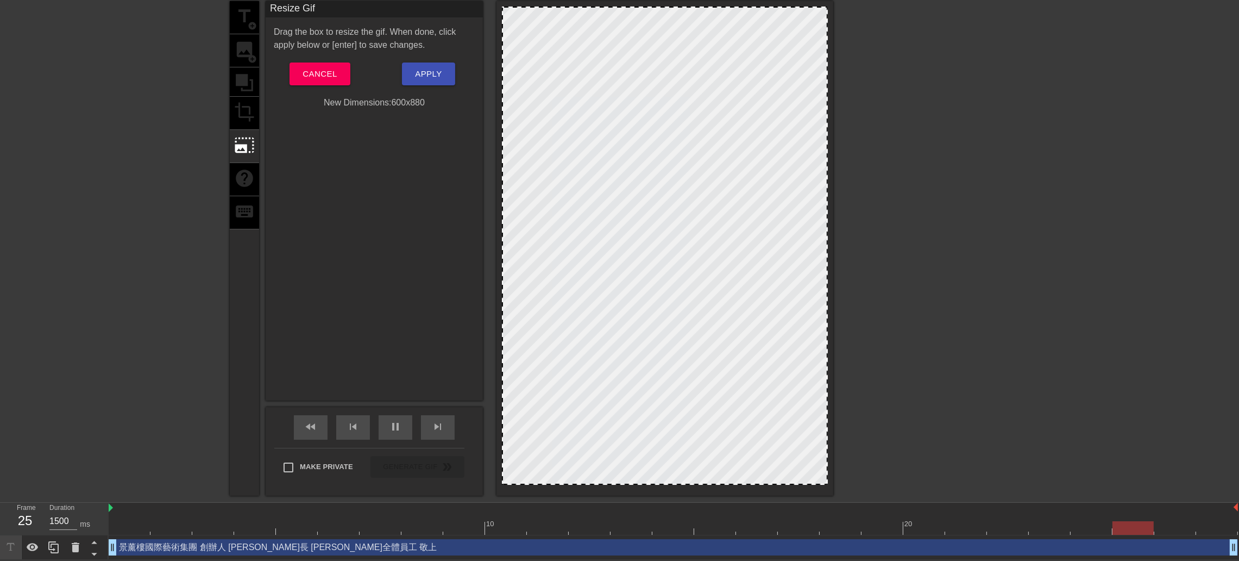
click at [245, 107] on div "title add_circle image add_circle crop photo_size_select_large help keyboard" at bounding box center [244, 248] width 29 height 494
click at [243, 159] on div "photo_size_select_large" at bounding box center [244, 146] width 29 height 33
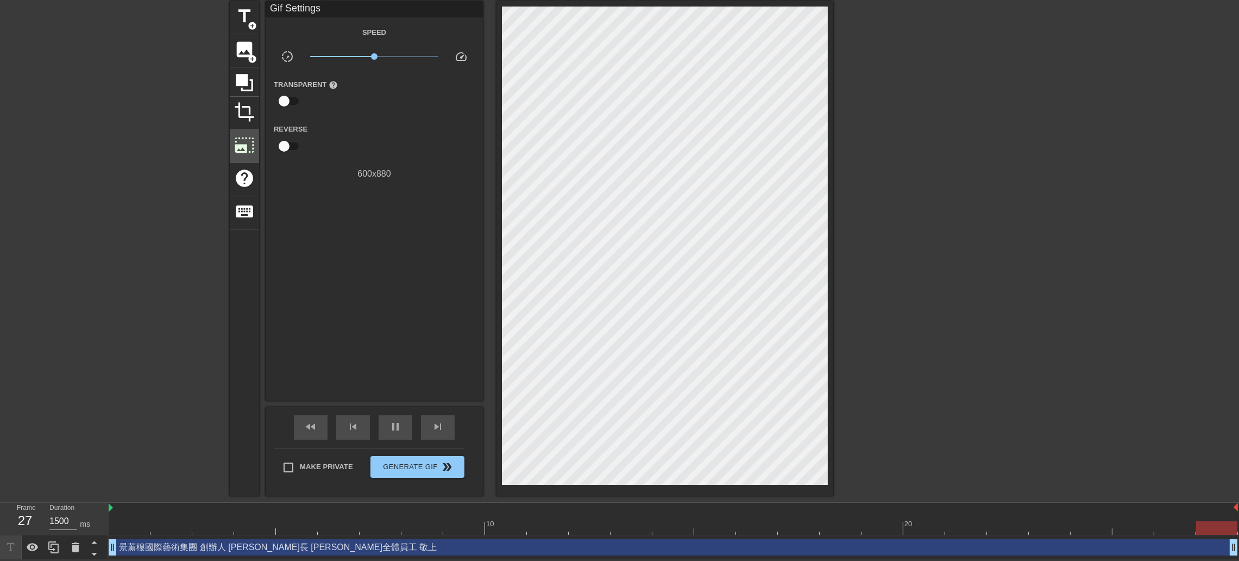
scroll to position [0, 0]
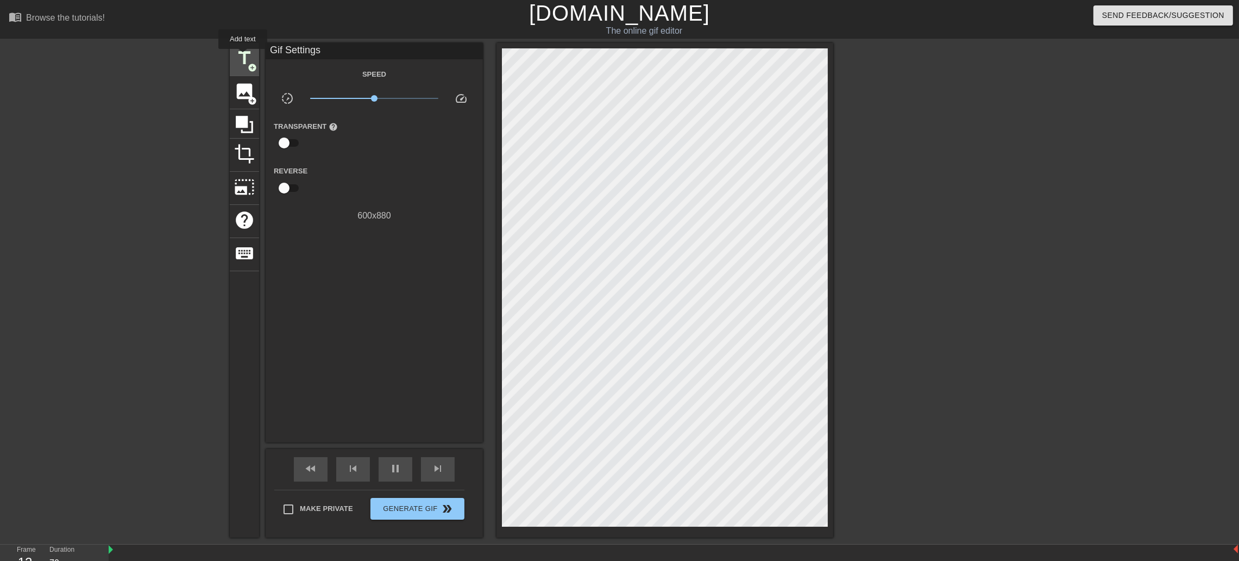
click at [243, 57] on span "title" at bounding box center [244, 58] width 21 height 21
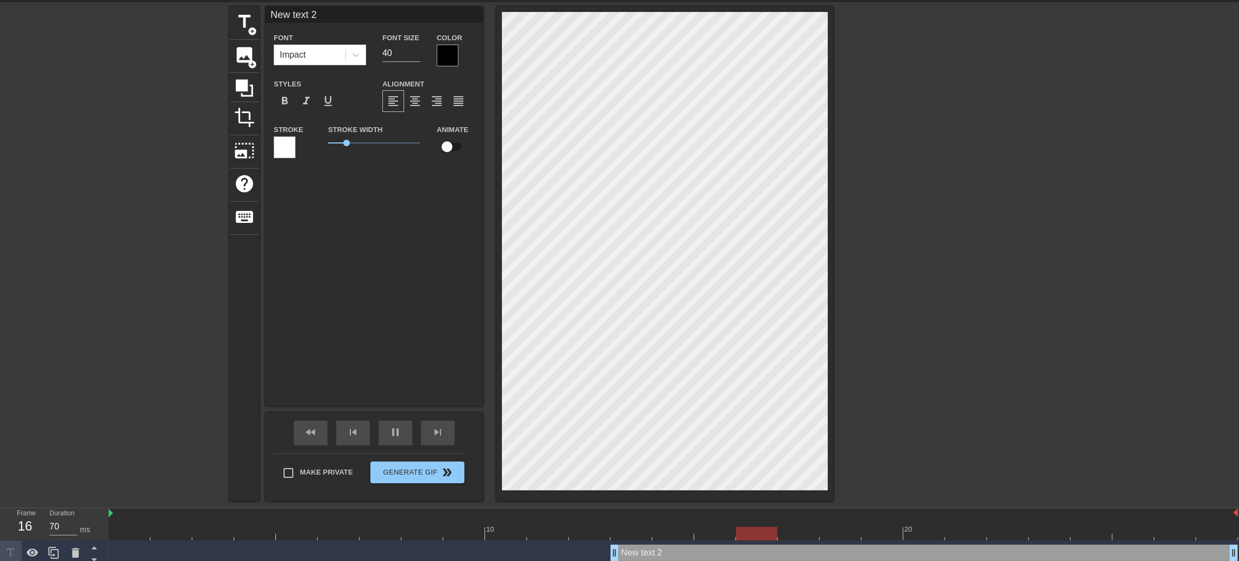
scroll to position [67, 0]
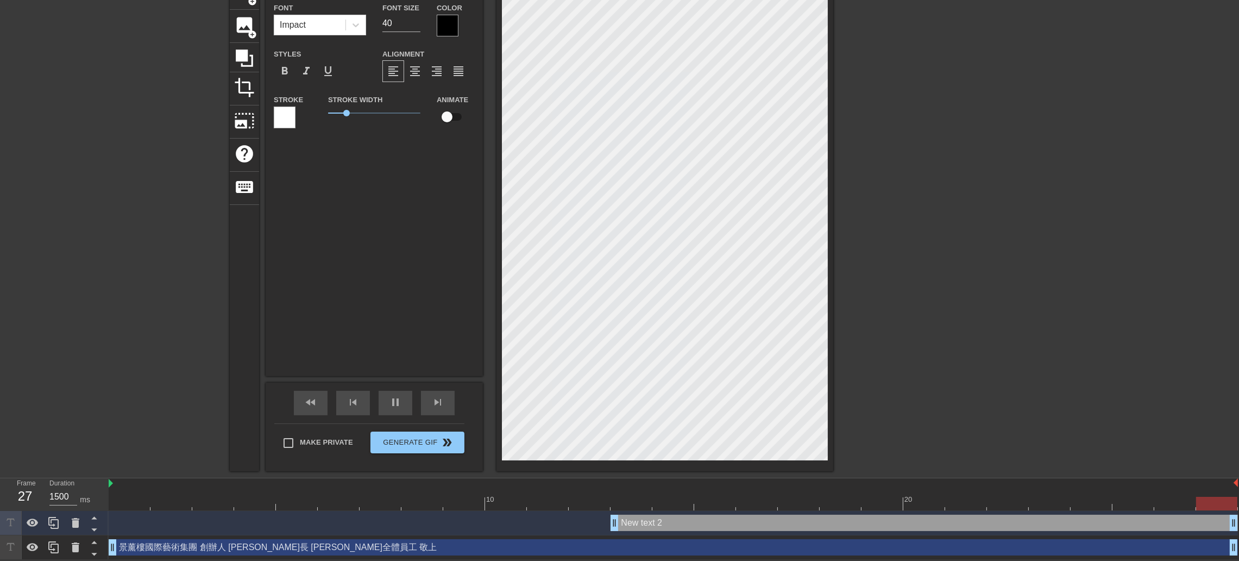
click at [678, 381] on div "New text 2 drag_handle drag_handle" at bounding box center [925, 523] width 628 height 16
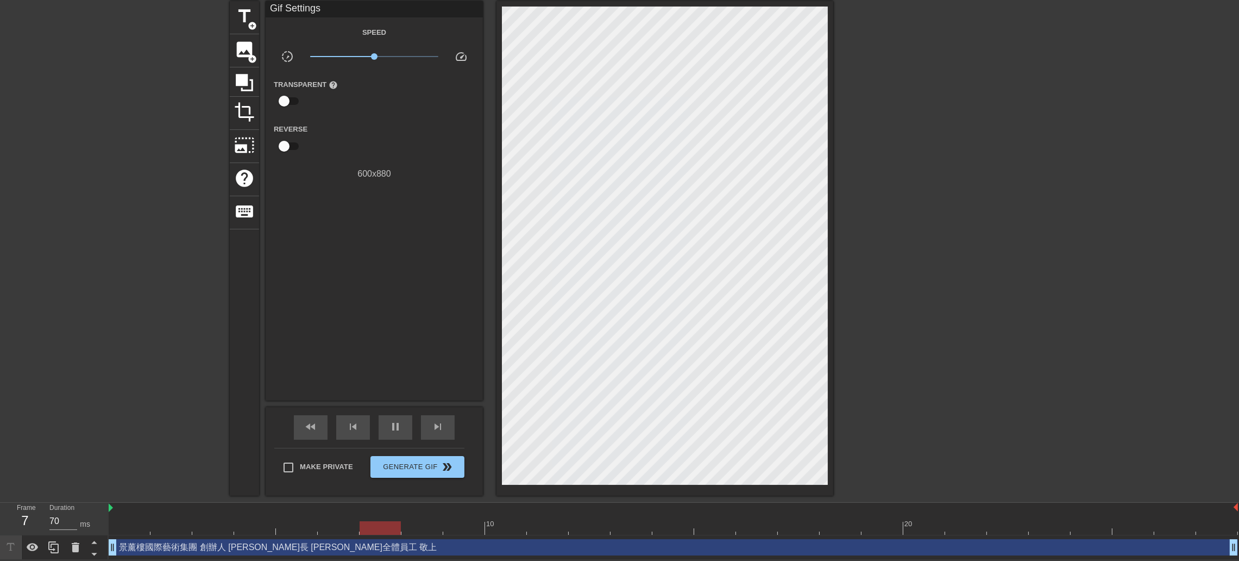
scroll to position [42, 0]
click at [516, 381] on div "景薰樓國際藝術集團 創辦人 [PERSON_NAME]長 [PERSON_NAME]全體員工 敬上 drag_handle drag_handle" at bounding box center [674, 547] width 1130 height 16
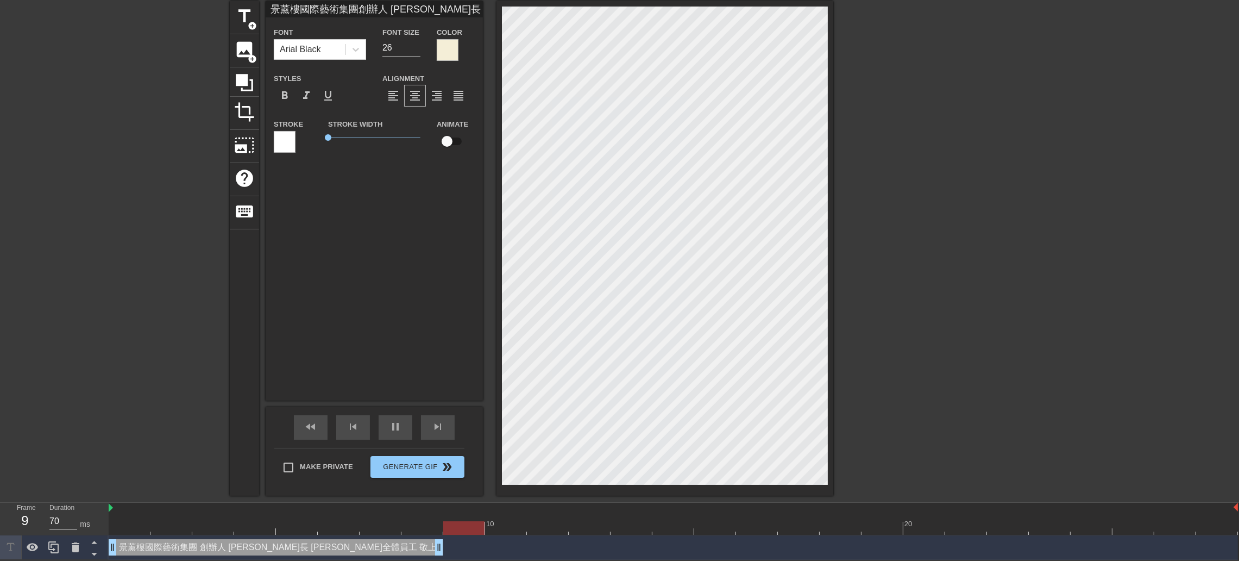
drag, startPoint x: 1233, startPoint y: 544, endPoint x: 429, endPoint y: 572, distance: 804.0
click at [429, 381] on html "menu_book Browse the tutorials! [DOMAIN_NAME] The online gif editor Send Feedba…" at bounding box center [619, 258] width 1239 height 601
click at [713, 381] on div at bounding box center [674, 528] width 1130 height 14
drag, startPoint x: 712, startPoint y: 524, endPoint x: 410, endPoint y: 523, distance: 302.1
click at [410, 381] on div at bounding box center [422, 528] width 41 height 14
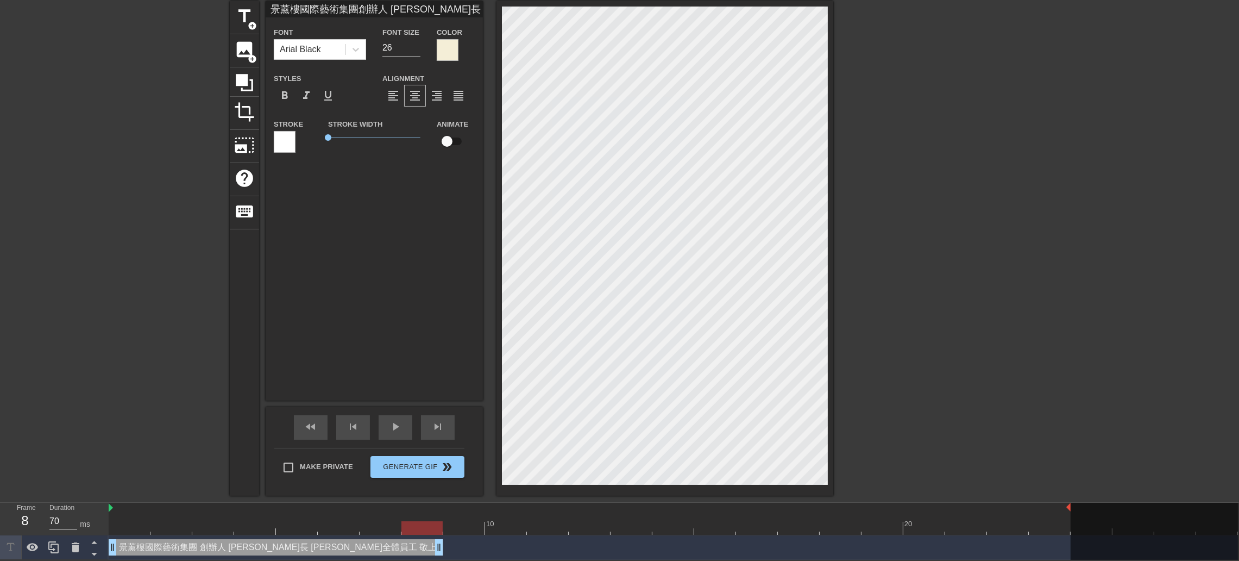
scroll to position [53, 0]
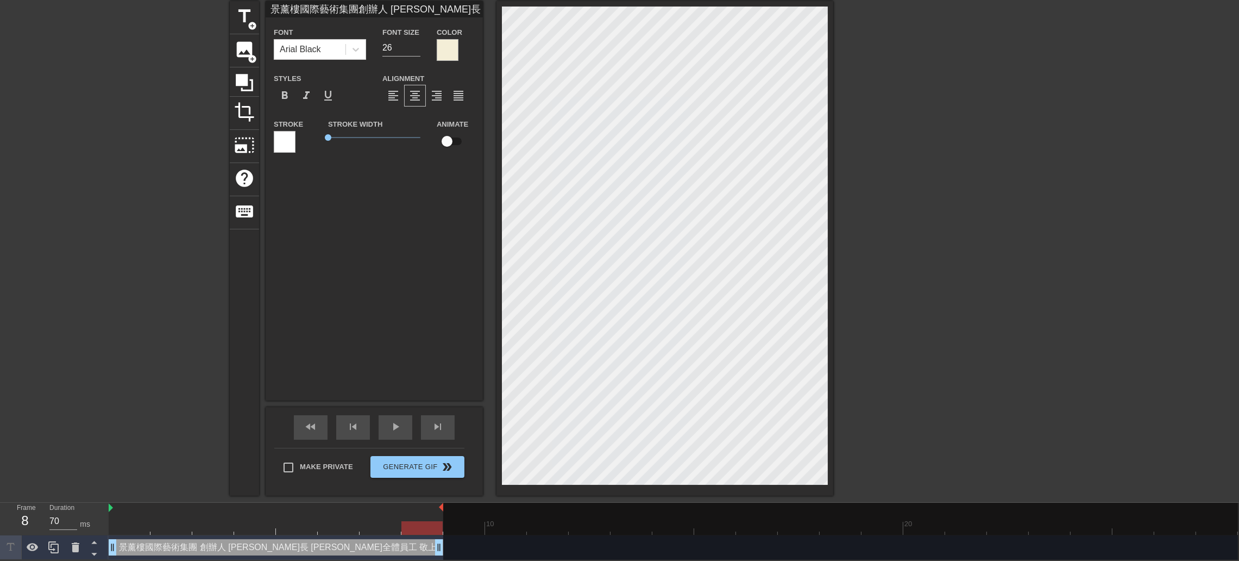
drag, startPoint x: 1237, startPoint y: 507, endPoint x: 447, endPoint y: 500, distance: 789.5
click at [447, 381] on div "10 20" at bounding box center [674, 519] width 1130 height 32
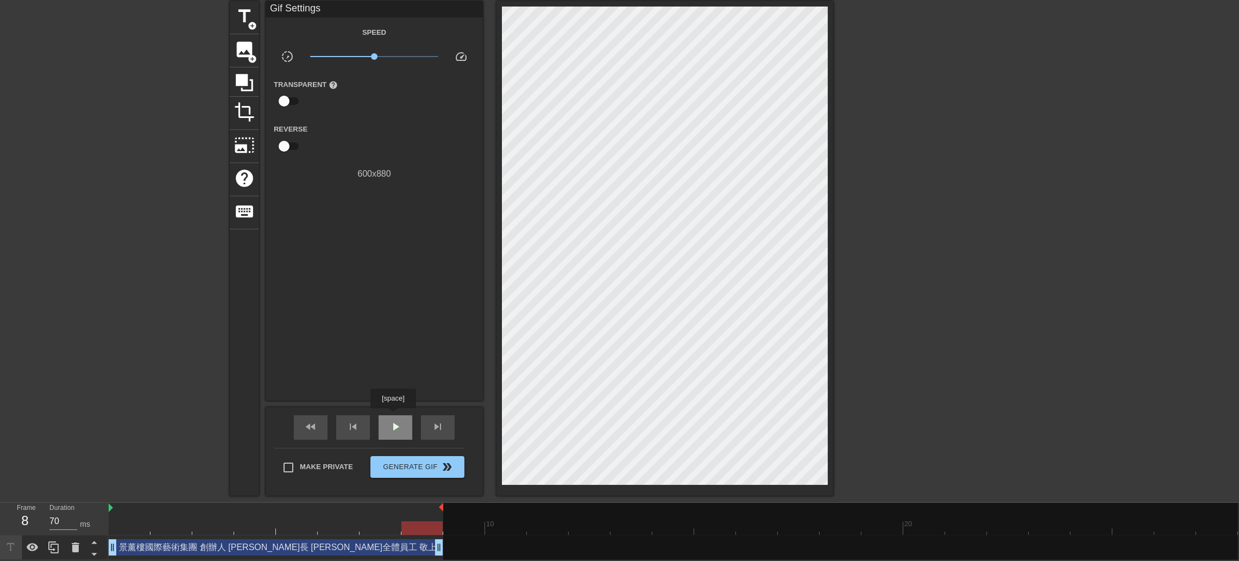
click at [393, 381] on span "play_arrow" at bounding box center [395, 426] width 13 height 13
drag, startPoint x: 442, startPoint y: 492, endPoint x: 512, endPoint y: 509, distance: 72.1
click at [512, 381] on div "10 20" at bounding box center [674, 519] width 1130 height 32
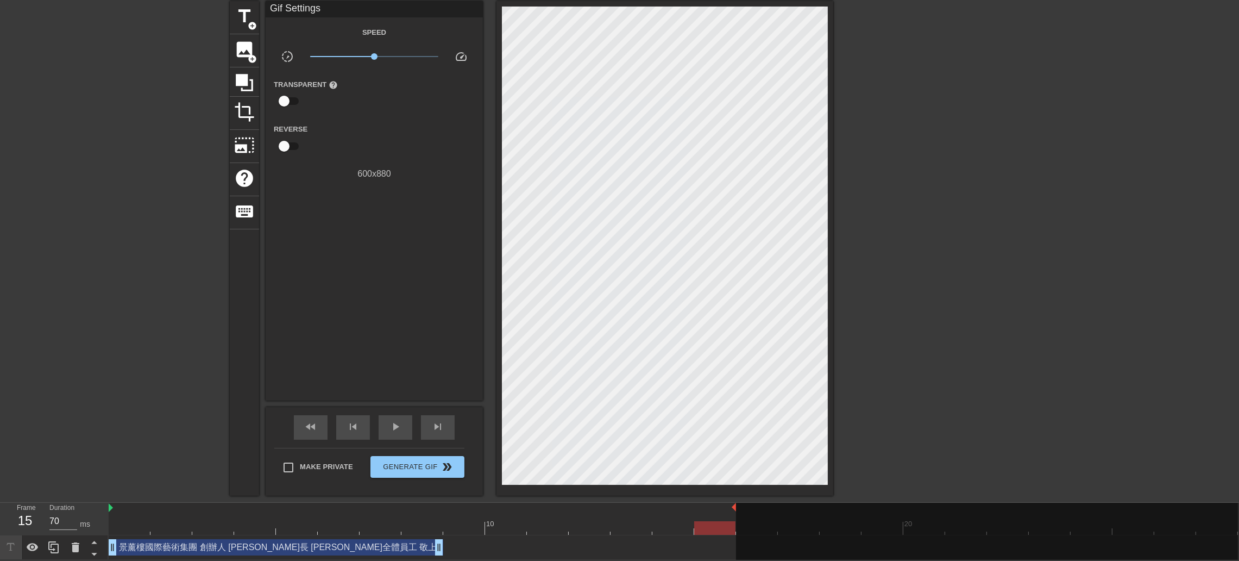
drag, startPoint x: 524, startPoint y: 494, endPoint x: 721, endPoint y: 494, distance: 197.2
click at [391, 381] on span "play_arrow" at bounding box center [395, 426] width 13 height 13
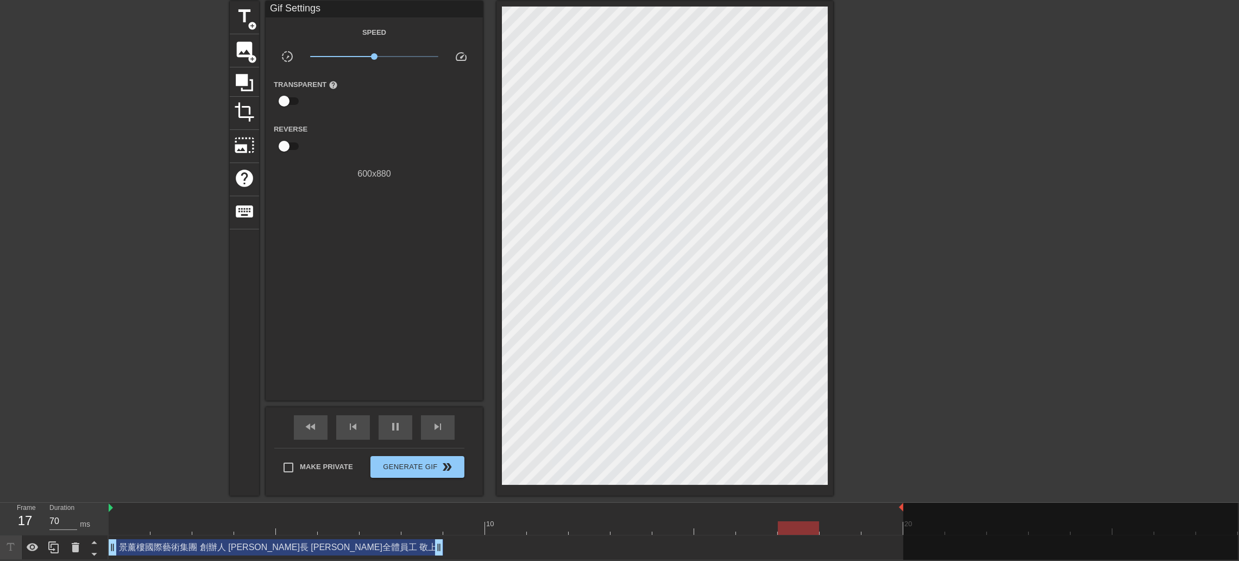
drag, startPoint x: 735, startPoint y: 494, endPoint x: 901, endPoint y: 494, distance: 166.3
drag, startPoint x: 901, startPoint y: 497, endPoint x: 992, endPoint y: 492, distance: 90.3
click at [834, 381] on div "10 20" at bounding box center [674, 519] width 1130 height 32
click at [834, 381] on div at bounding box center [548, 508] width 879 height 11
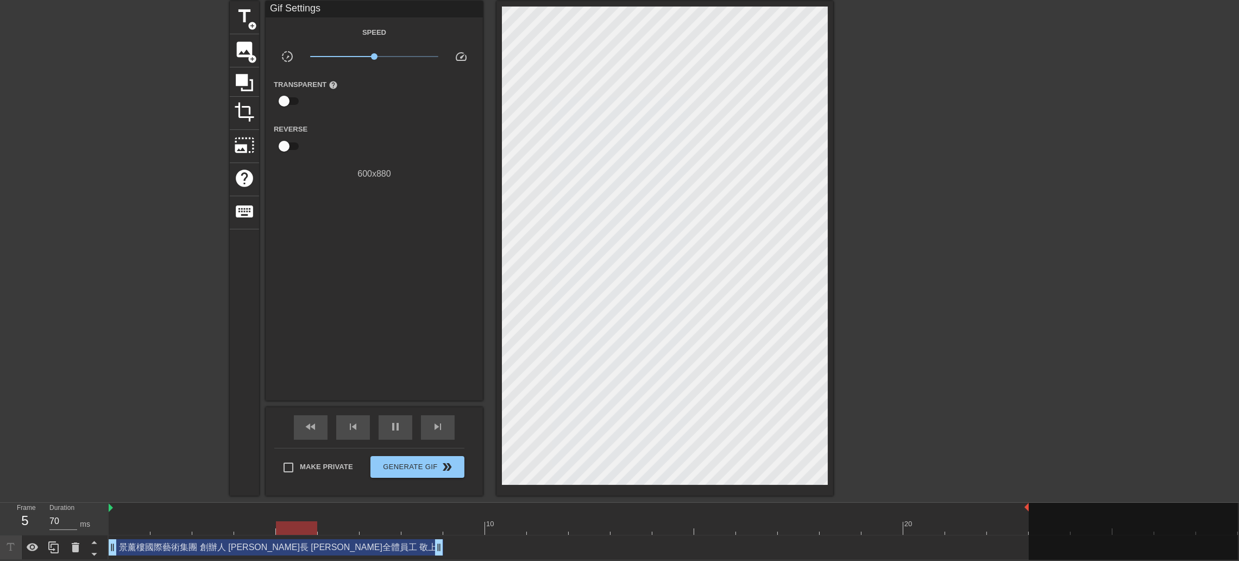
drag, startPoint x: 984, startPoint y: 494, endPoint x: 1024, endPoint y: 494, distance: 40.2
click at [834, 381] on div at bounding box center [1133, 538] width 209 height 70
drag, startPoint x: 1026, startPoint y: 494, endPoint x: 1087, endPoint y: 493, distance: 60.9
click at [834, 381] on div "10 20" at bounding box center [674, 519] width 1130 height 32
click at [400, 381] on span "play_arrow" at bounding box center [395, 426] width 13 height 13
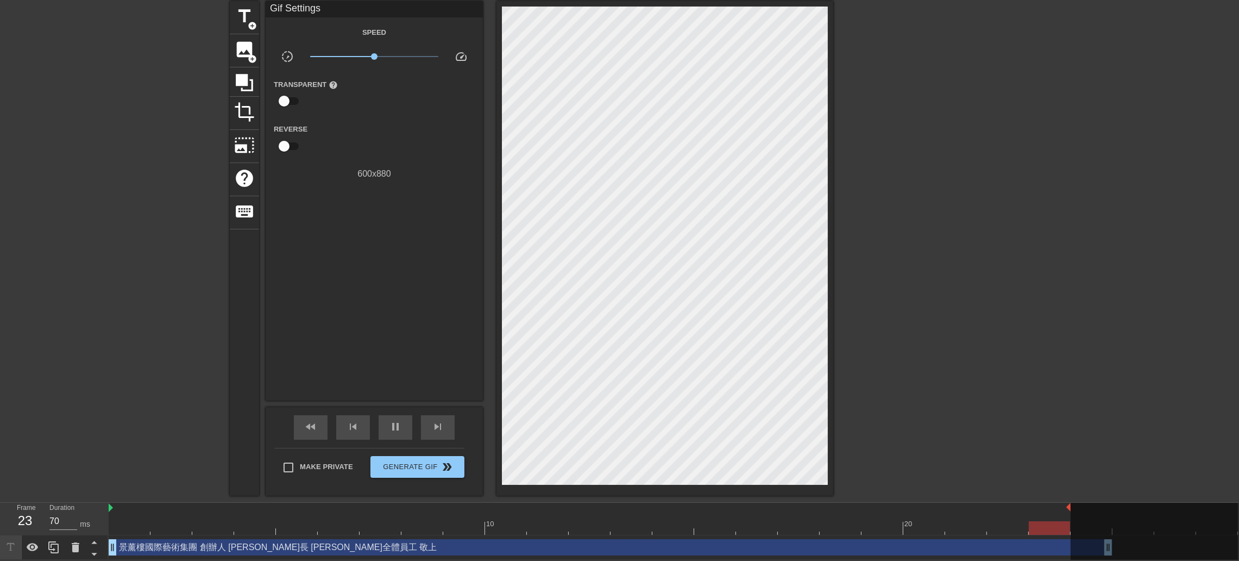
drag, startPoint x: 438, startPoint y: 532, endPoint x: 1088, endPoint y: 525, distance: 649.8
click at [834, 381] on div "10 20 景薰樓國際藝術集團 創辦人 [PERSON_NAME]長 [PERSON_NAME]全體員工 敬上 drag_handle drag_handle" at bounding box center [674, 531] width 1131 height 57
drag, startPoint x: 1068, startPoint y: 495, endPoint x: 1116, endPoint y: 495, distance: 47.8
click at [834, 381] on div "10 20" at bounding box center [674, 519] width 1130 height 32
drag, startPoint x: 1111, startPoint y: 497, endPoint x: 1153, endPoint y: 497, distance: 42.4
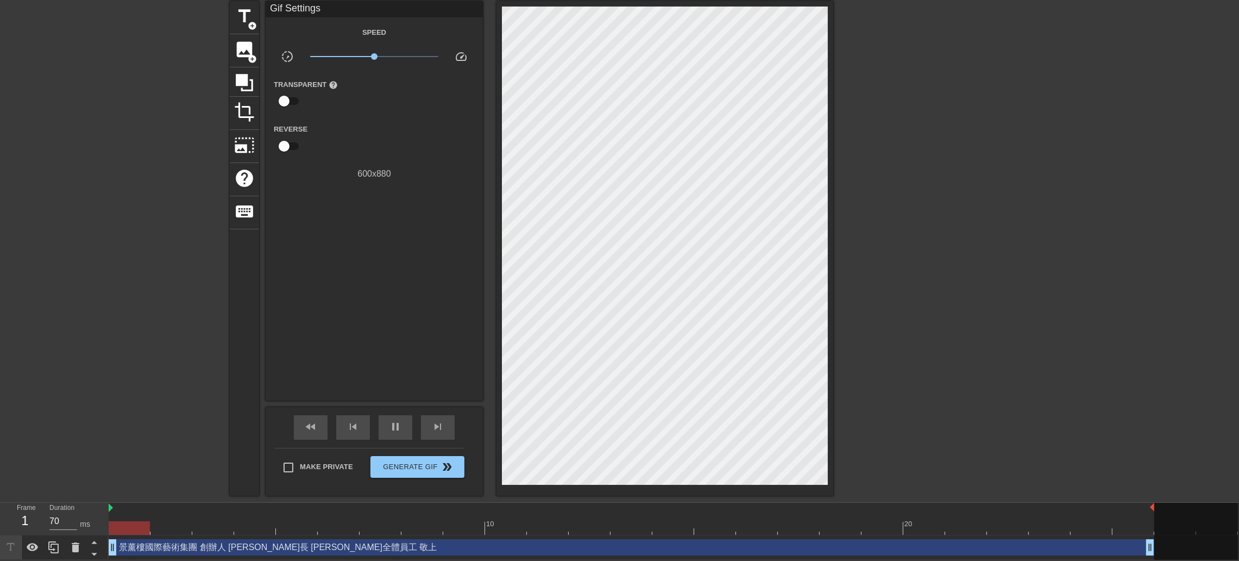
drag, startPoint x: 1111, startPoint y: 534, endPoint x: 1153, endPoint y: 535, distance: 42.4
click at [399, 381] on span "pause" at bounding box center [395, 426] width 13 height 13
click at [400, 381] on span "play_arrow" at bounding box center [395, 426] width 13 height 13
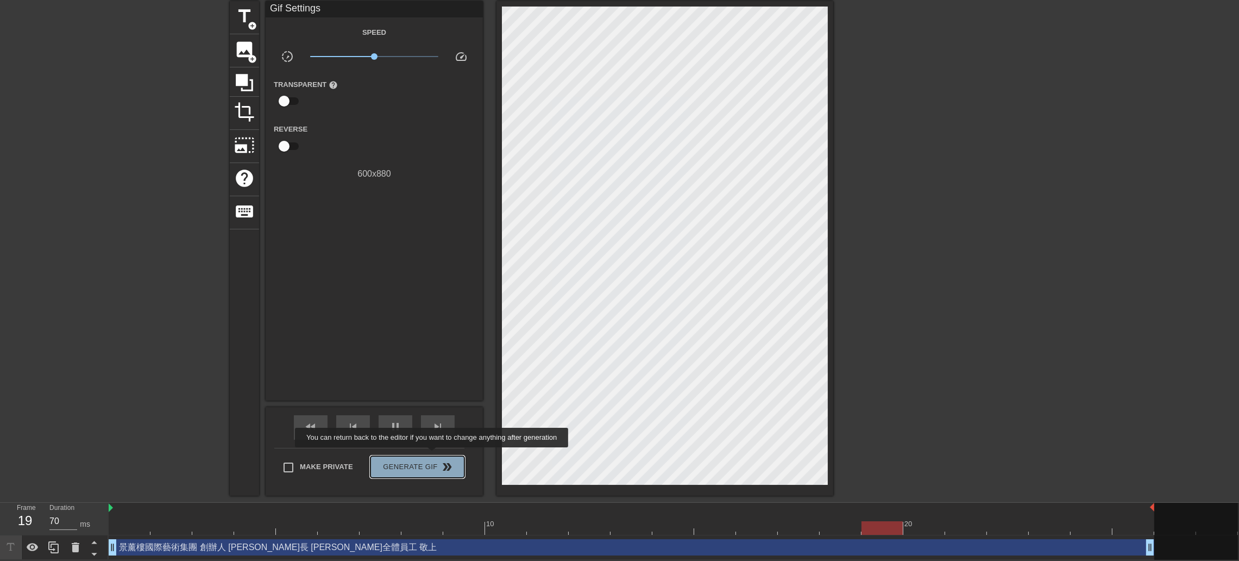
click at [434, 381] on span "Generate Gif double_arrow" at bounding box center [417, 466] width 85 height 13
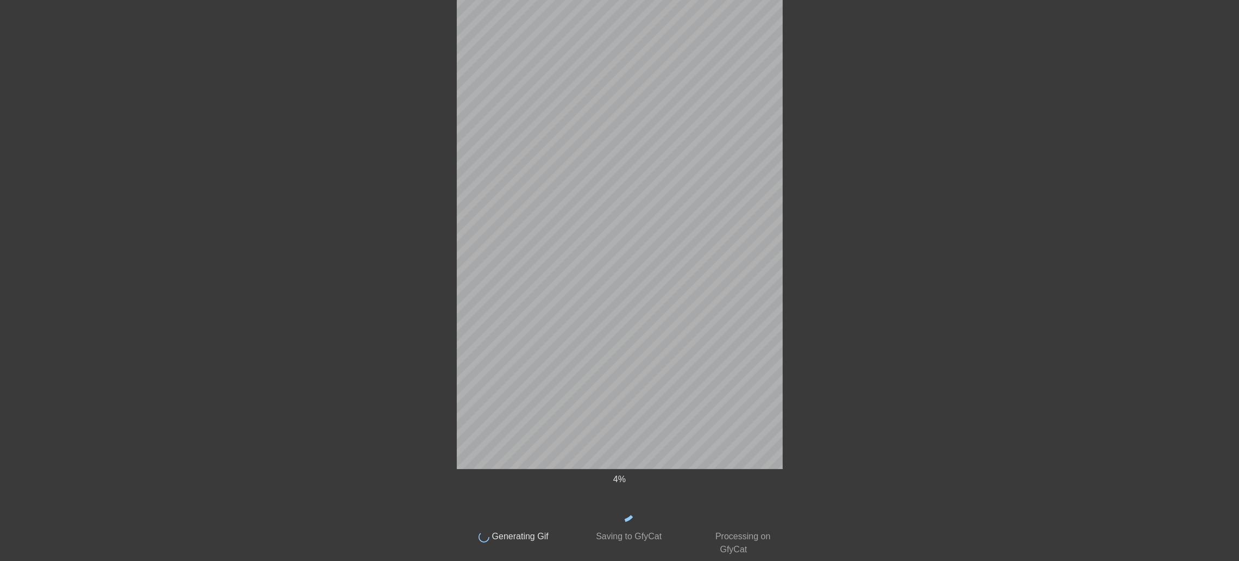
scroll to position [0, 0]
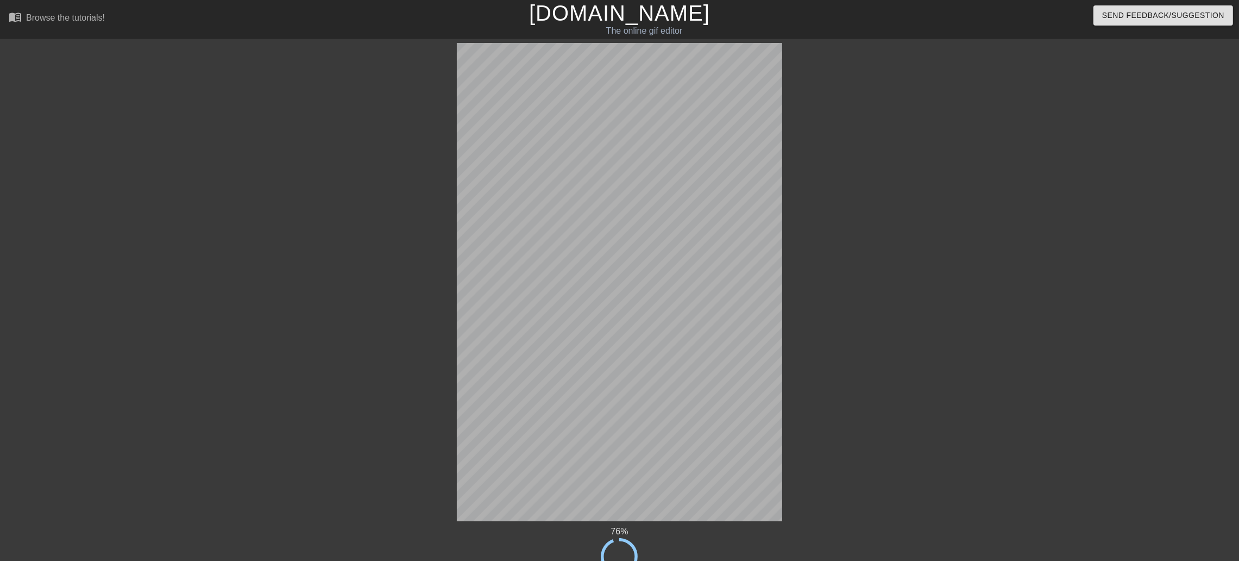
click at [834, 237] on div "76 % done Generating Gif done Saving to GfyCat done Processing on GfyCat title …" at bounding box center [619, 325] width 1239 height 565
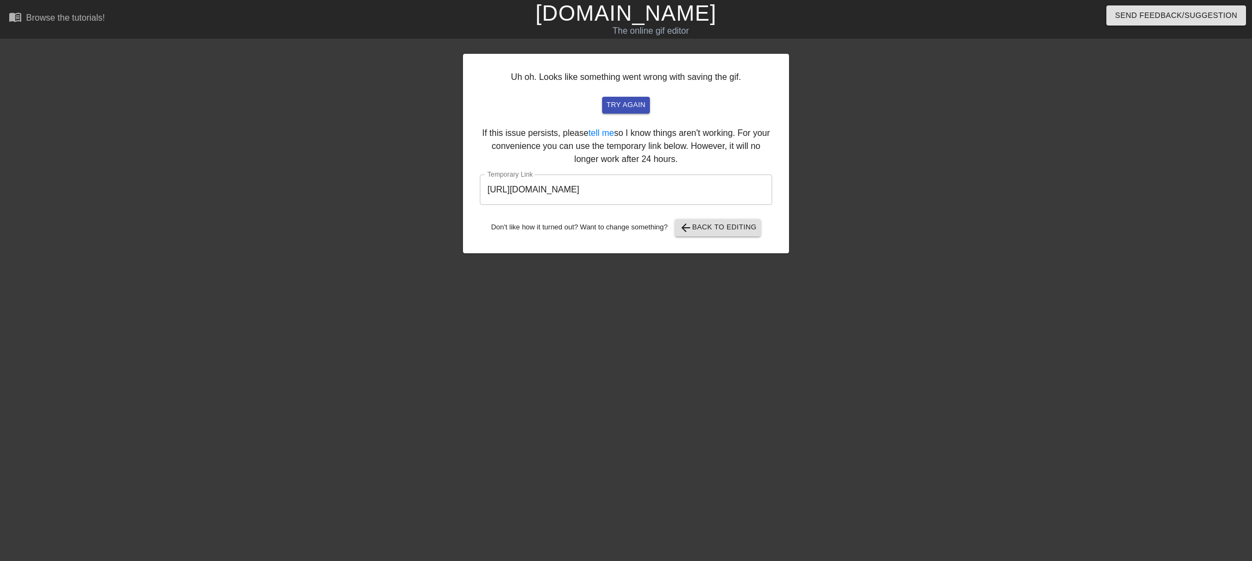
click at [834, 237] on div "Uh oh. Looks like something went wrong with saving the gif. try again If this i…" at bounding box center [626, 206] width 1252 height 326
